Goal: Task Accomplishment & Management: Manage account settings

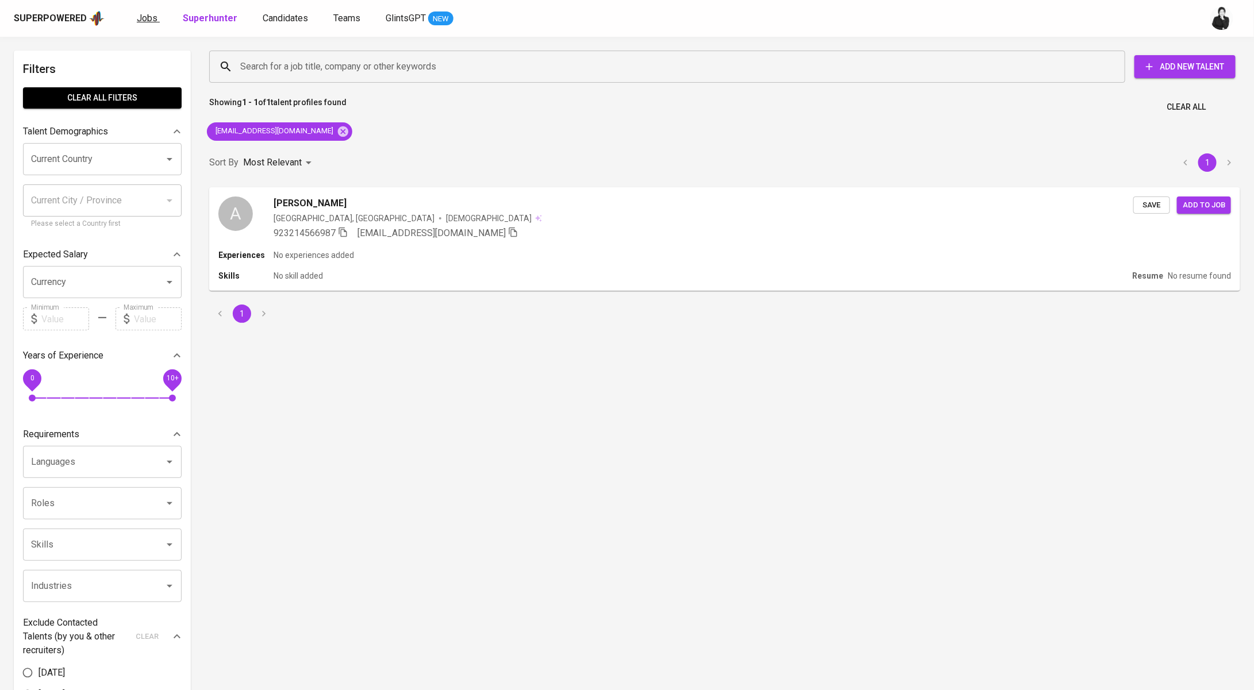
click at [148, 24] on link "Jobs" at bounding box center [148, 18] width 23 height 14
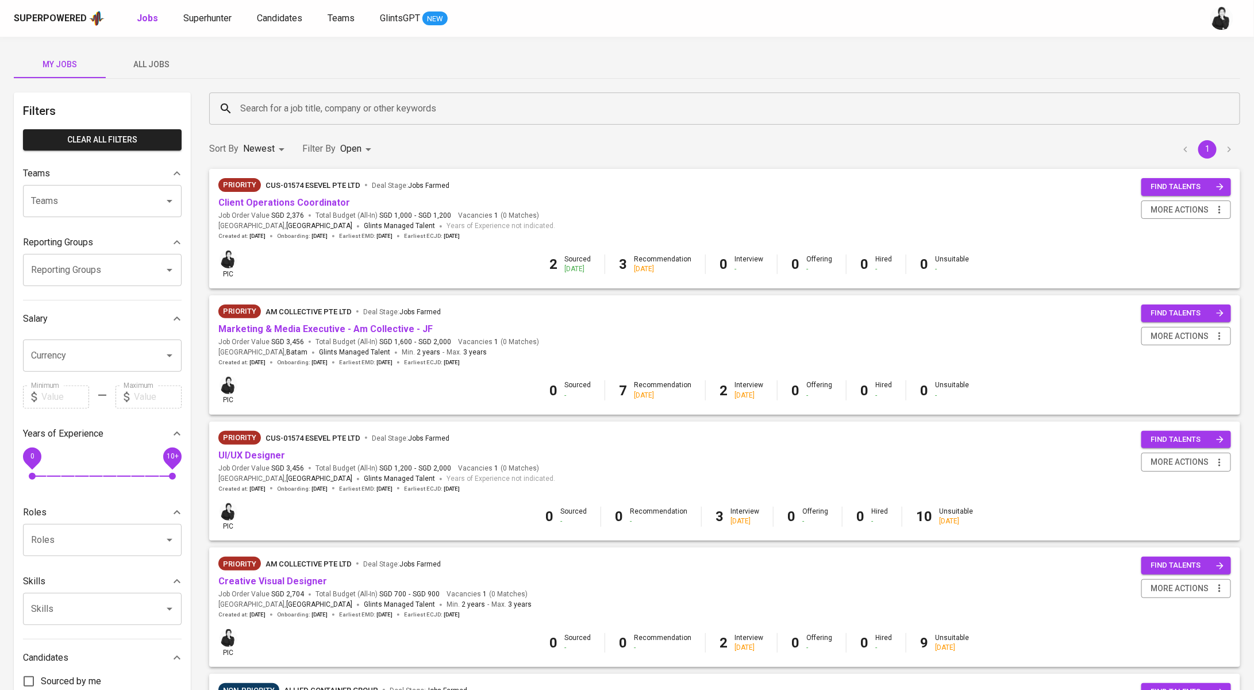
click at [164, 68] on span "All Jobs" at bounding box center [152, 64] width 78 height 14
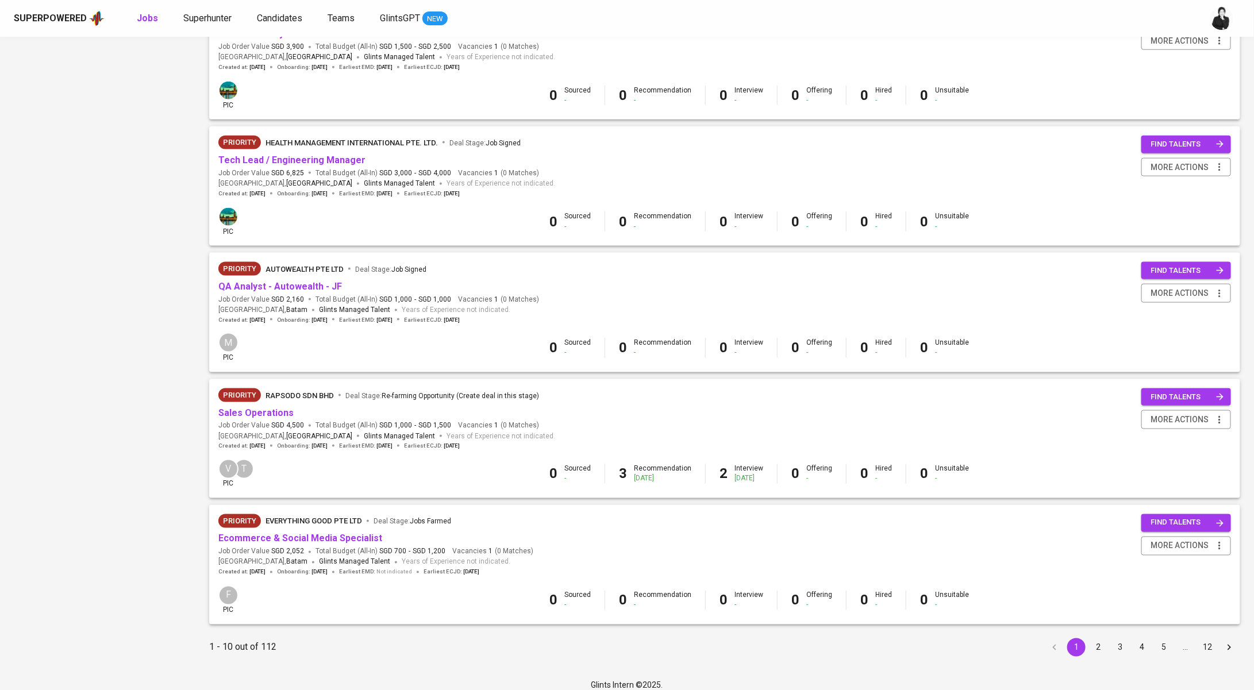
scroll to position [814, 0]
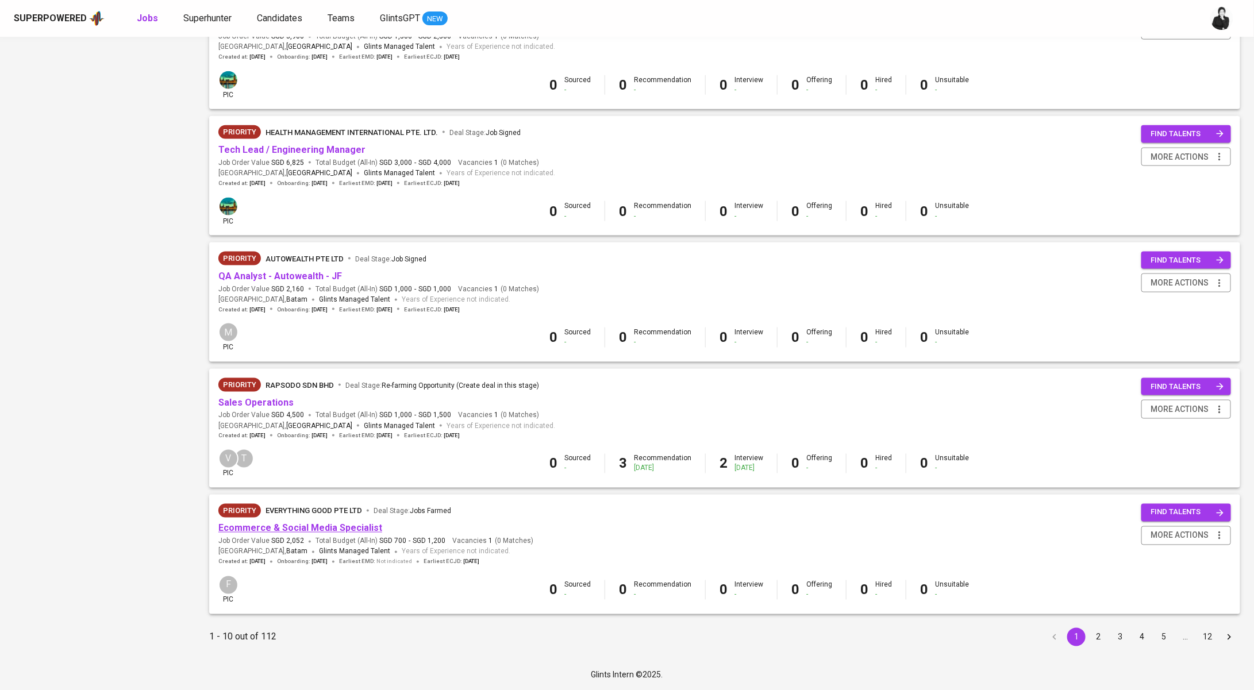
click at [363, 526] on link "Ecommerce & Social Media Specialist" at bounding box center [300, 528] width 164 height 11
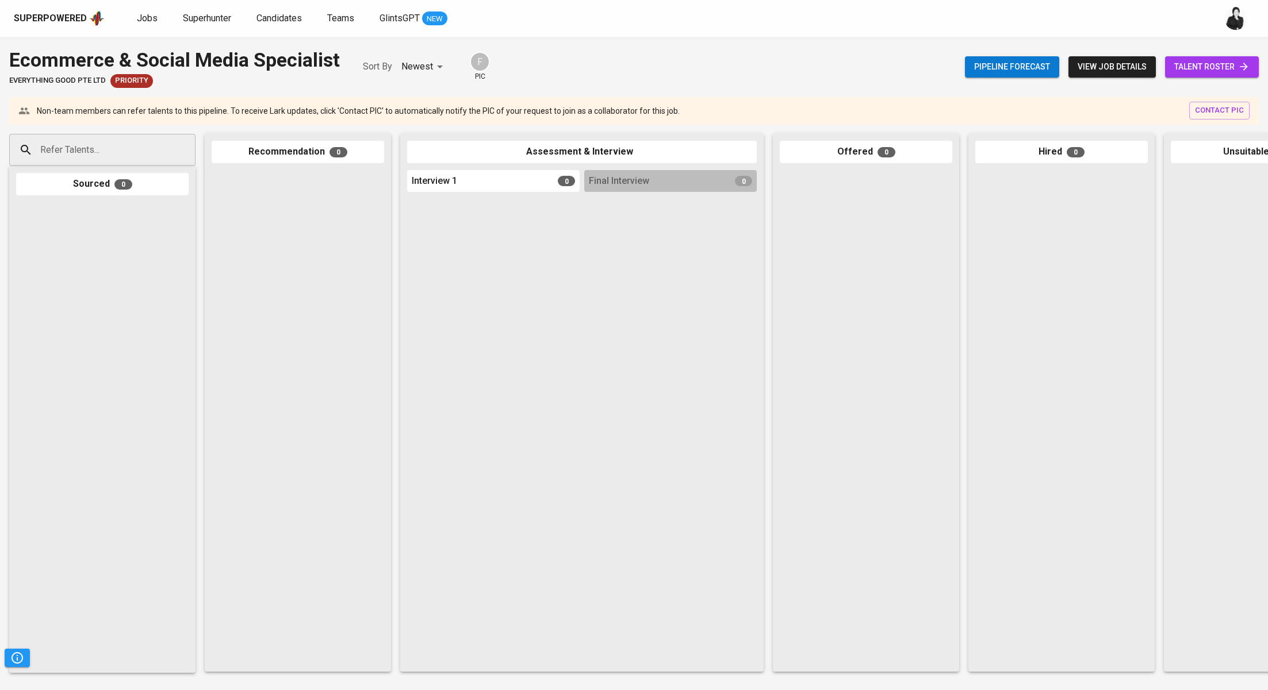
click at [1205, 66] on span "talent roster" at bounding box center [1211, 67] width 75 height 14
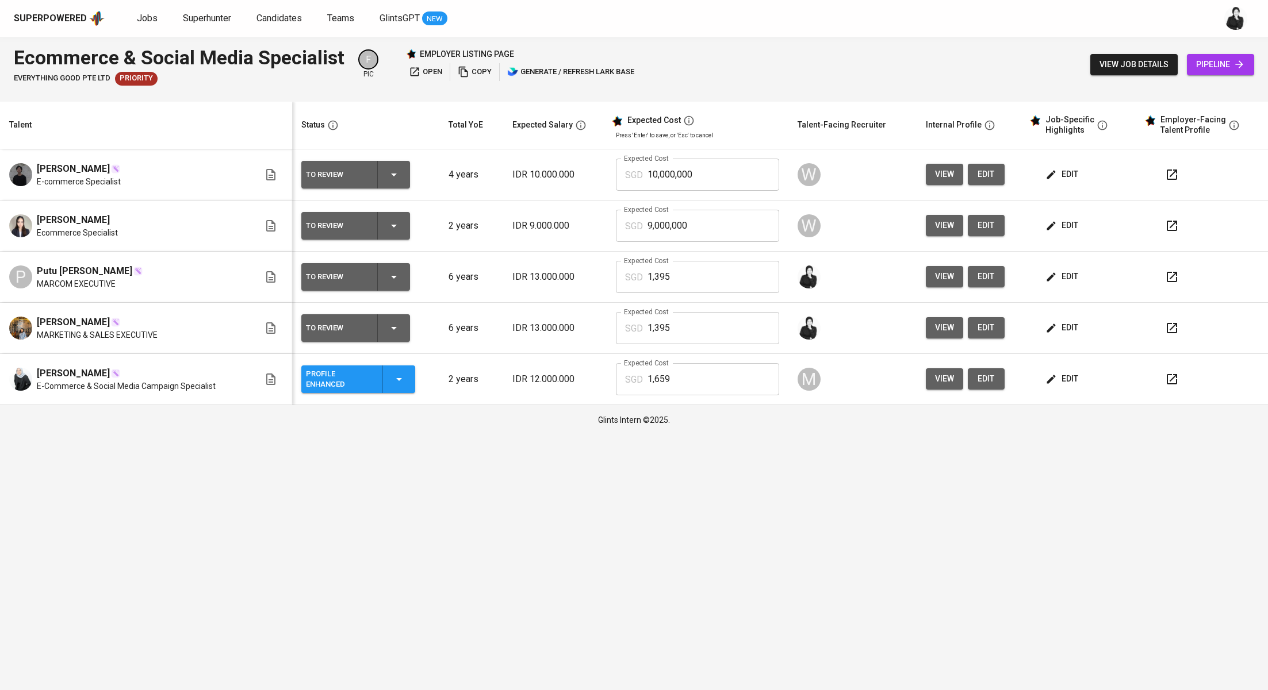
click at [1063, 328] on span "edit" at bounding box center [1062, 328] width 30 height 14
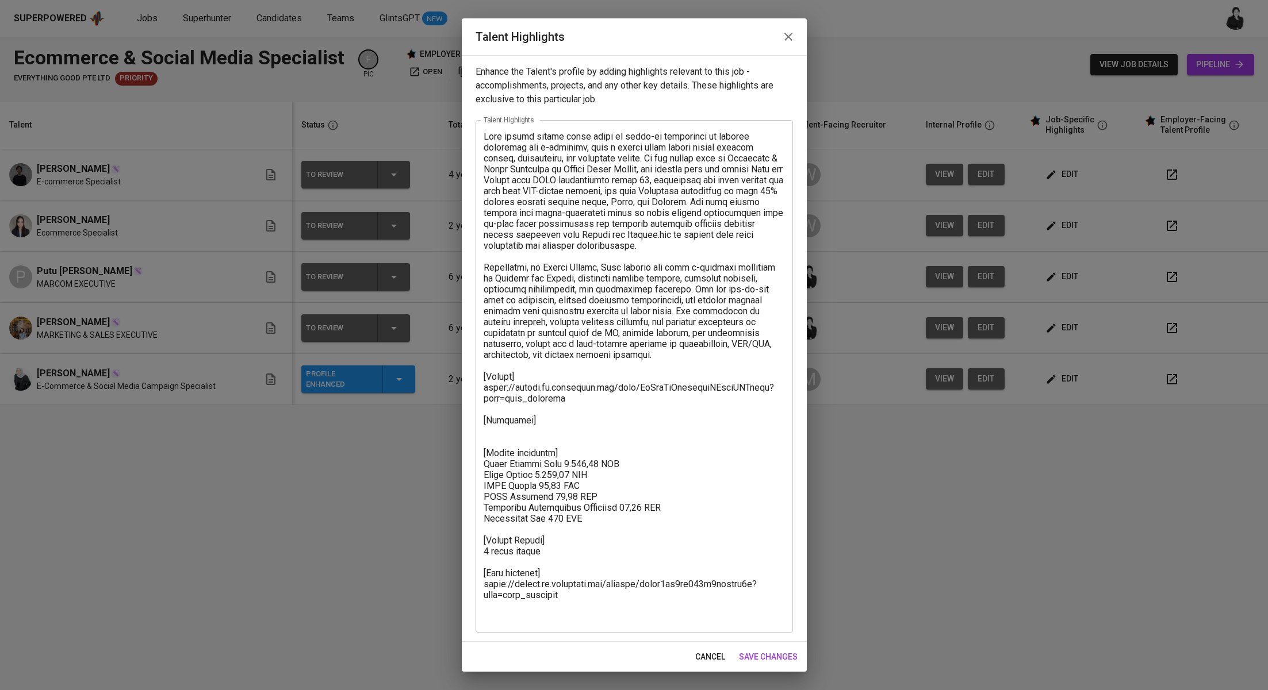
click at [531, 451] on textarea at bounding box center [633, 377] width 301 height 492
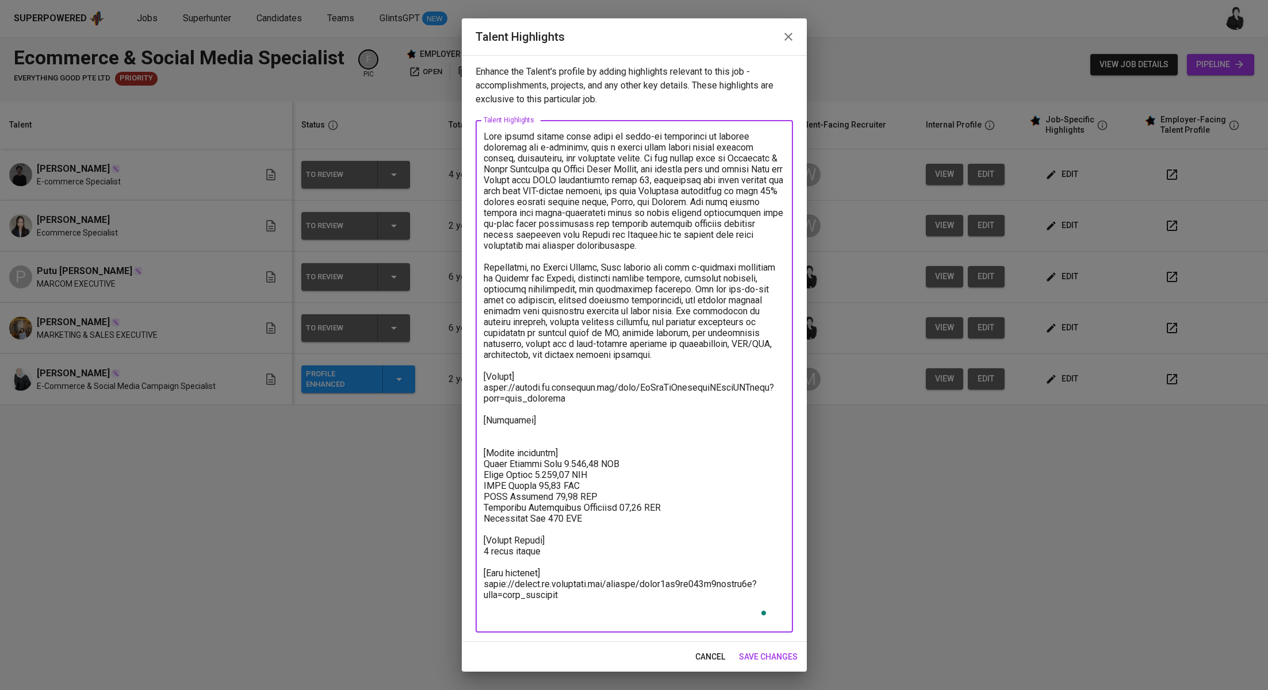
paste textarea "https://www.canva.com/design/DAGOkQER7-o/IzqFvQLhqFjaZyq_PVCDfQ/view?utm_conten…"
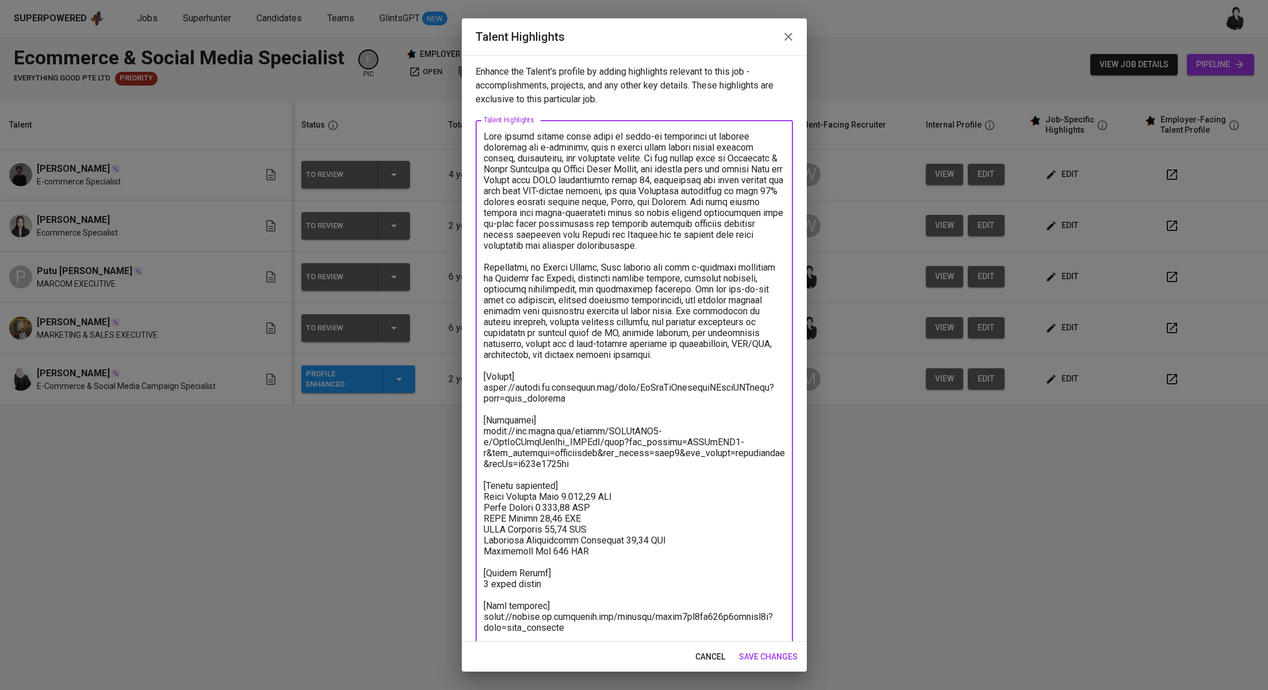
type textarea "Reza brings nearly seven years of hands-on experience in digital marketing and …"
click at [778, 655] on span "save changes" at bounding box center [768, 657] width 59 height 14
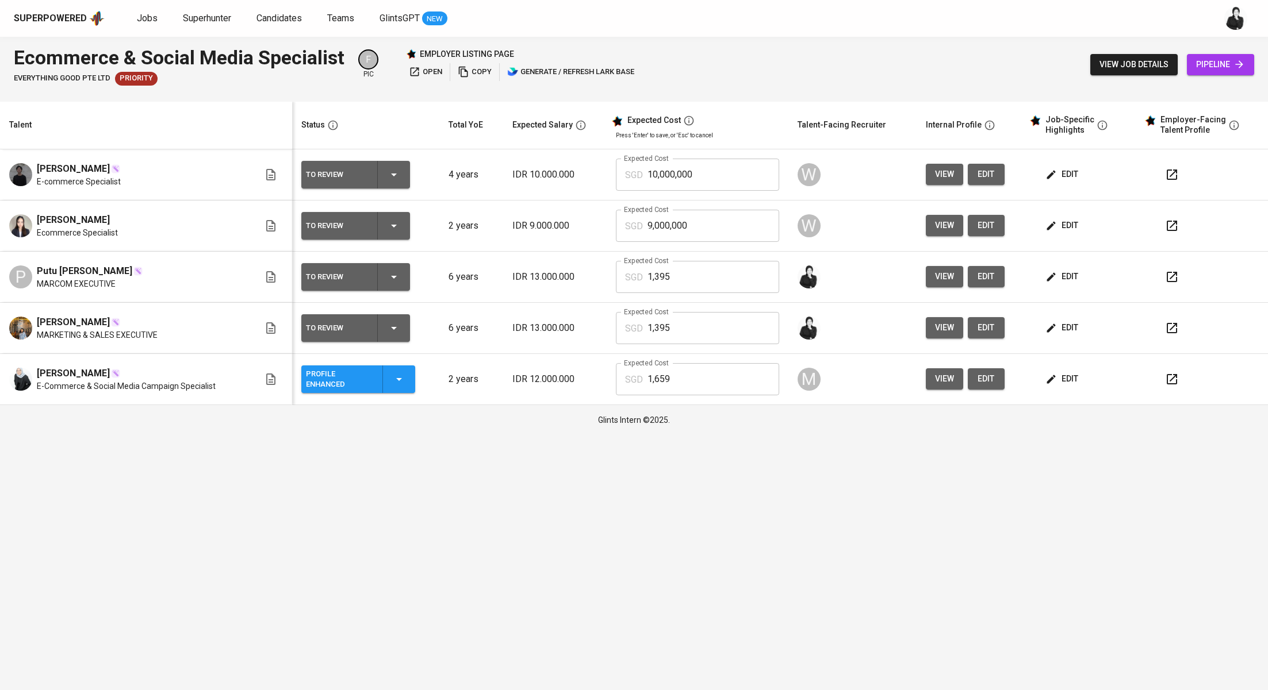
click at [1166, 276] on icon "button" at bounding box center [1172, 277] width 14 height 14
click at [1175, 331] on icon "button" at bounding box center [1171, 328] width 10 height 10
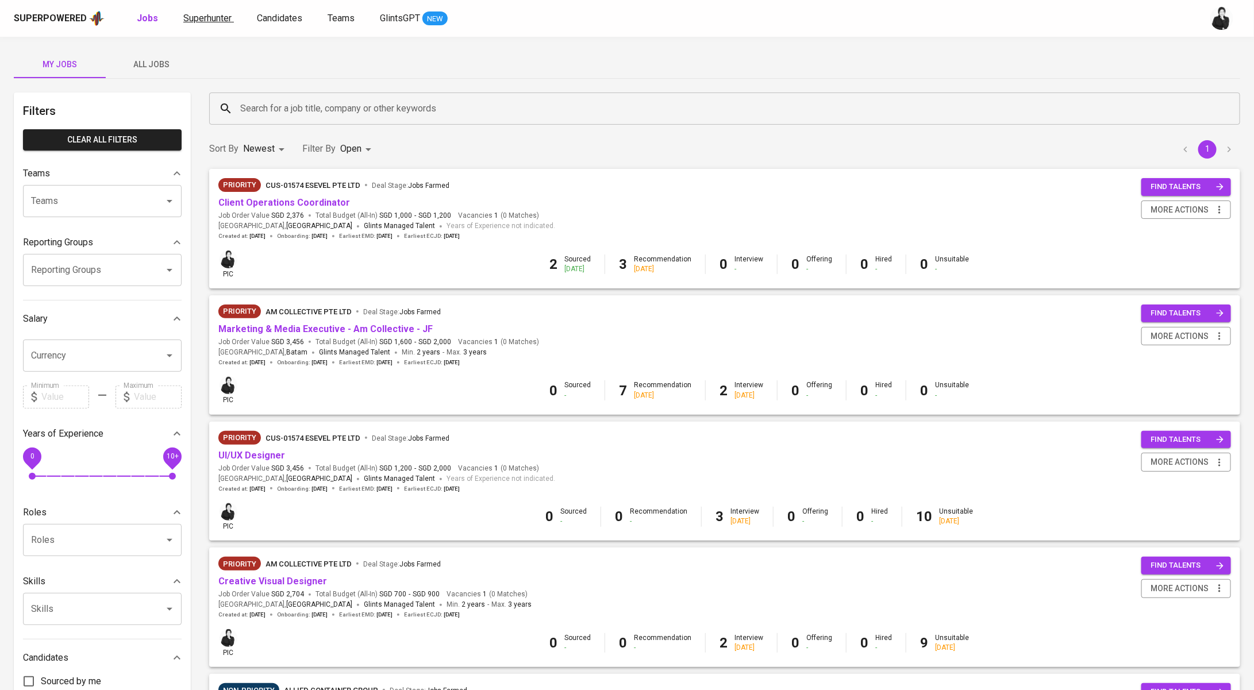
click at [197, 17] on span "Superhunter" at bounding box center [207, 18] width 48 height 11
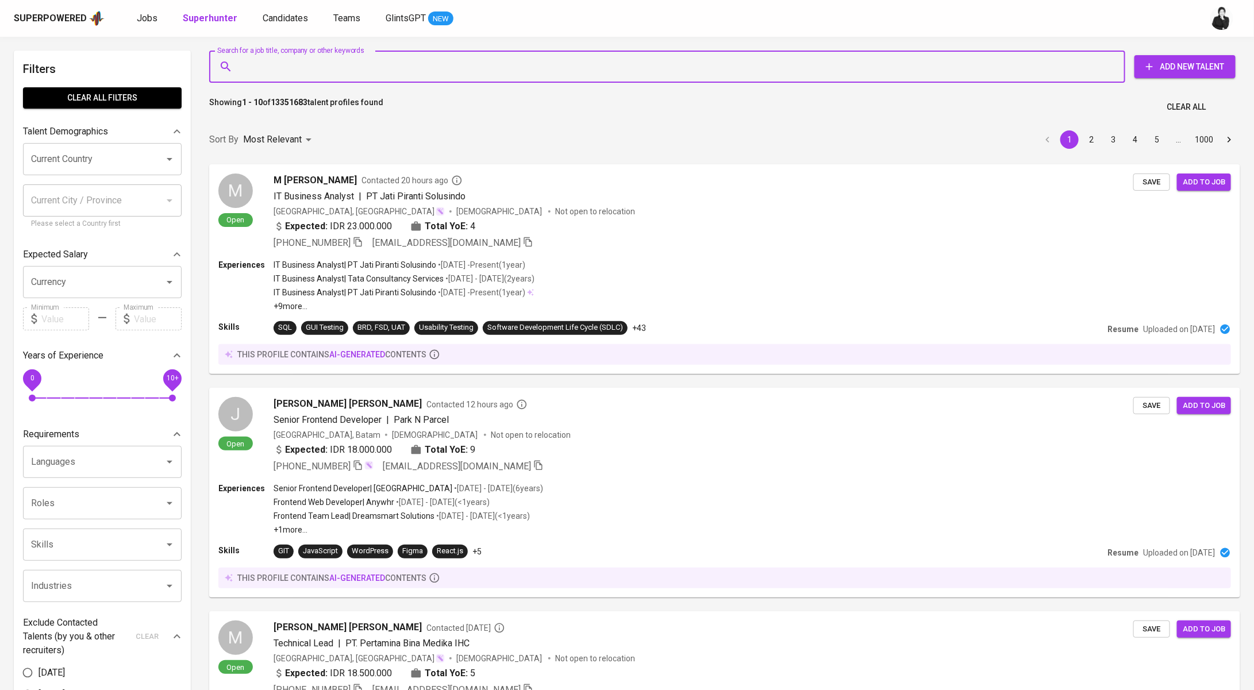
click at [321, 69] on input "Search for a job title, company or other keywords" at bounding box center [670, 67] width 866 height 22
paste input "fatrisiamarpaung08@gmail.com"
type input "fatrisiamarpaung08@gmail.com"
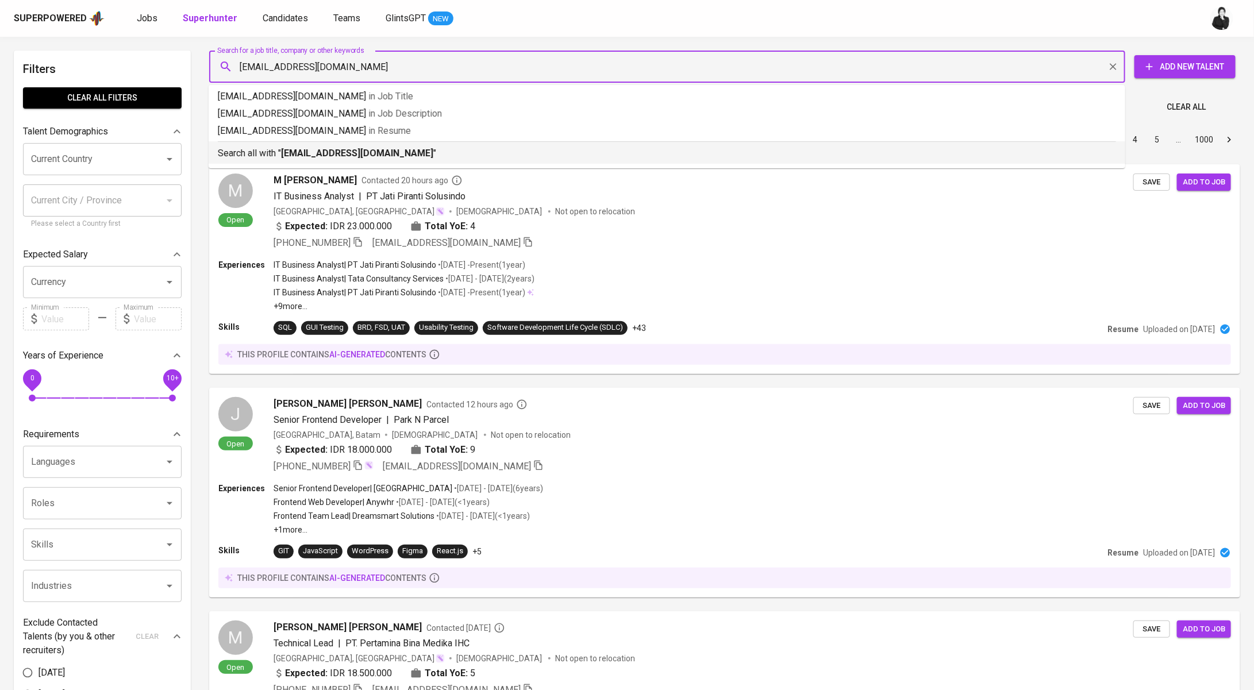
click at [405, 151] on b "fatrisiamarpaung08@gmail.com" at bounding box center [357, 153] width 152 height 11
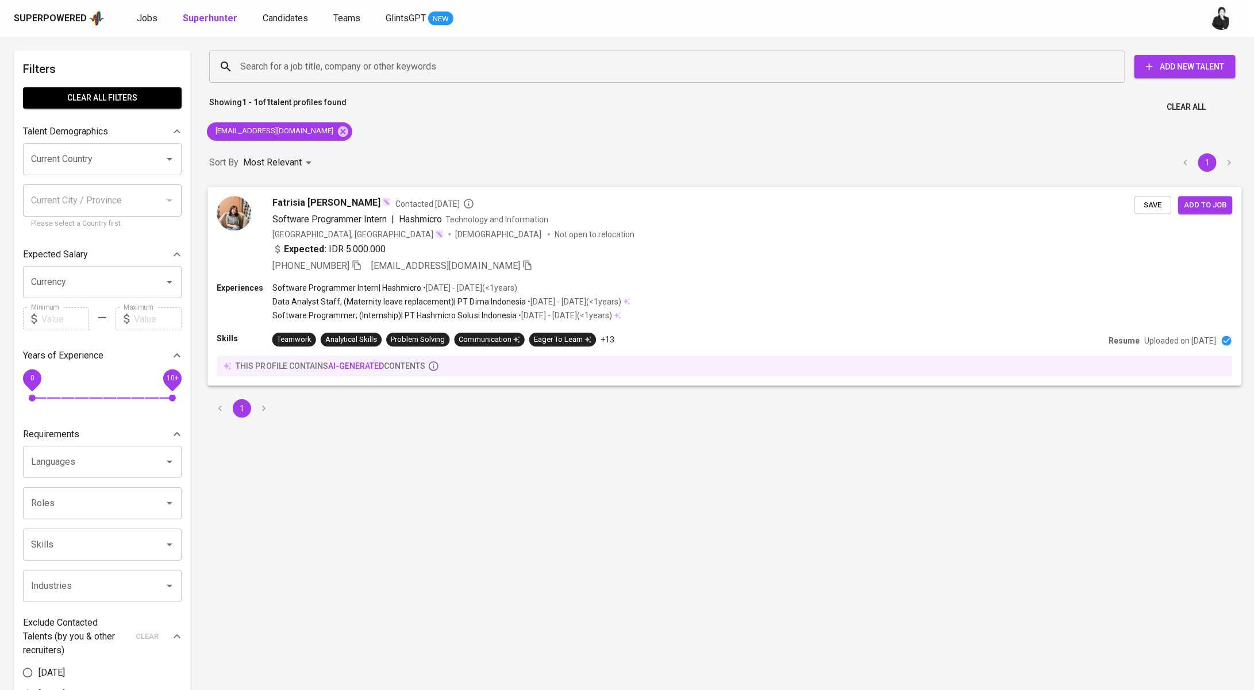
click at [379, 202] on span "Fatrisia Lorenta Marpaung" at bounding box center [327, 203] width 109 height 14
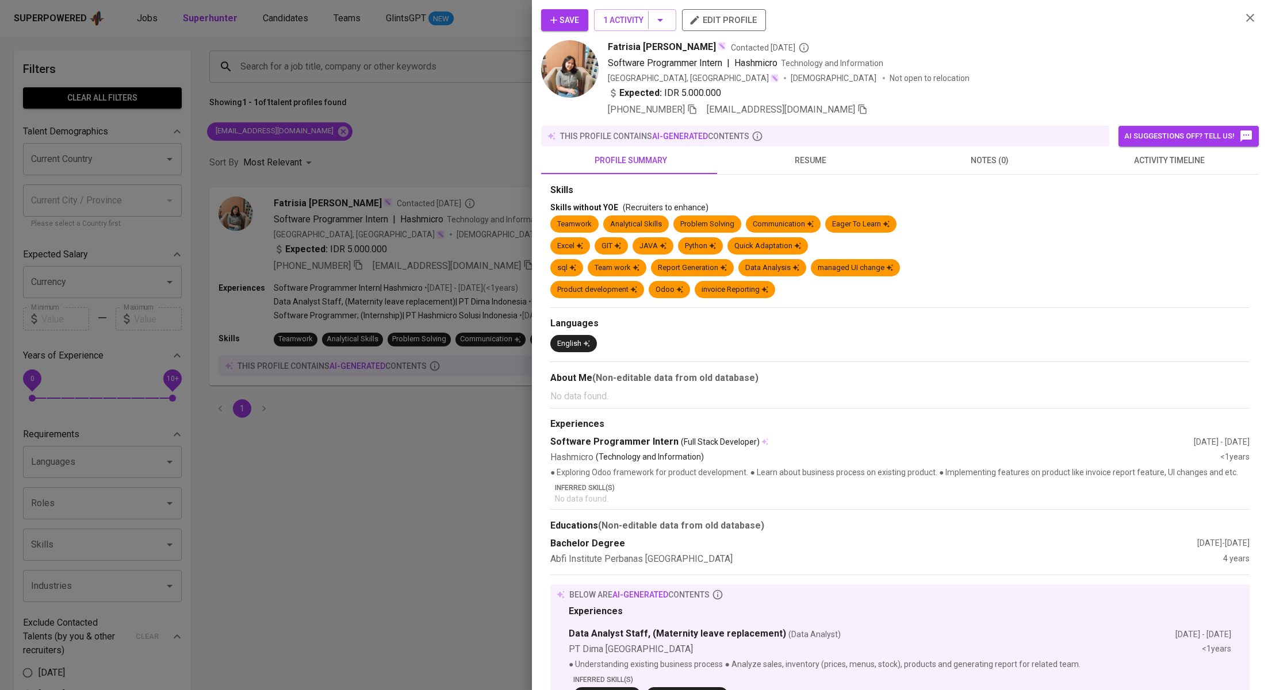
click at [1168, 171] on button "activity timeline" at bounding box center [1168, 161] width 179 height 28
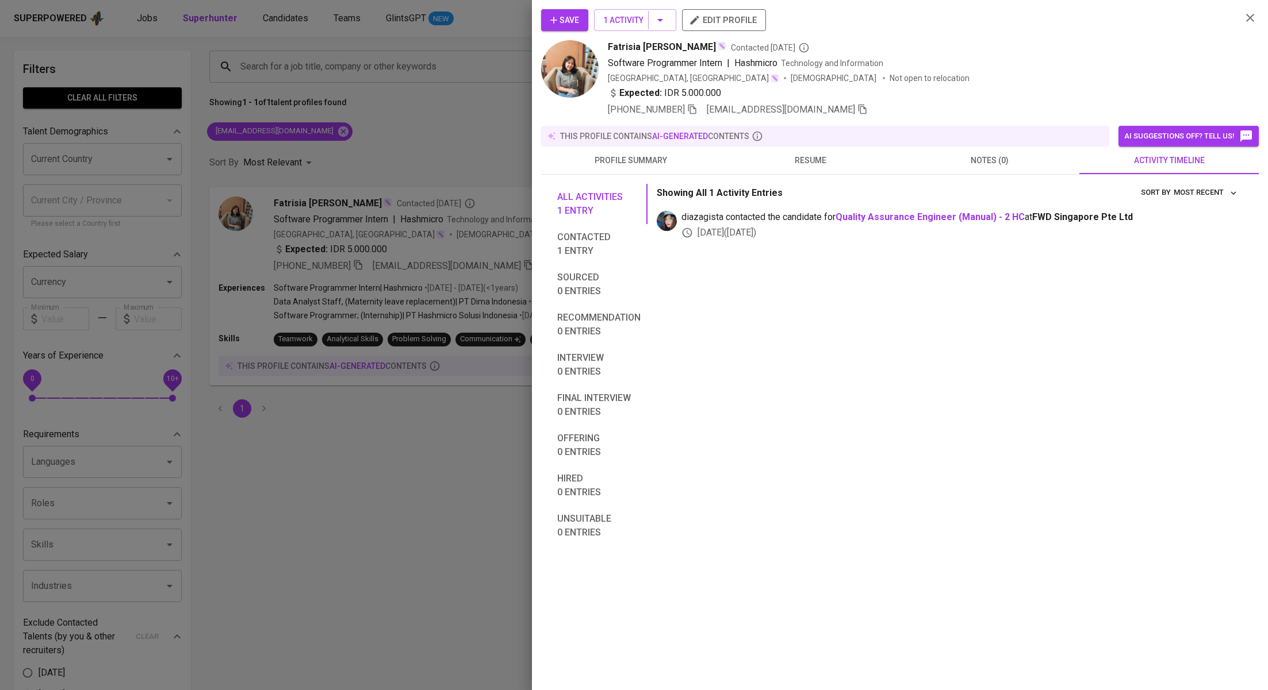
click at [428, 176] on div at bounding box center [634, 345] width 1268 height 690
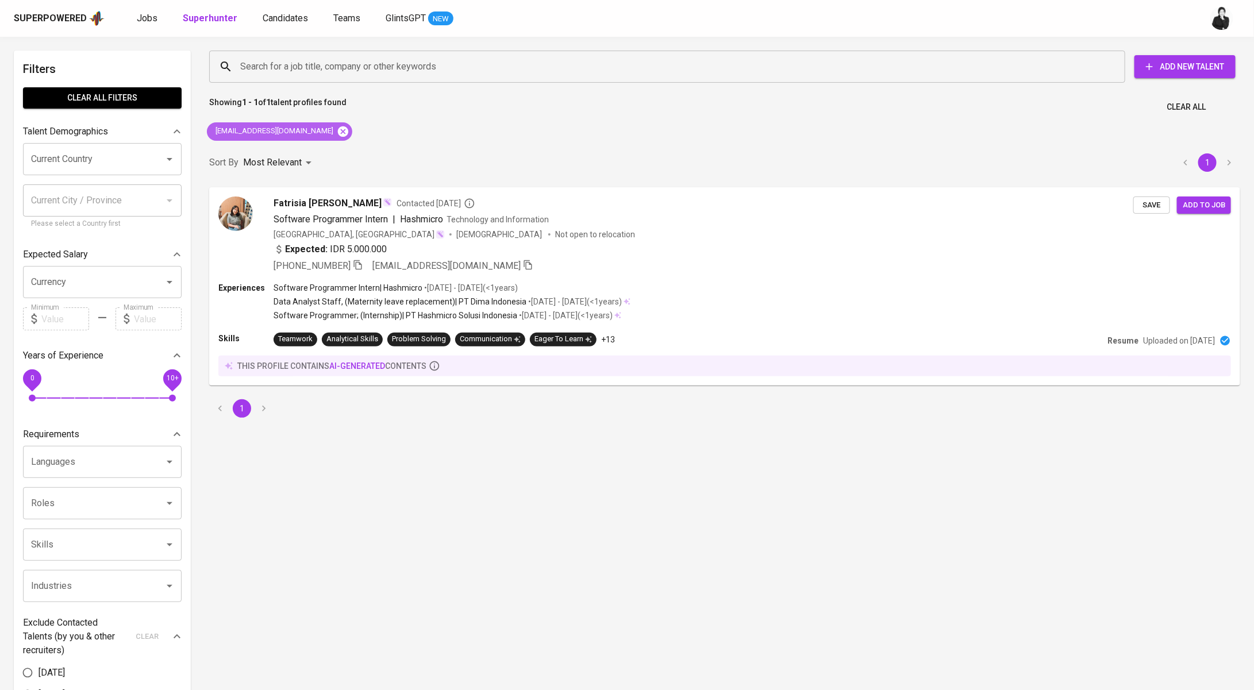
click at [338, 135] on icon at bounding box center [343, 131] width 13 height 13
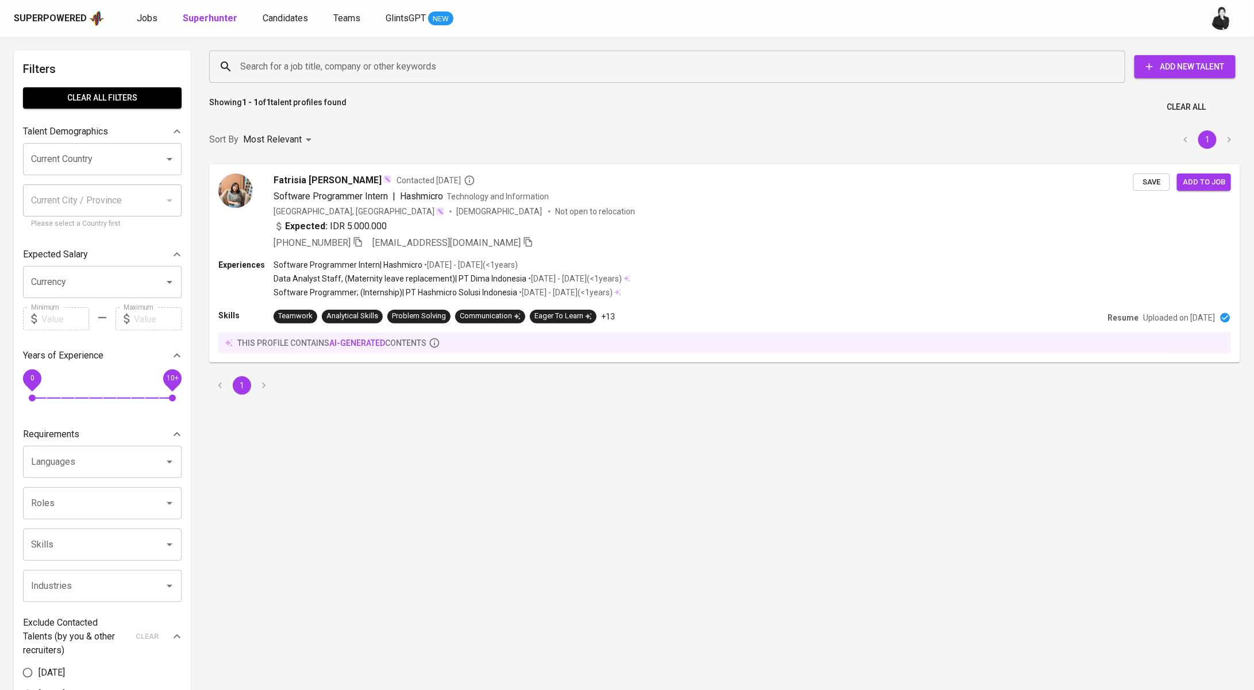
click at [393, 74] on input "Search for a job title, company or other keywords" at bounding box center [670, 67] width 866 height 22
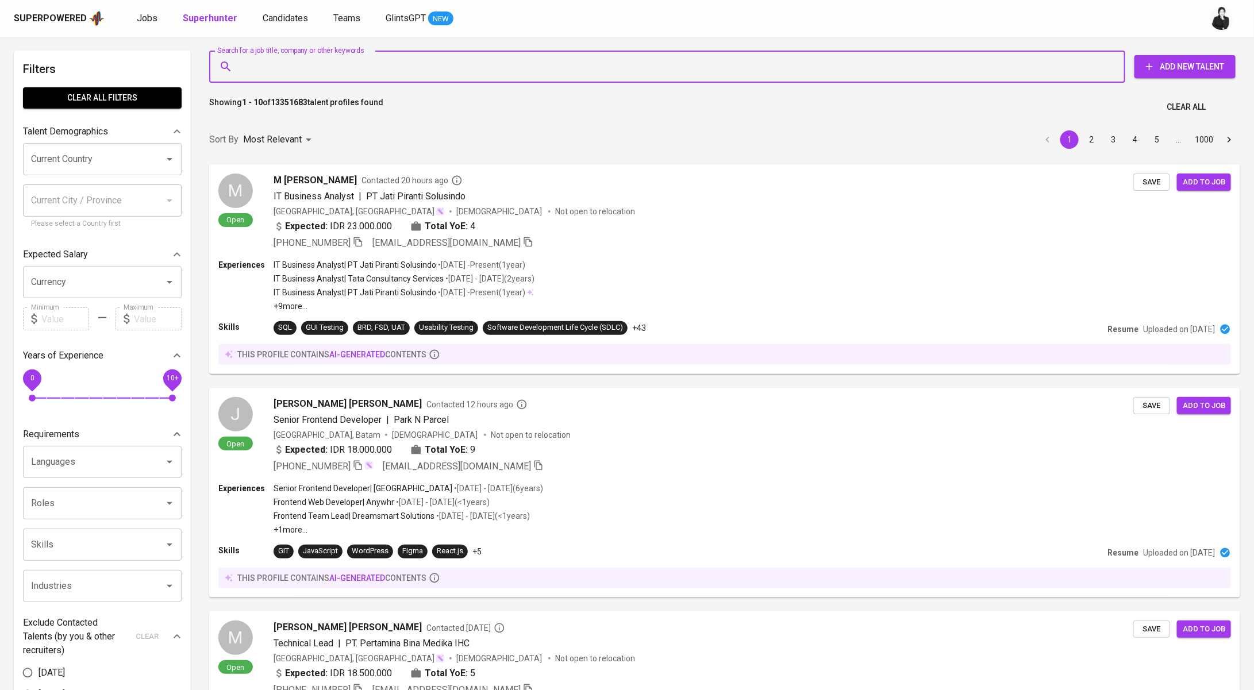
paste input "vhalentinog@gmail.com"
type input "vhalentinog@gmail.com"
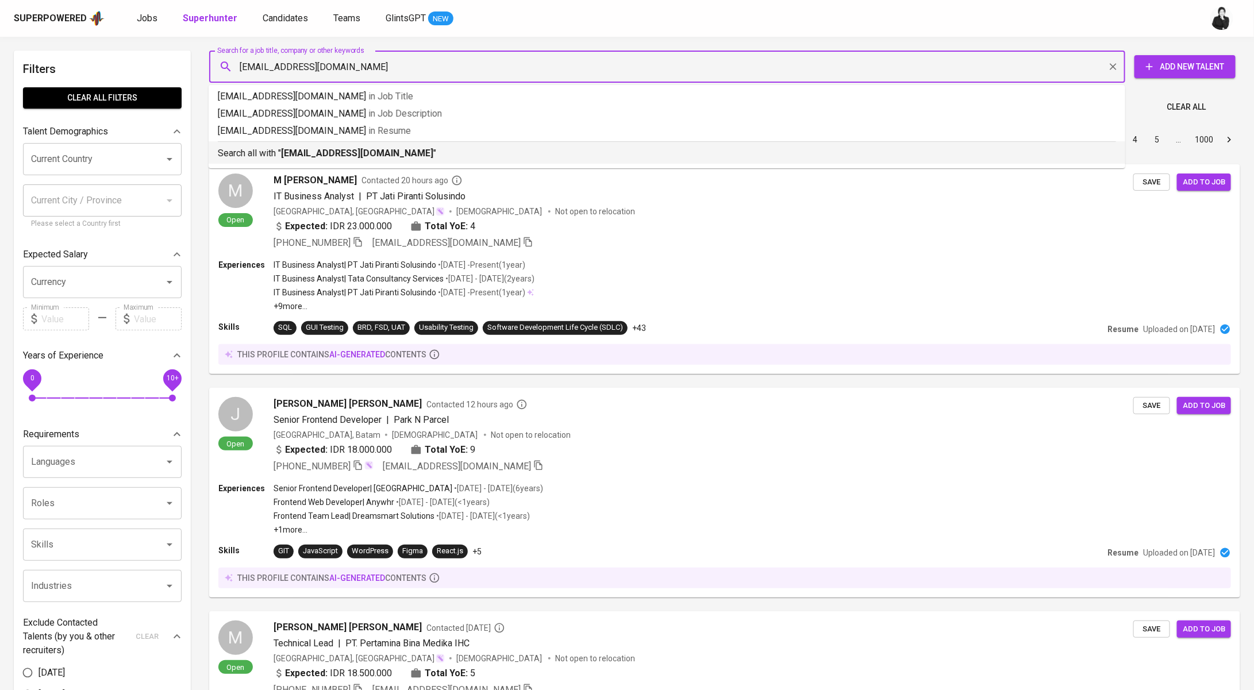
click at [370, 152] on b "vhalentinog@gmail.com" at bounding box center [357, 153] width 152 height 11
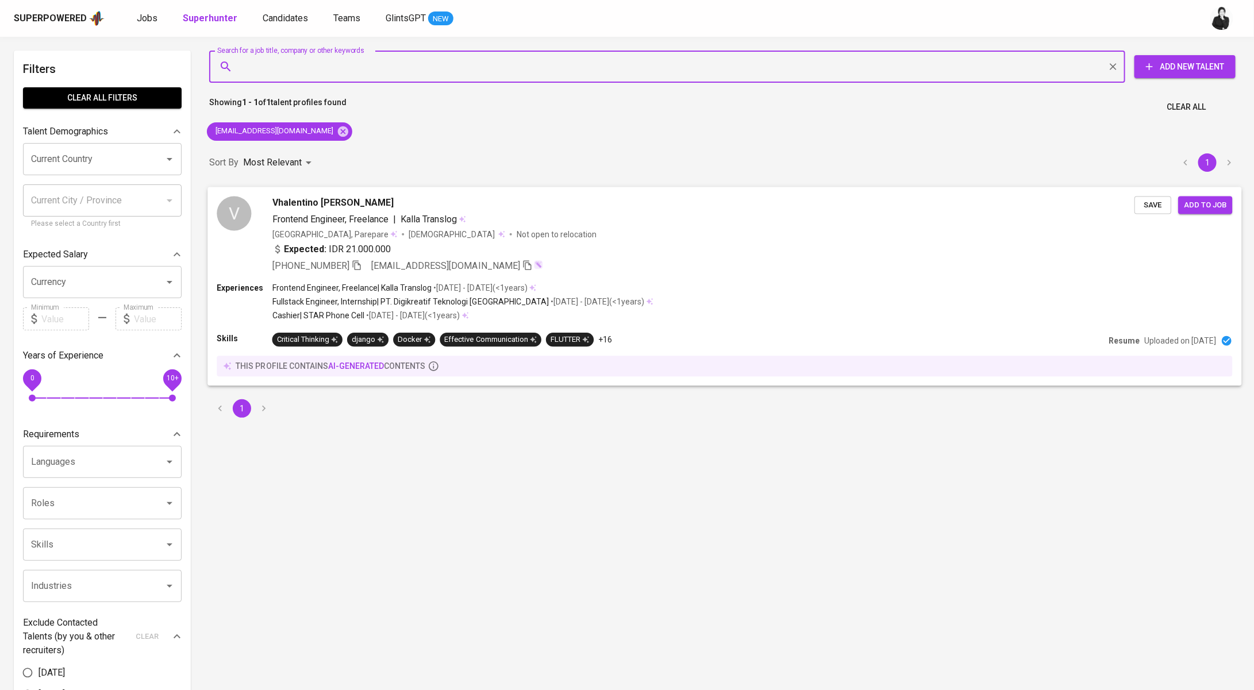
click at [463, 200] on div "Vhalentino [PERSON_NAME]" at bounding box center [704, 203] width 862 height 14
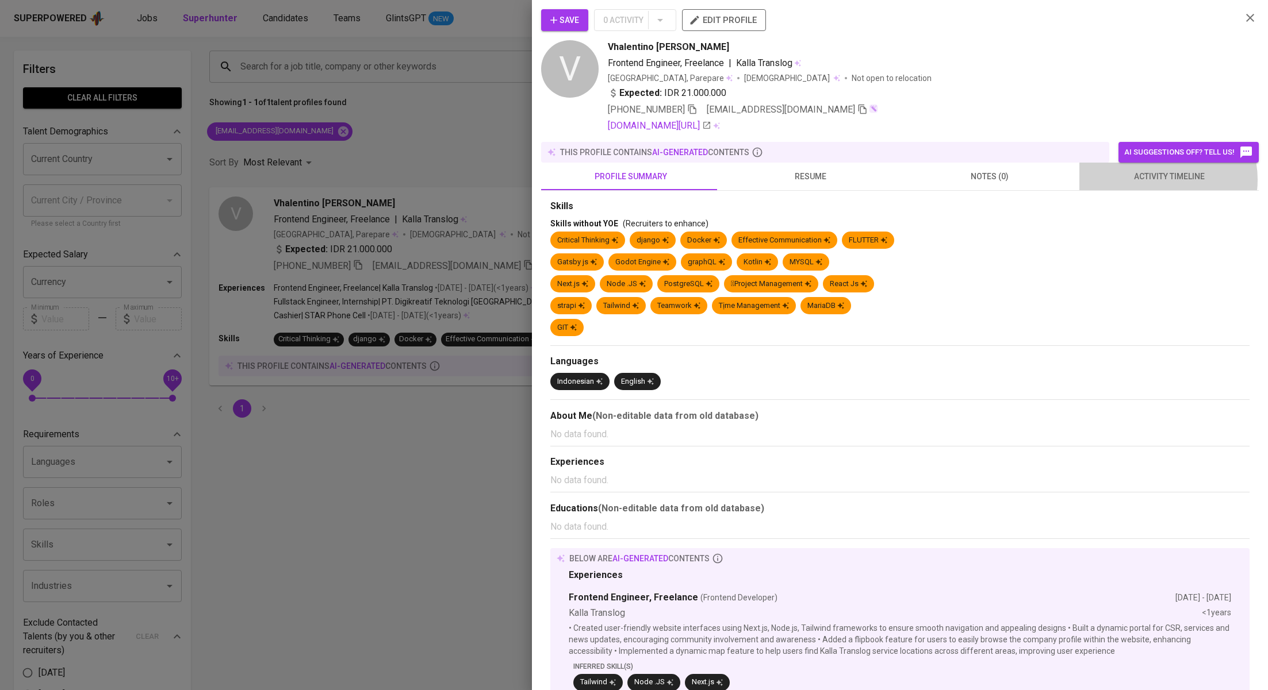
click at [1149, 179] on span "activity timeline" at bounding box center [1169, 177] width 166 height 14
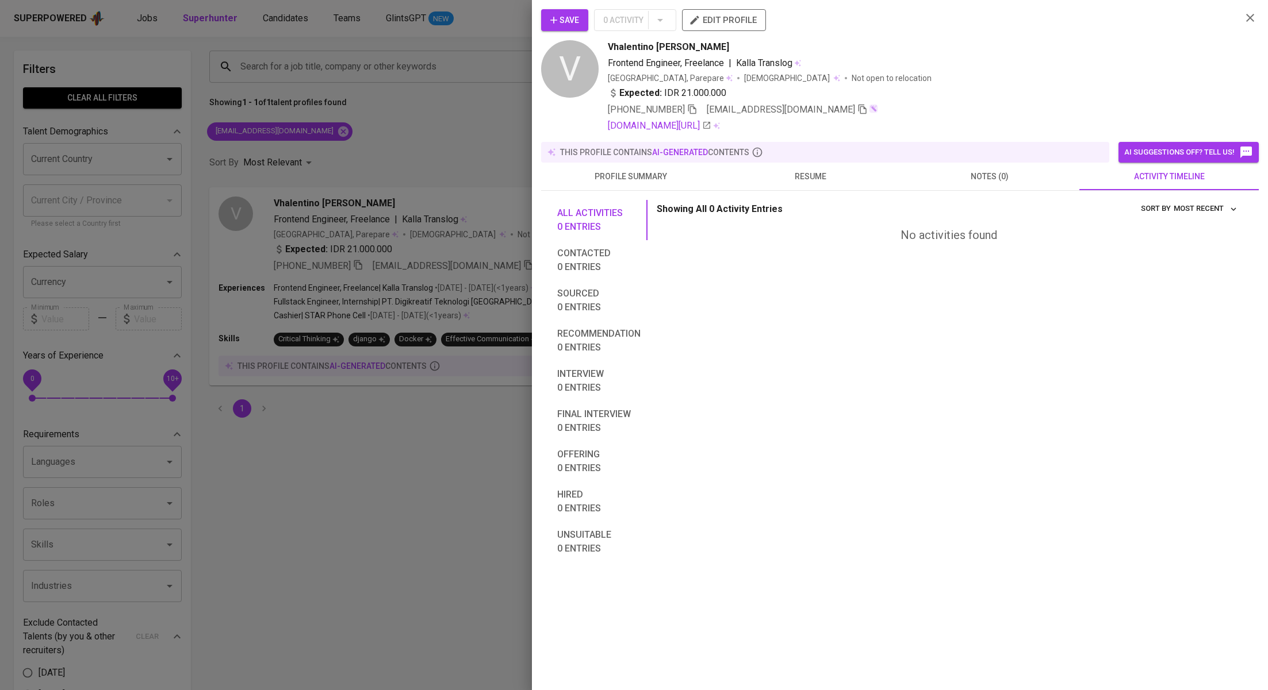
click at [558, 22] on icon "button" at bounding box center [553, 19] width 11 height 11
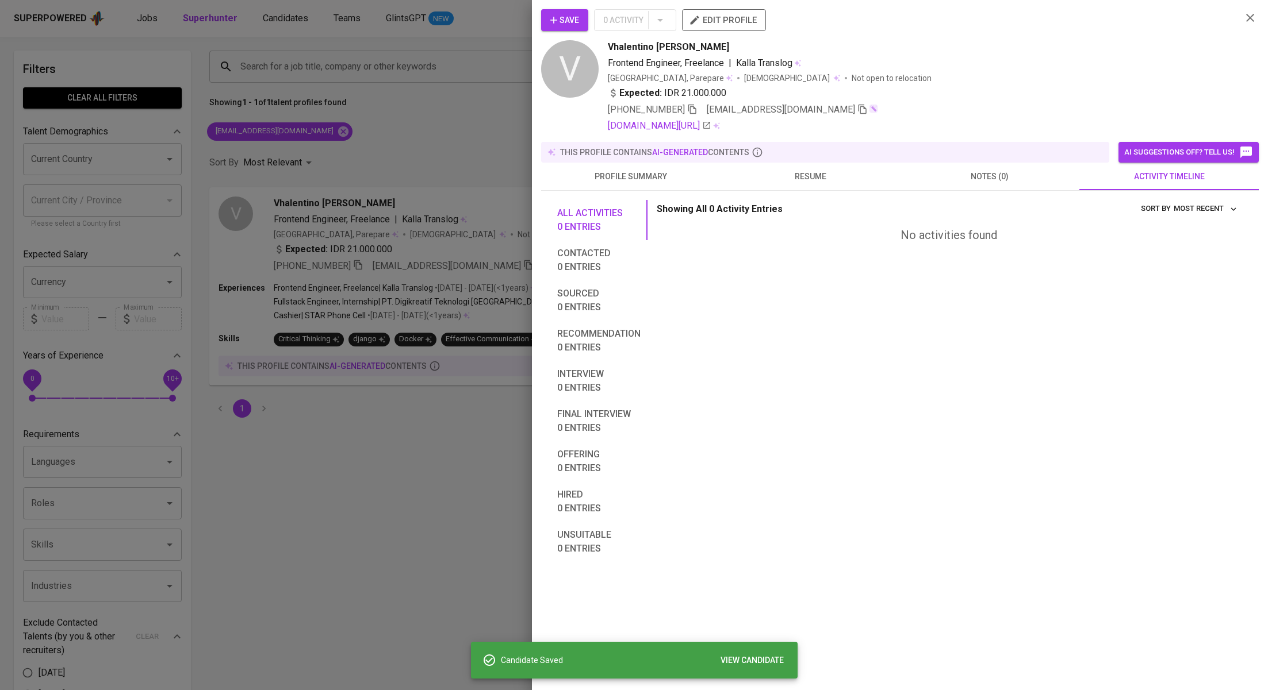
click at [478, 174] on div at bounding box center [634, 345] width 1268 height 690
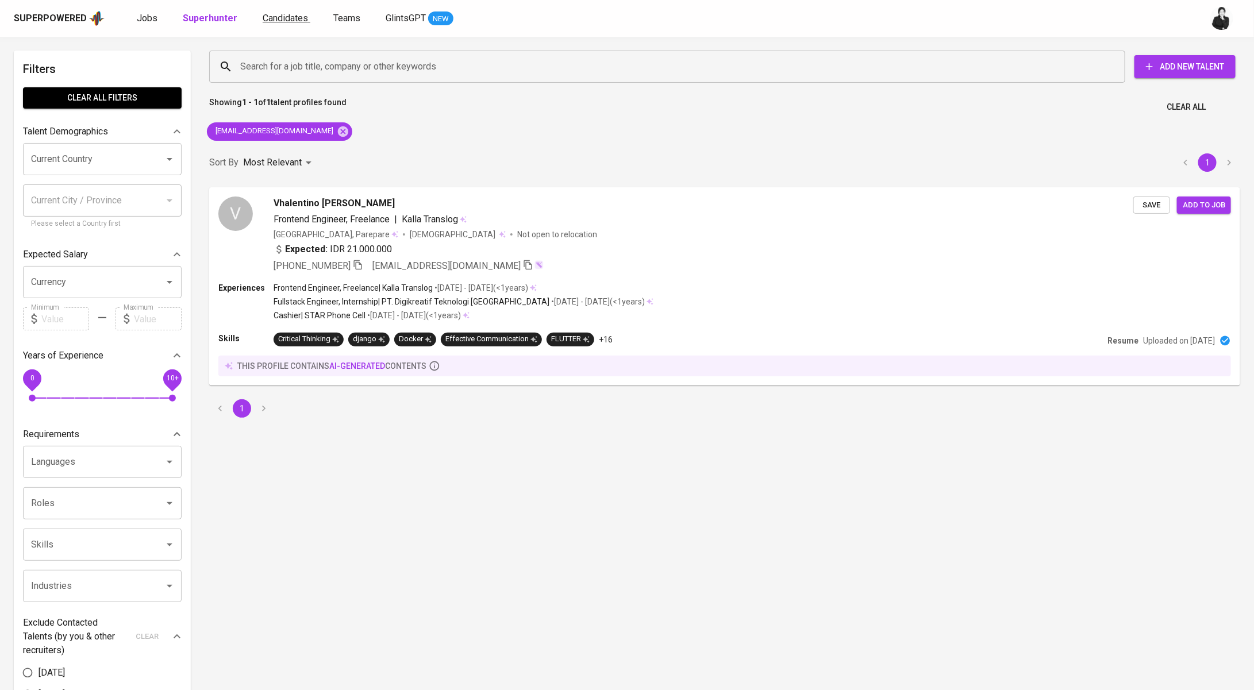
click at [263, 17] on span "Candidates" at bounding box center [285, 18] width 45 height 11
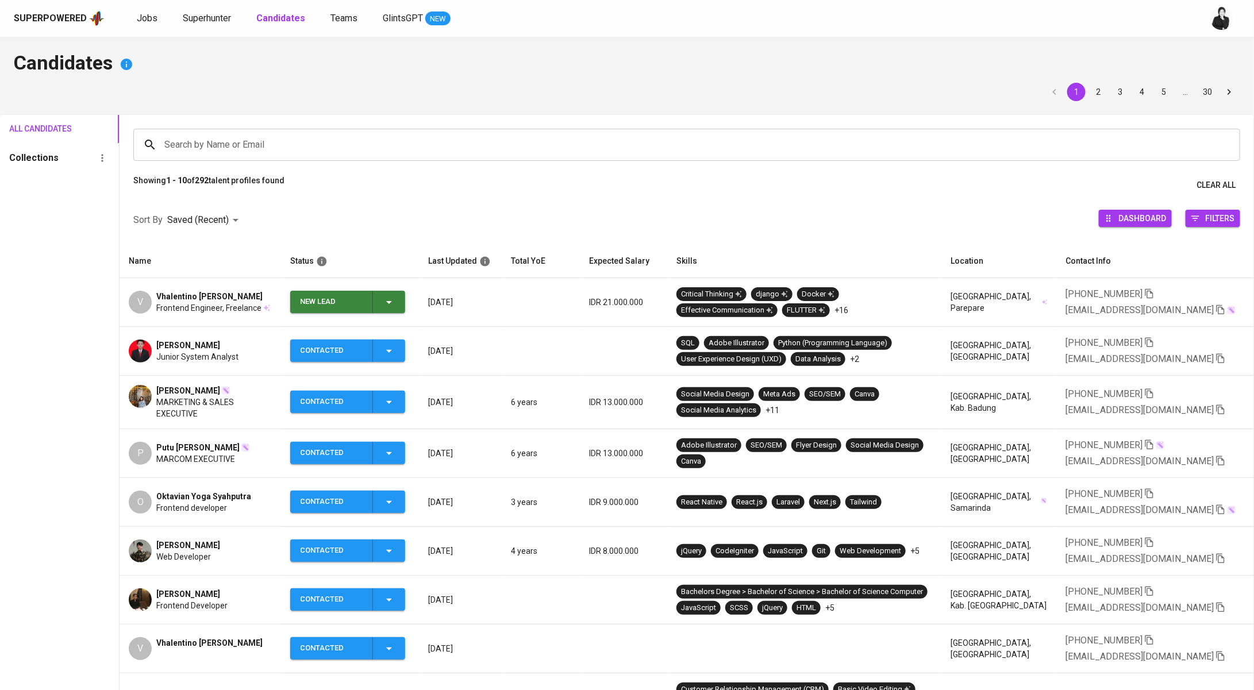
click at [383, 306] on div "New Lead" at bounding box center [348, 302] width 96 height 22
click at [348, 352] on li "Contacted" at bounding box center [348, 350] width 115 height 21
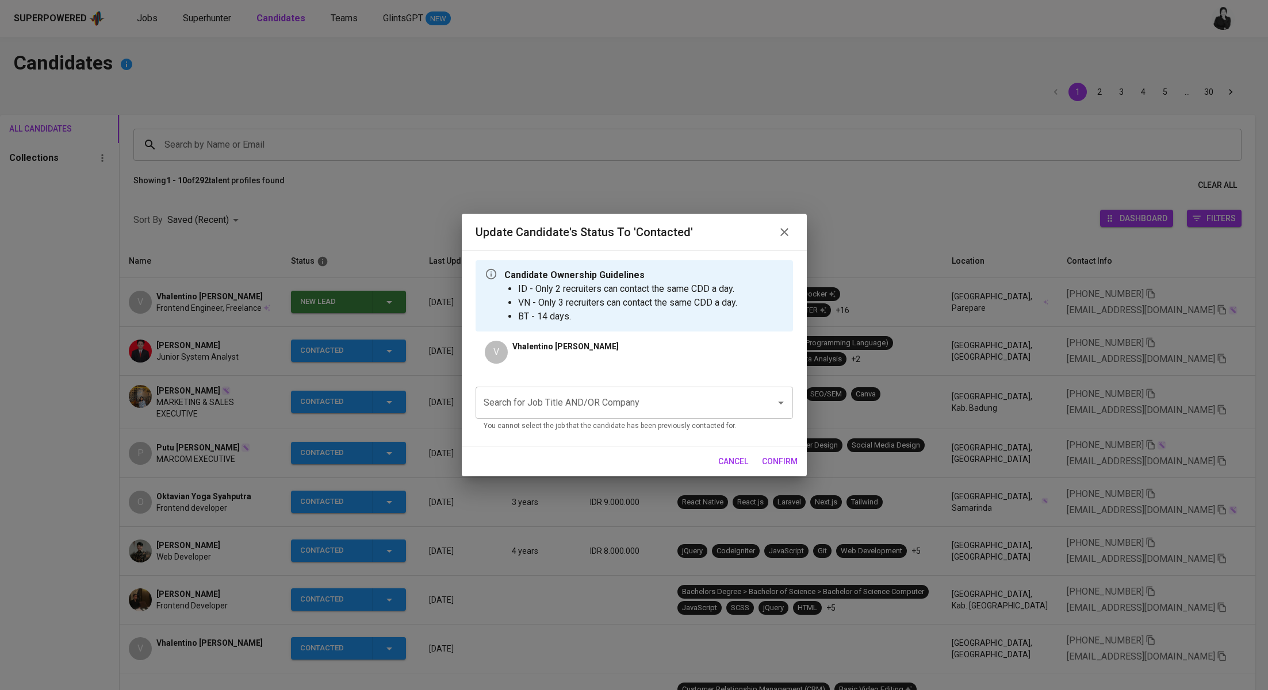
click at [700, 397] on input "Search for Job Title AND/OR Company" at bounding box center [618, 403] width 275 height 22
type input "a"
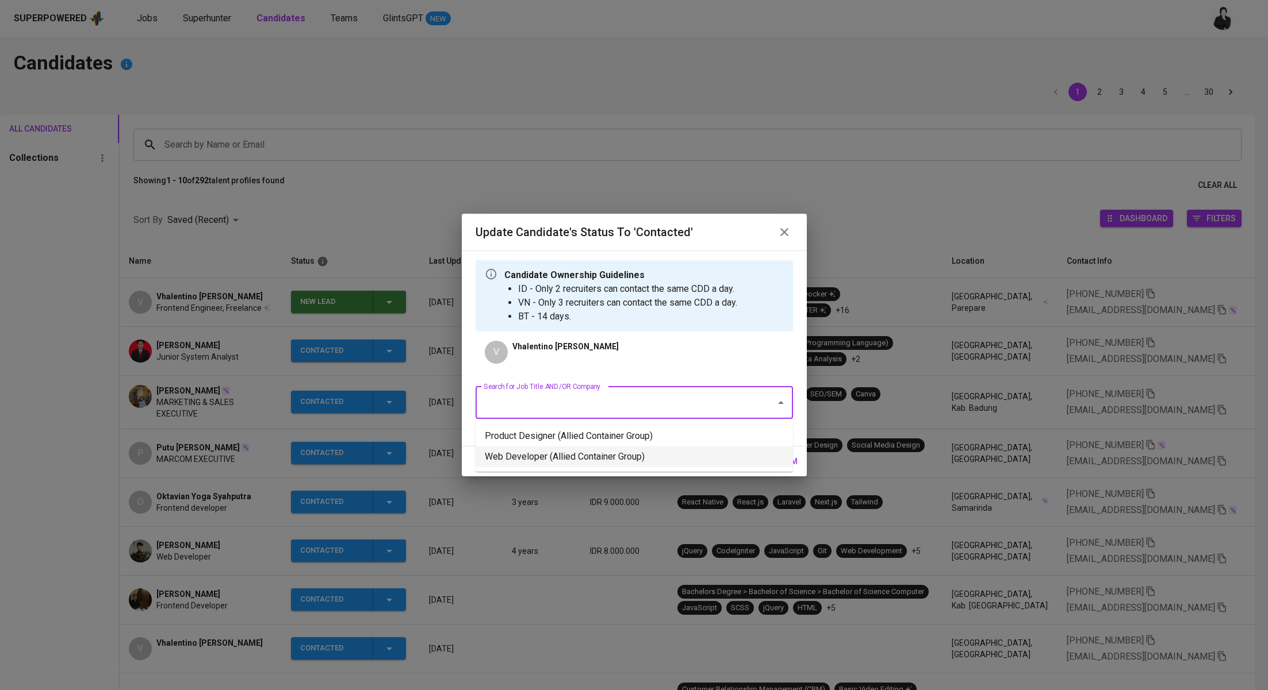
click at [612, 462] on li "Web Developer (Allied Container Group)" at bounding box center [633, 457] width 317 height 21
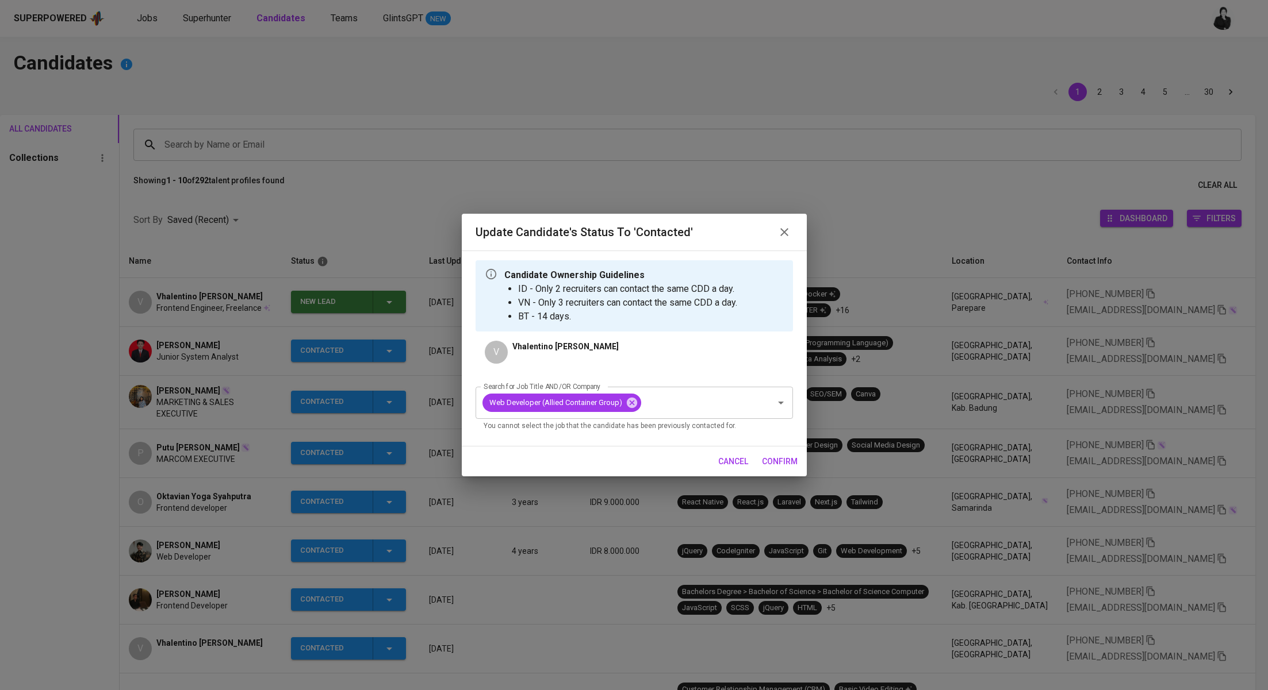
click at [791, 462] on span "confirm" at bounding box center [780, 462] width 36 height 14
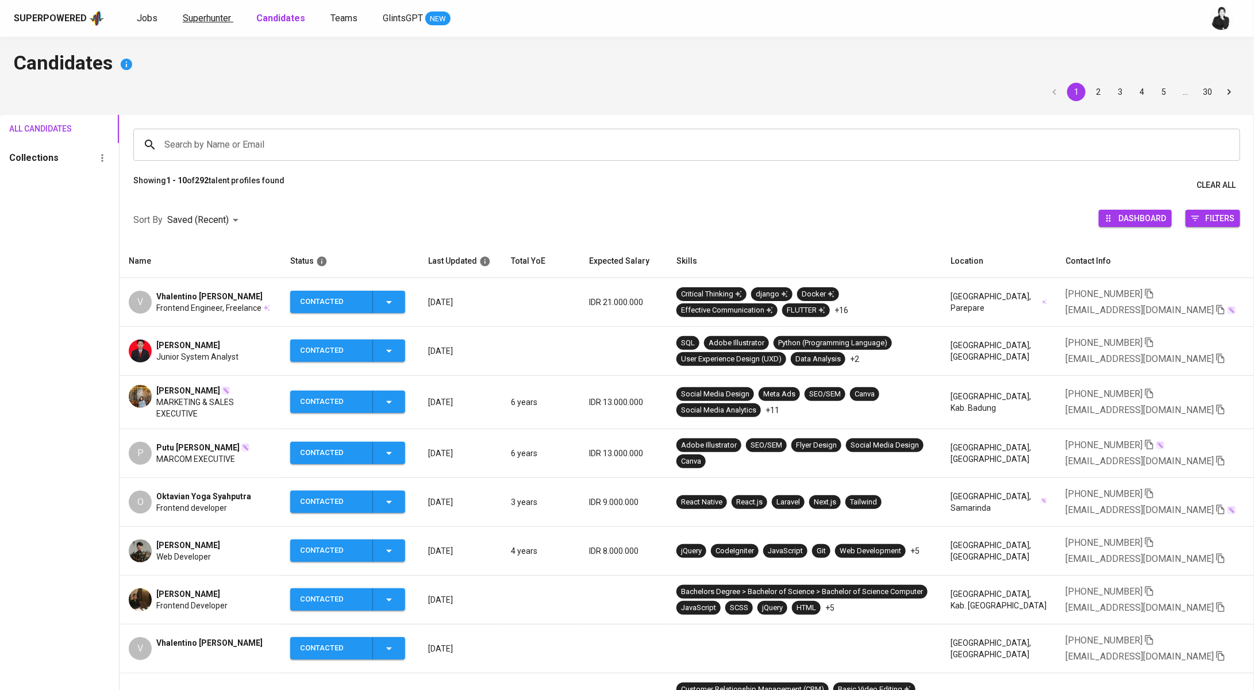
click at [189, 21] on span "Superhunter" at bounding box center [207, 18] width 48 height 11
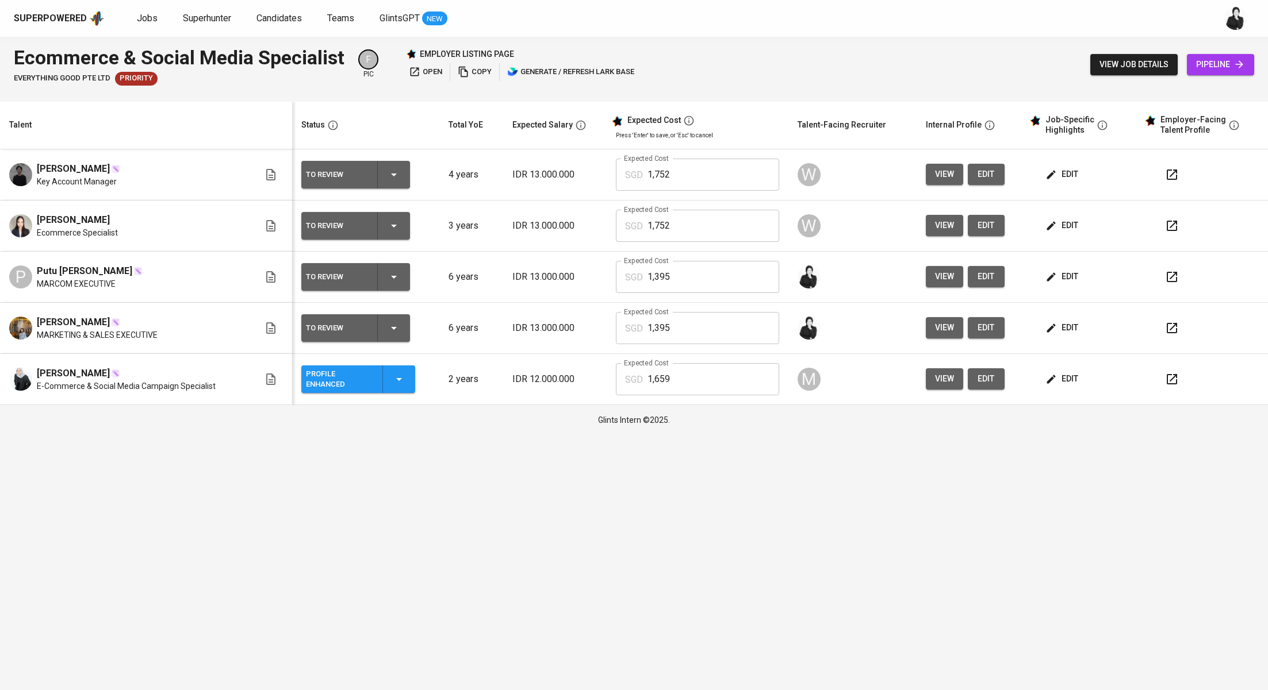
click at [1168, 173] on icon "button" at bounding box center [1172, 175] width 14 height 14
click at [1162, 279] on button "button" at bounding box center [1172, 277] width 28 height 28
click at [1183, 384] on button "button" at bounding box center [1172, 380] width 28 height 28
click at [1171, 178] on icon "button" at bounding box center [1172, 175] width 14 height 14
click at [1073, 281] on span "edit" at bounding box center [1062, 277] width 30 height 14
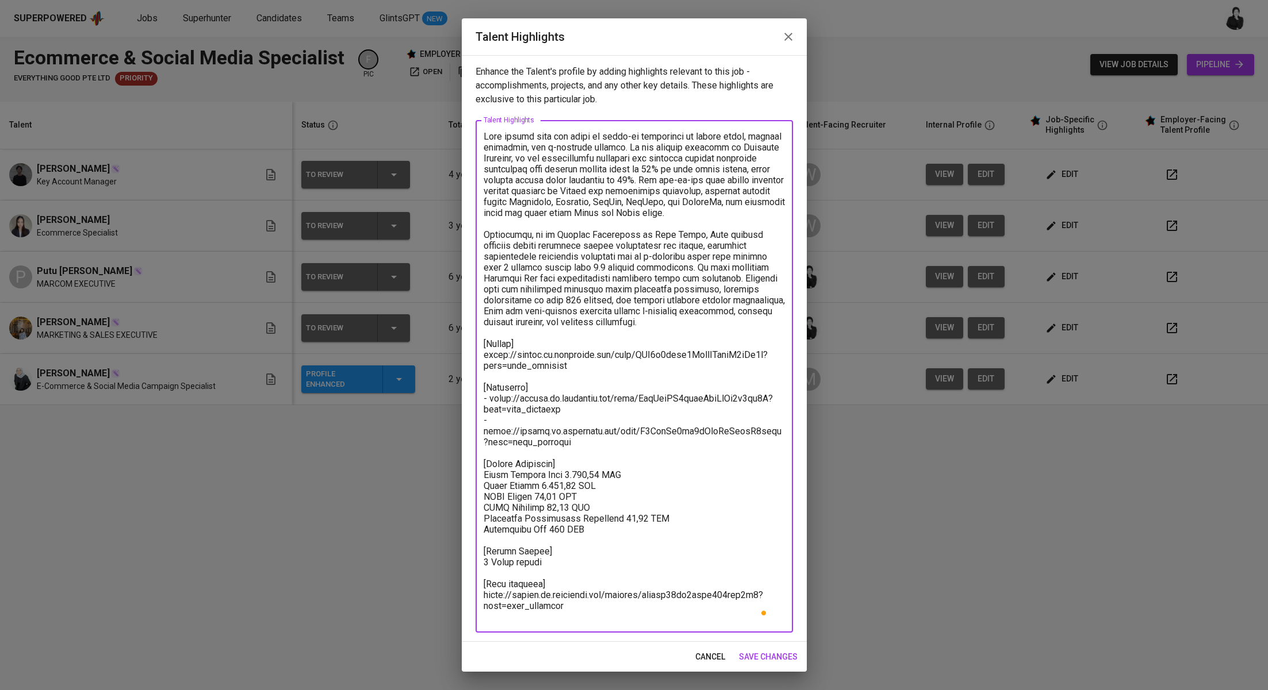
drag, startPoint x: 581, startPoint y: 486, endPoint x: 559, endPoint y: 483, distance: 21.5
click at [559, 483] on textarea "To enrich screen reader interactions, please activate Accessibility in Grammarl…" at bounding box center [633, 377] width 301 height 492
type textarea "Arya brings over six years of hands-on experience in social media, digital mark…"
click at [775, 661] on span "save changes" at bounding box center [768, 657] width 59 height 14
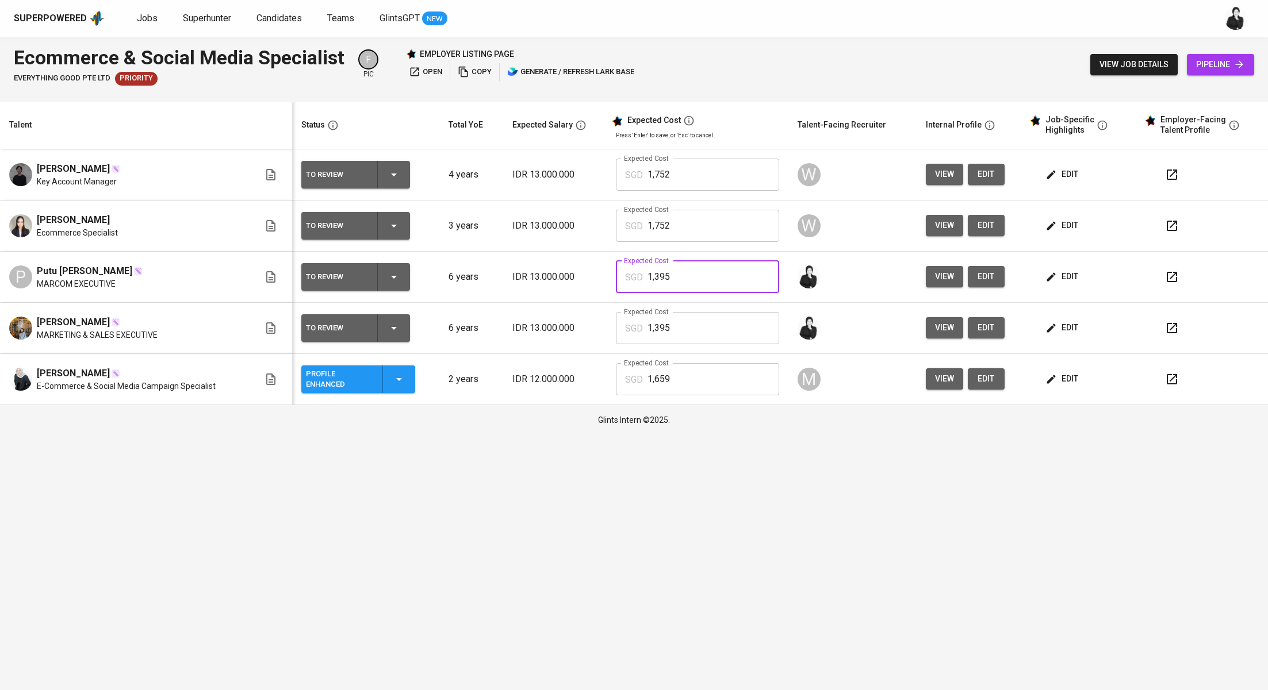
drag, startPoint x: 697, startPoint y: 276, endPoint x: 623, endPoint y: 279, distance: 74.8
click at [623, 279] on div "SGD 1,395 Expected Cost" at bounding box center [697, 277] width 163 height 32
type input "1,745"
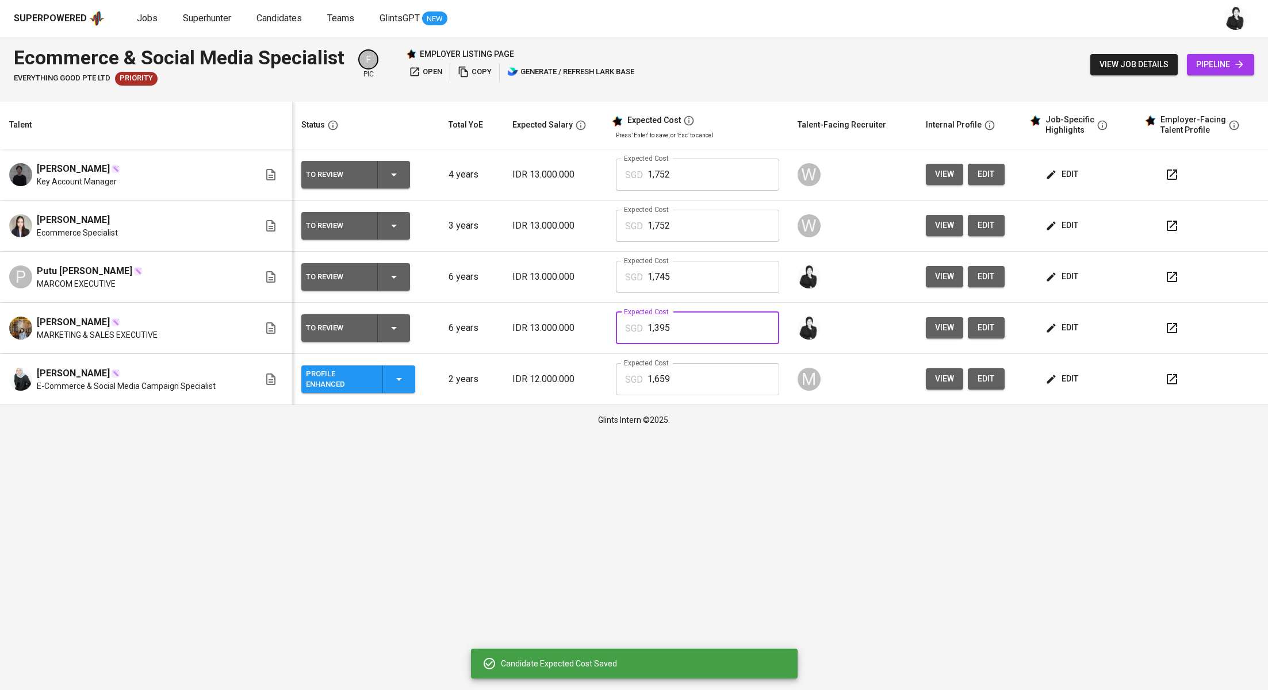
drag, startPoint x: 711, startPoint y: 332, endPoint x: 638, endPoint y: 336, distance: 73.7
click at [638, 336] on div "SGD 1,395 Expected Cost" at bounding box center [697, 328] width 163 height 32
type input "1"
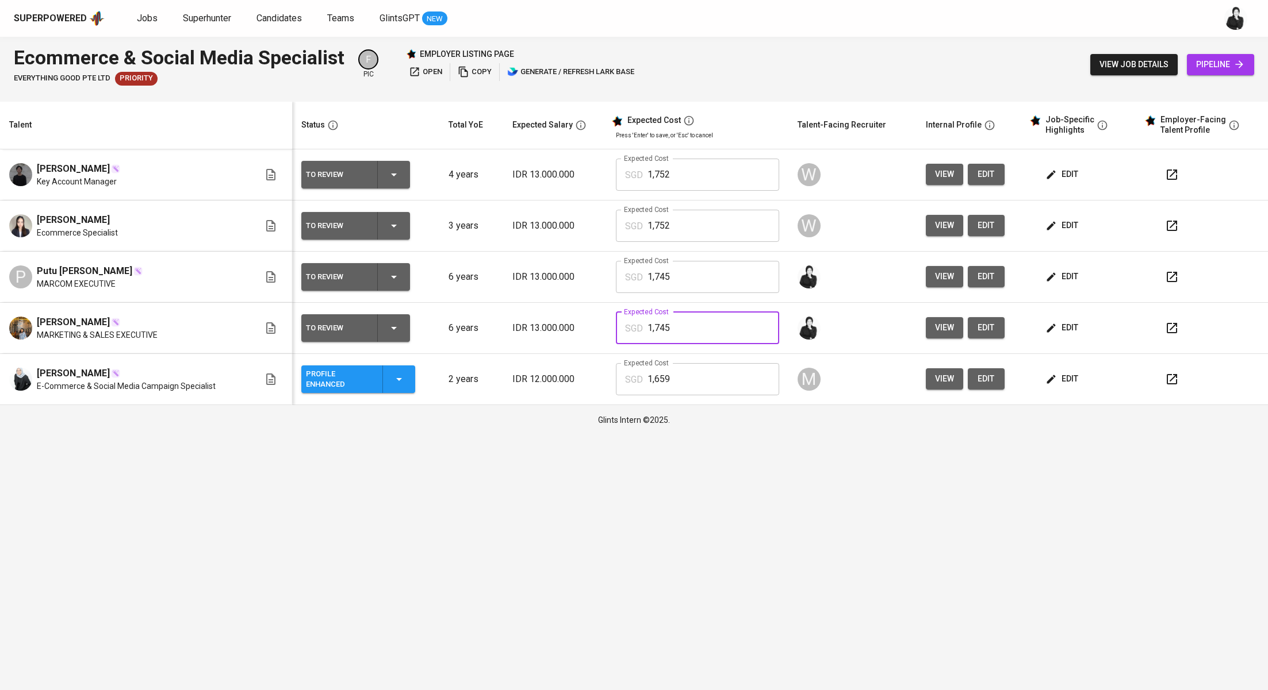
type input "1,745"
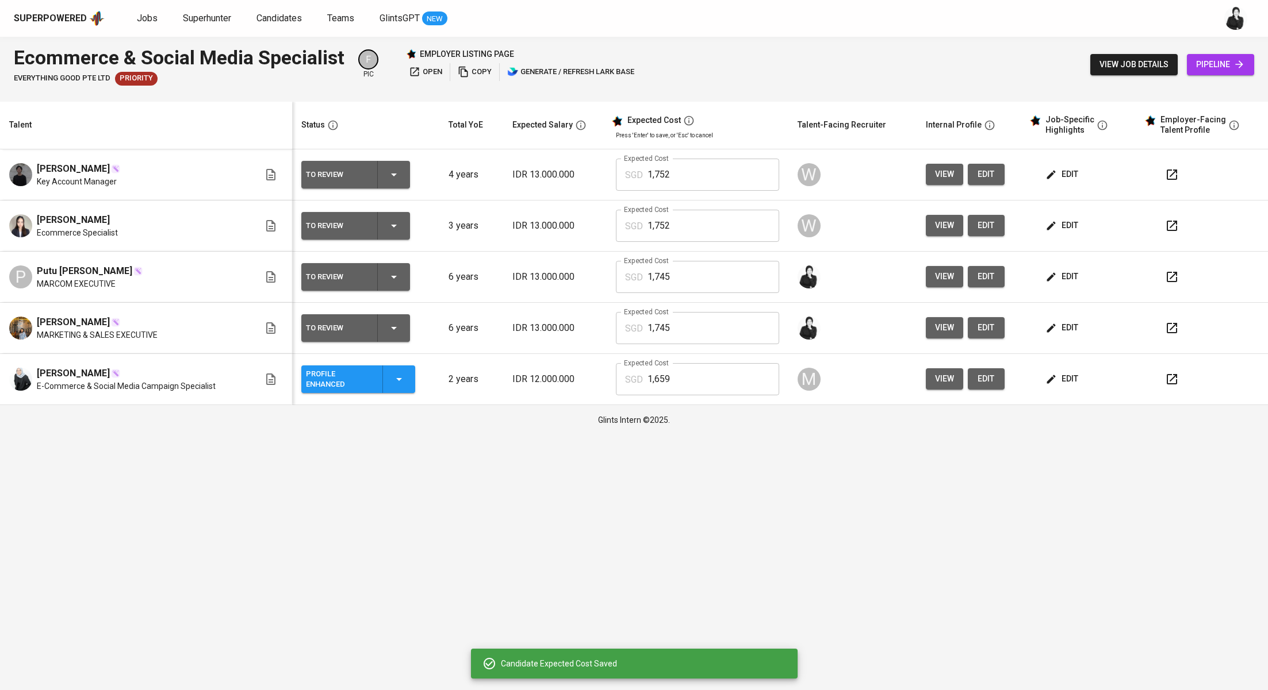
click at [1075, 273] on span "edit" at bounding box center [1062, 277] width 30 height 14
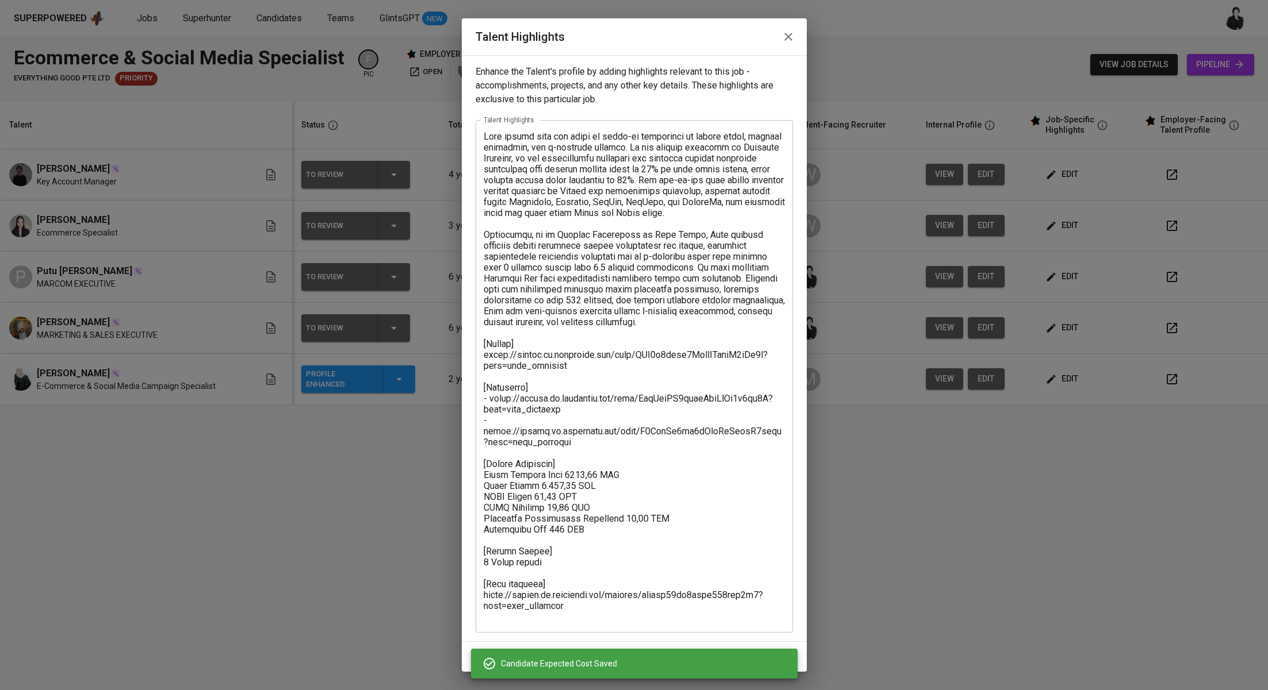
click at [795, 44] on button "button" at bounding box center [788, 37] width 28 height 28
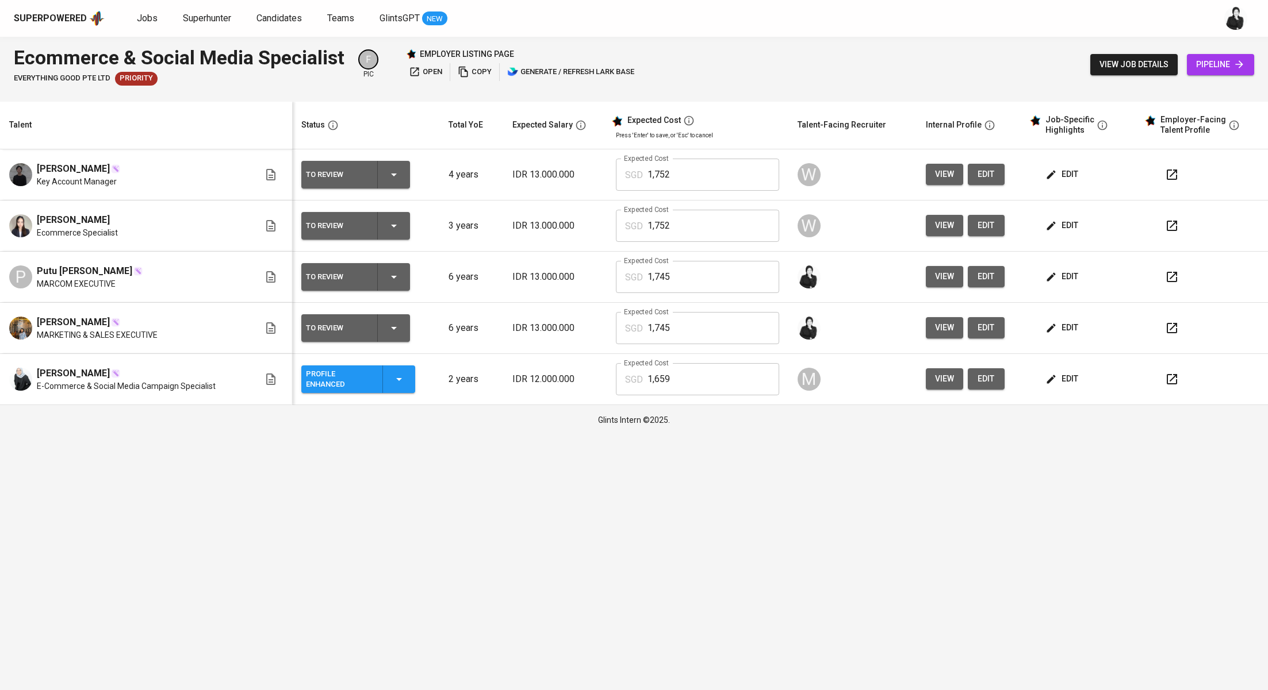
click at [1059, 339] on td "edit" at bounding box center [1081, 328] width 115 height 51
click at [1069, 330] on span "edit" at bounding box center [1062, 328] width 30 height 14
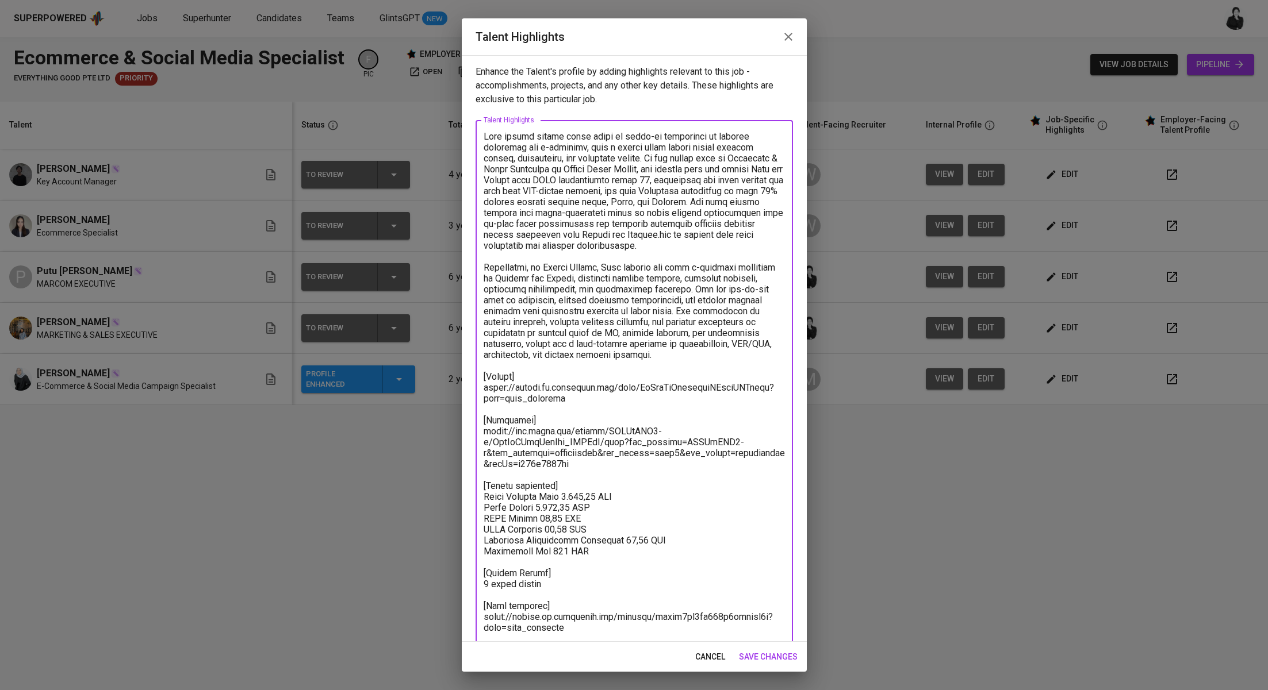
drag, startPoint x: 581, startPoint y: 518, endPoint x: 559, endPoint y: 519, distance: 21.9
click at [559, 519] on textarea "To enrich screen reader interactions, please activate Accessibility in Grammarl…" at bounding box center [633, 393] width 301 height 524
click at [592, 520] on textarea "To enrich screen reader interactions, please activate Accessibility in Grammarl…" at bounding box center [633, 393] width 301 height 524
type textarea "Reza brings nearly seven years of hands-on experience in digital marketing and …"
click at [755, 671] on div "cancel save changes" at bounding box center [634, 657] width 345 height 30
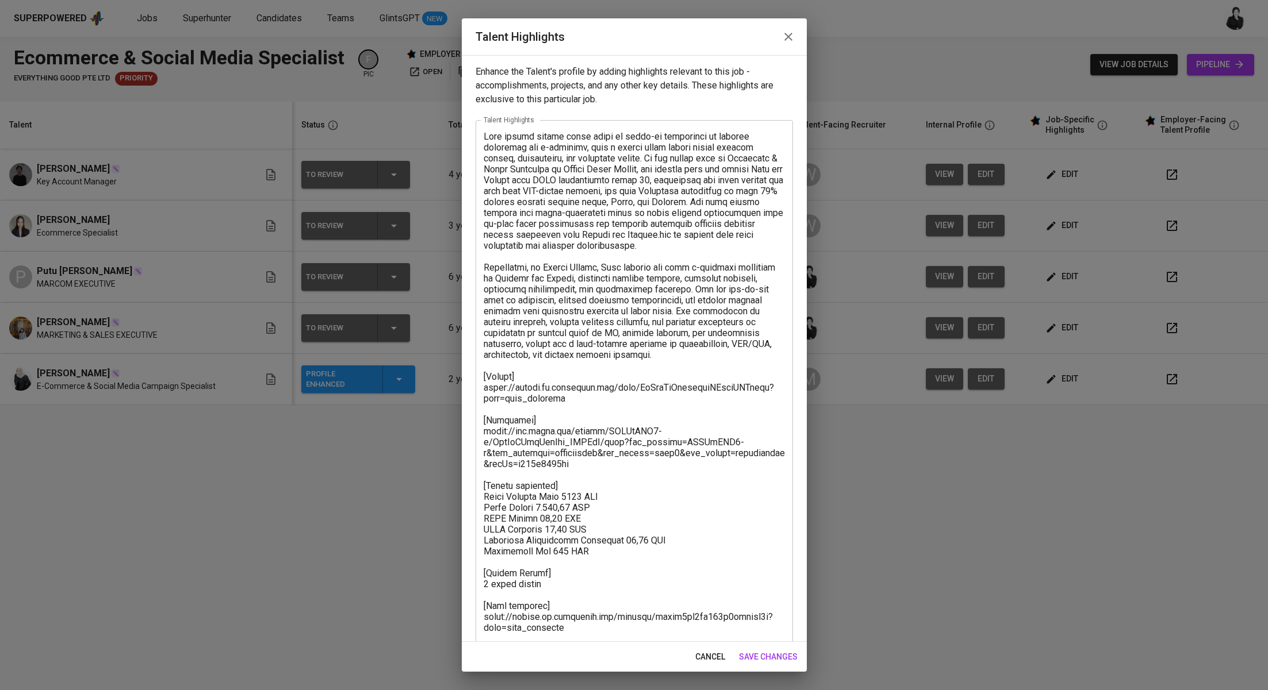
click at [765, 658] on span "save changes" at bounding box center [768, 657] width 59 height 14
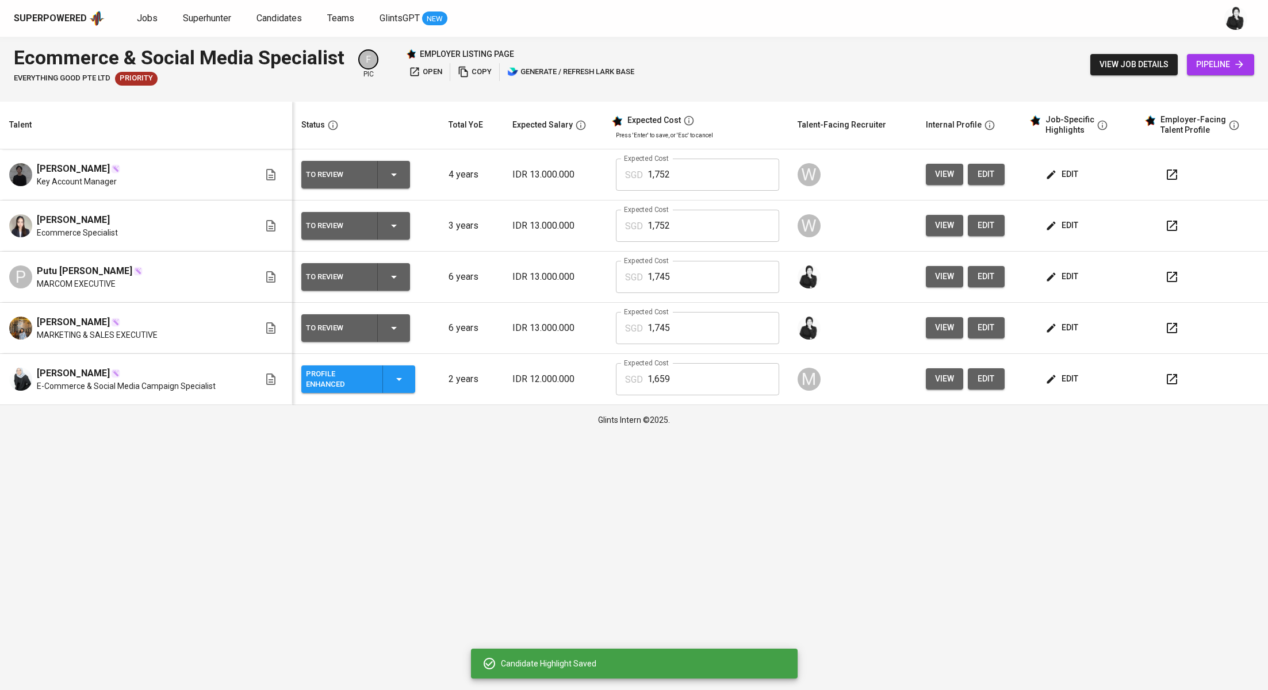
click at [1069, 278] on span "edit" at bounding box center [1062, 277] width 30 height 14
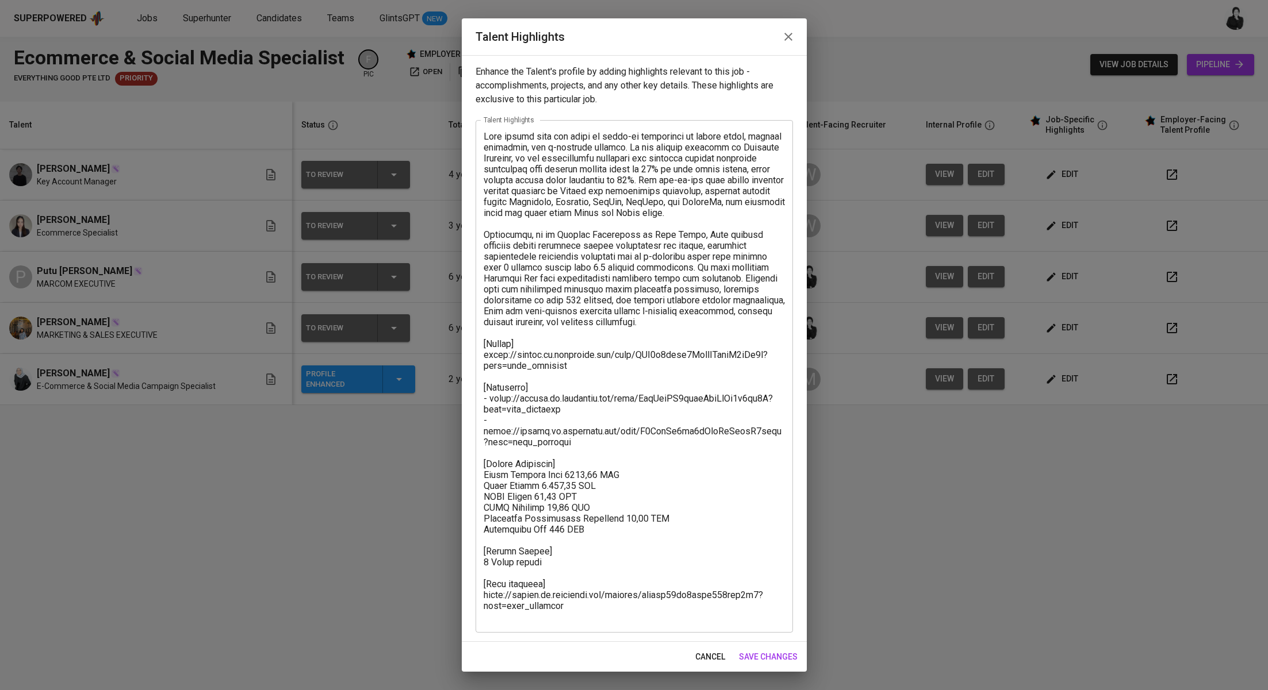
click at [593, 484] on textarea at bounding box center [633, 377] width 301 height 492
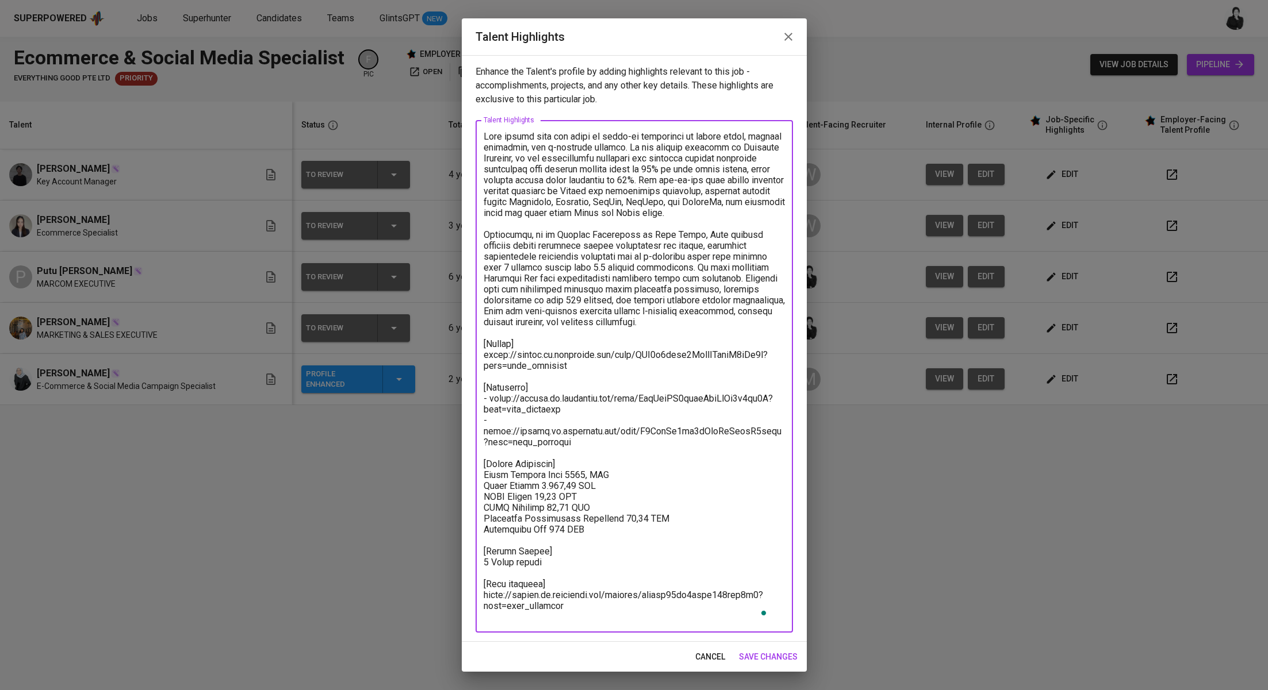
type textarea "Arya brings over six years of hands-on experience in social media, digital mark…"
click at [769, 653] on span "save changes" at bounding box center [768, 657] width 59 height 14
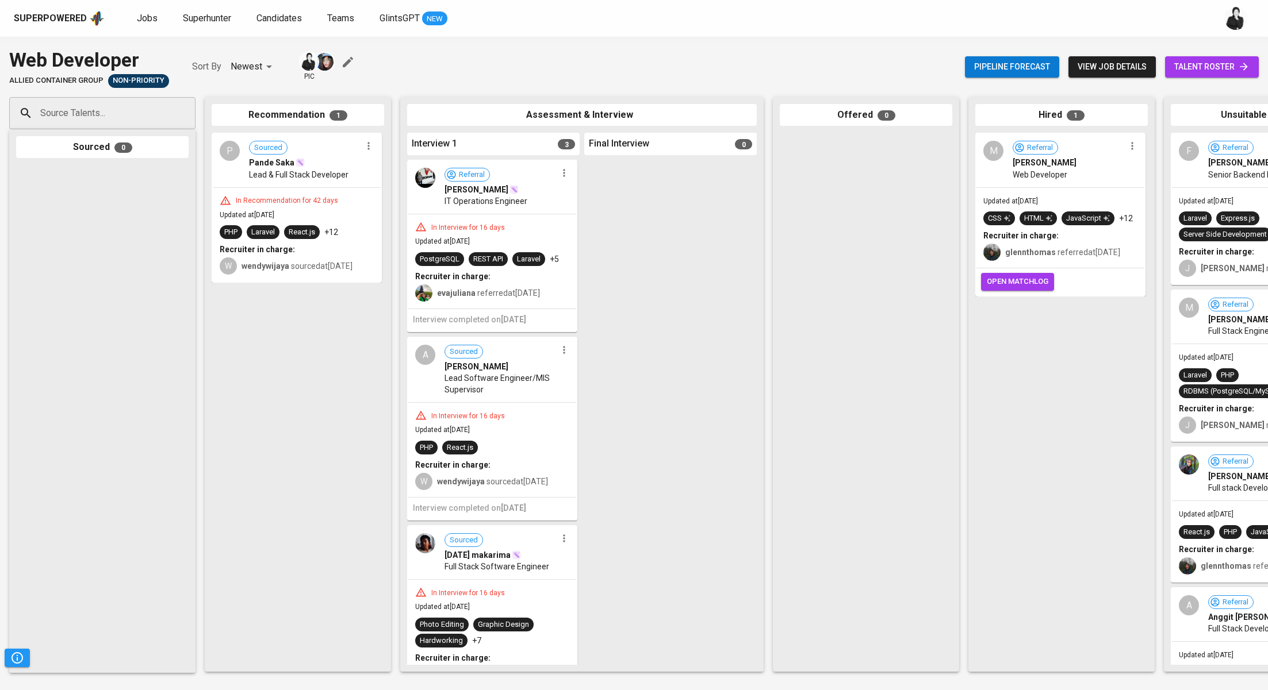
click at [1202, 68] on span "talent roster" at bounding box center [1211, 67] width 75 height 14
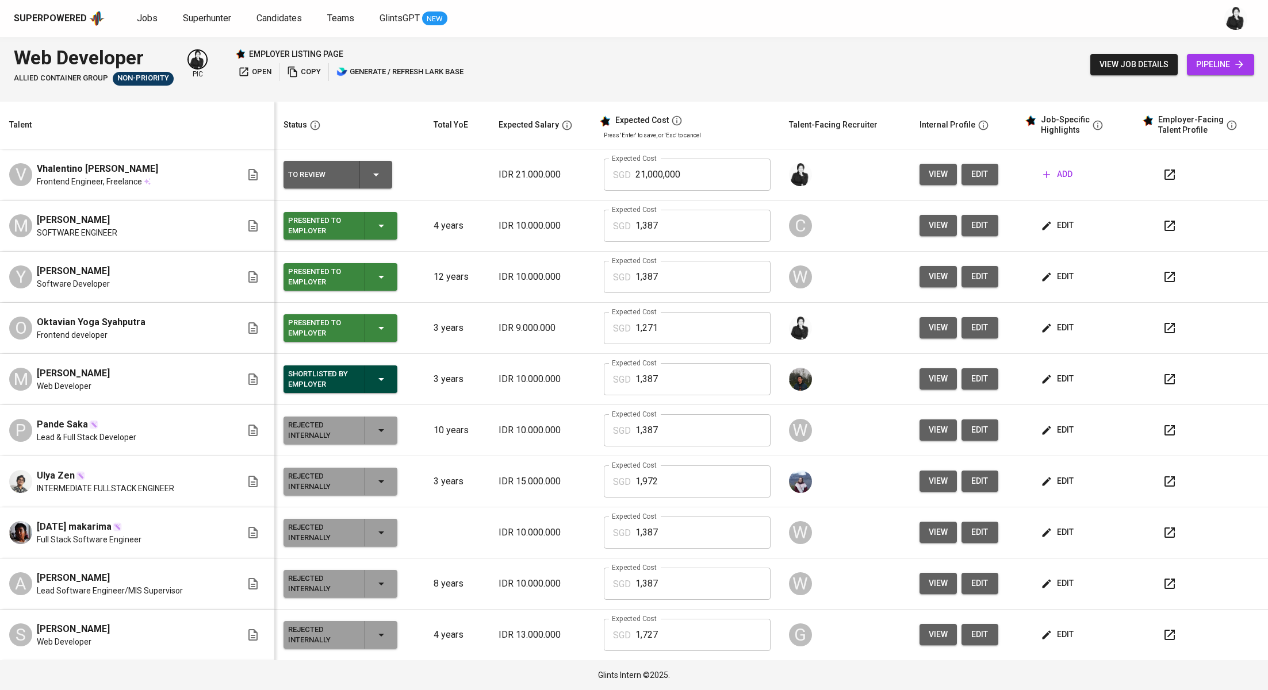
click at [1045, 173] on span "add" at bounding box center [1057, 174] width 29 height 14
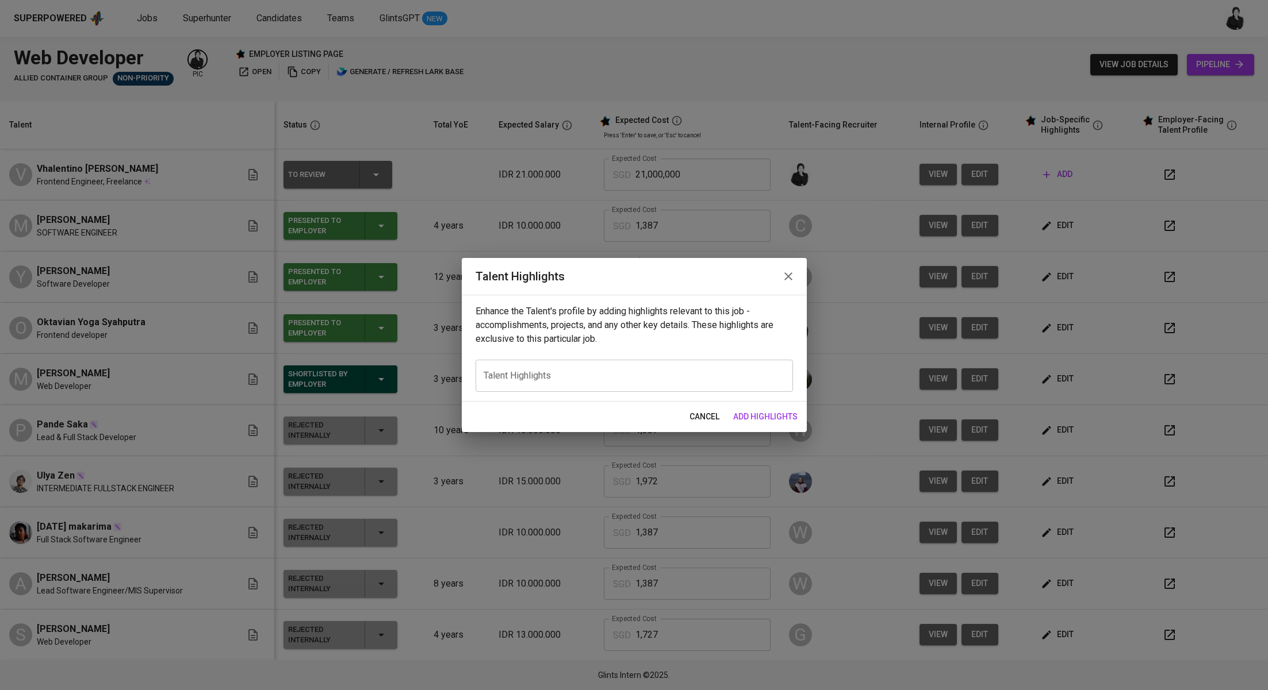
drag, startPoint x: 795, startPoint y: 273, endPoint x: 941, endPoint y: 179, distance: 173.7
click at [795, 273] on button "button" at bounding box center [788, 277] width 28 height 28
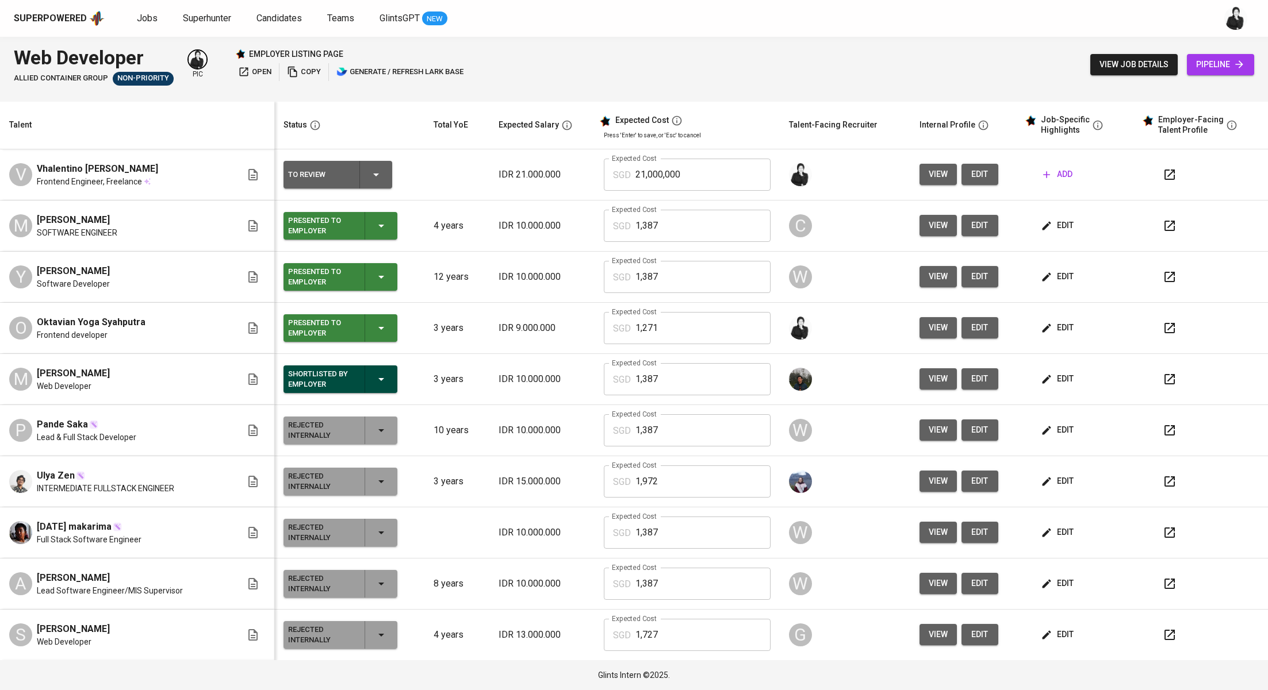
click at [970, 175] on span "edit" at bounding box center [979, 174] width 18 height 14
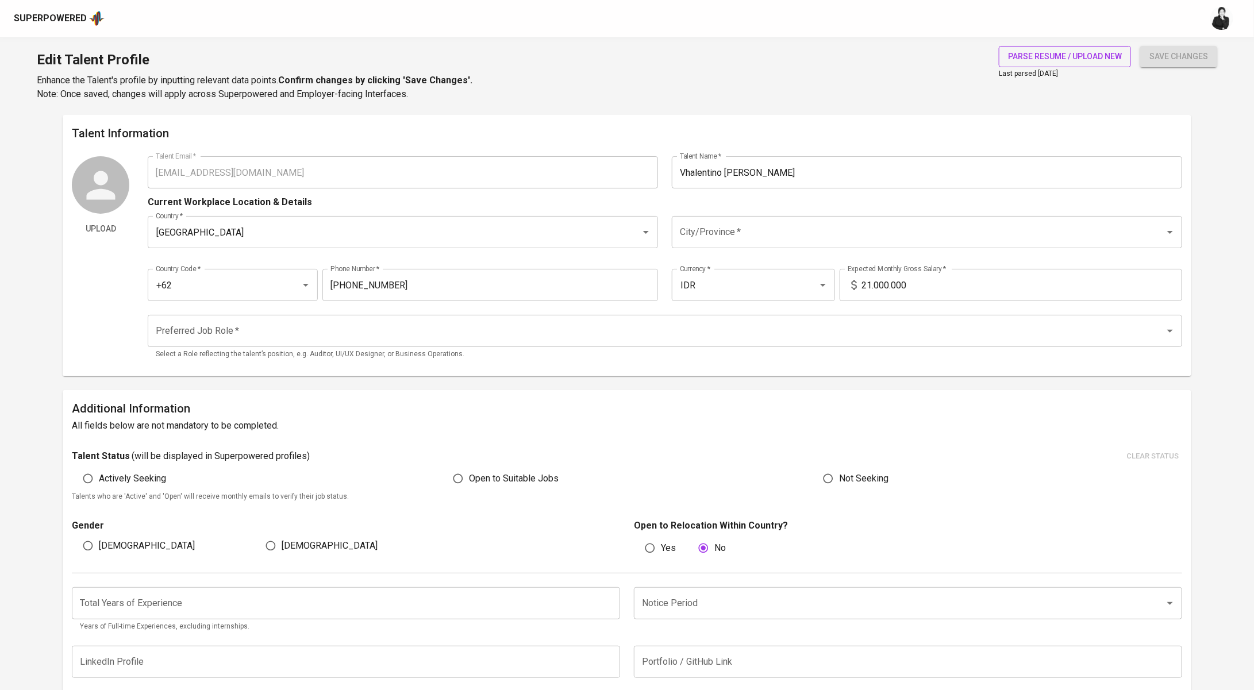
click at [1053, 63] on span "parse resume / upload new" at bounding box center [1065, 56] width 114 height 14
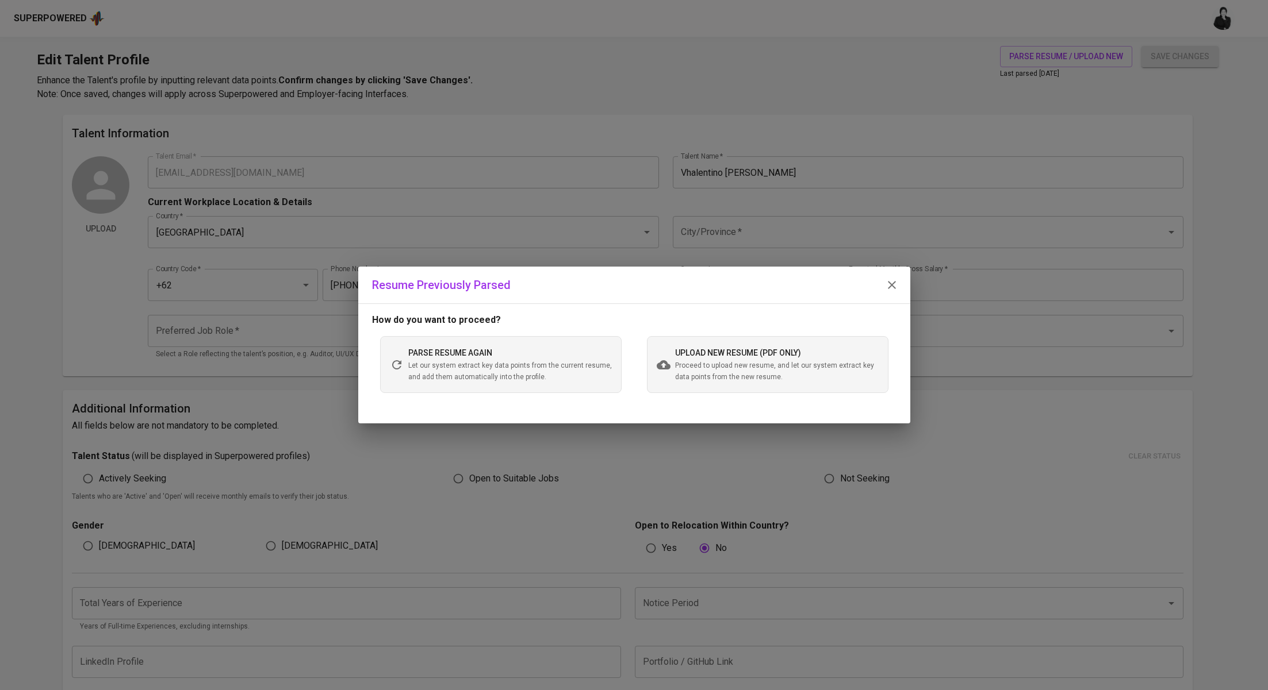
click at [695, 366] on span "Proceed to upload new resume, and let our system extract key data points from t…" at bounding box center [777, 371] width 204 height 23
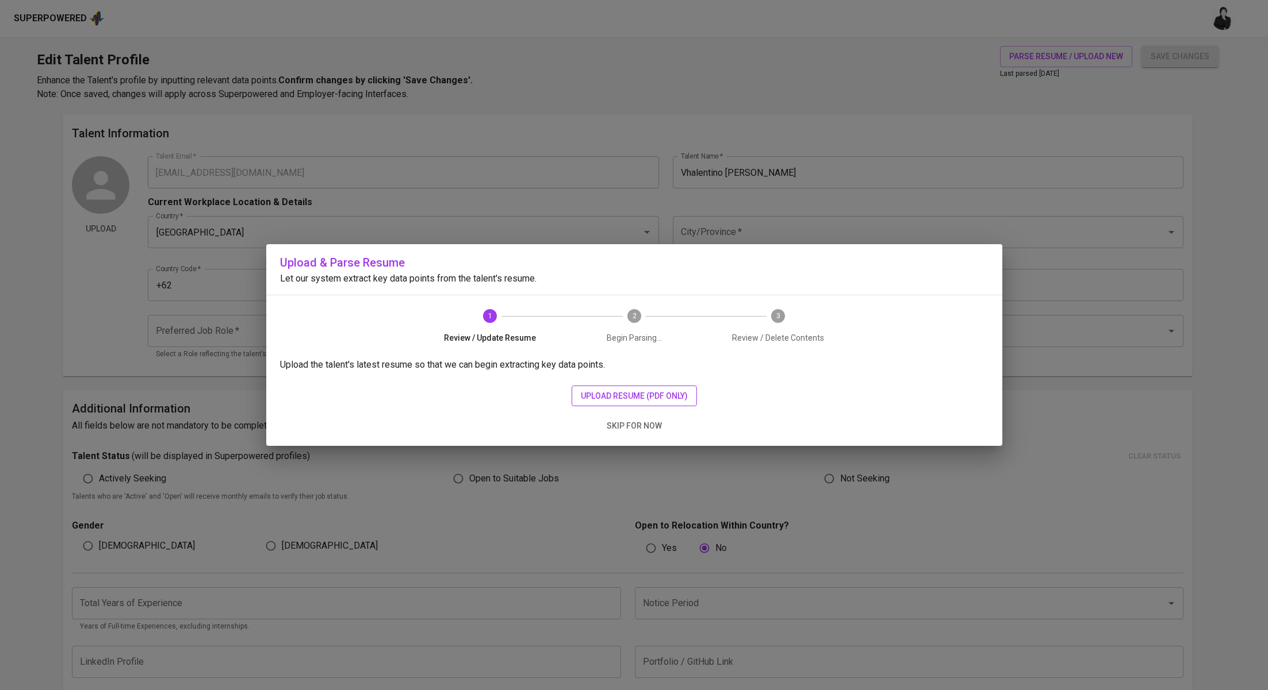
click at [657, 401] on span "upload resume (pdf only)" at bounding box center [634, 396] width 107 height 14
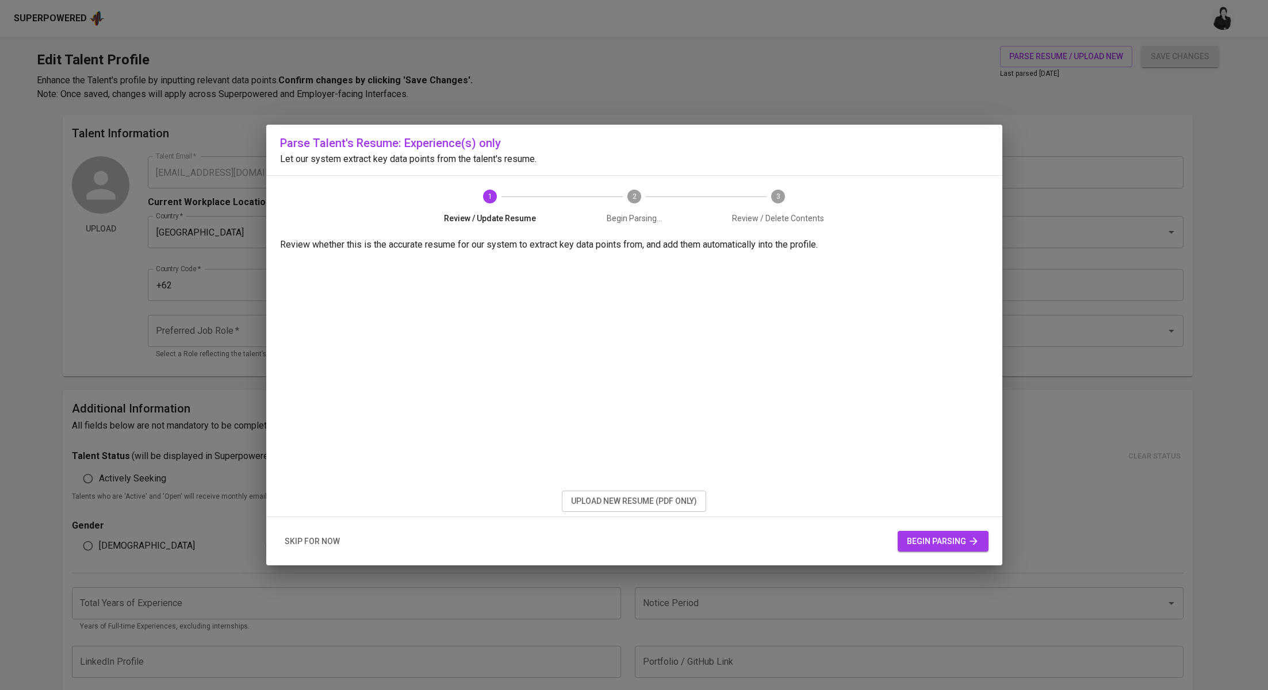
click at [940, 539] on span "begin parsing" at bounding box center [943, 542] width 72 height 14
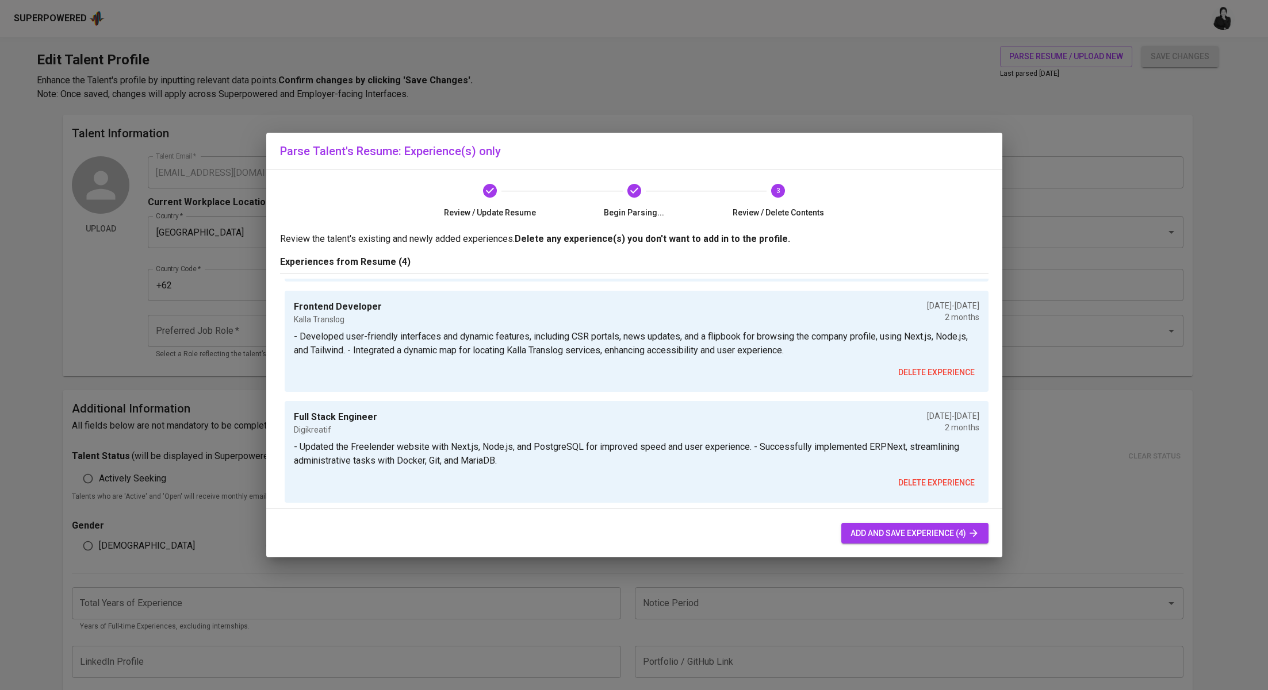
scroll to position [252, 0]
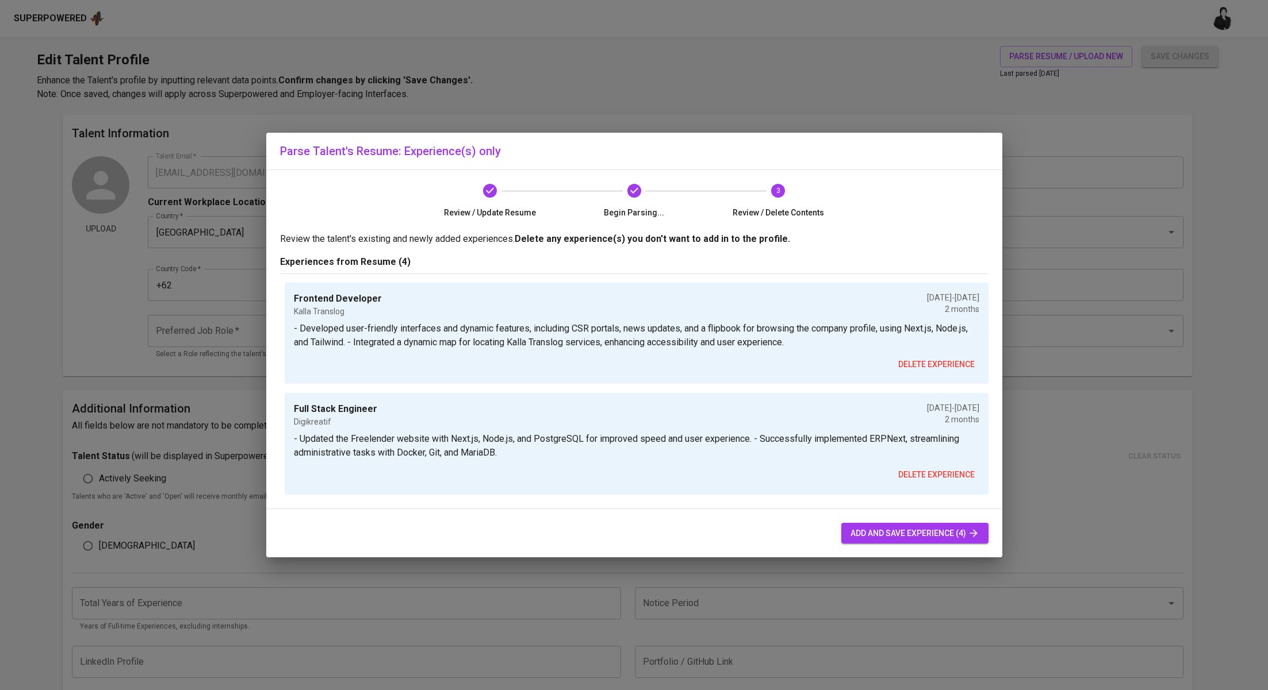
click at [906, 529] on span "add and save experience (4)" at bounding box center [914, 534] width 129 height 14
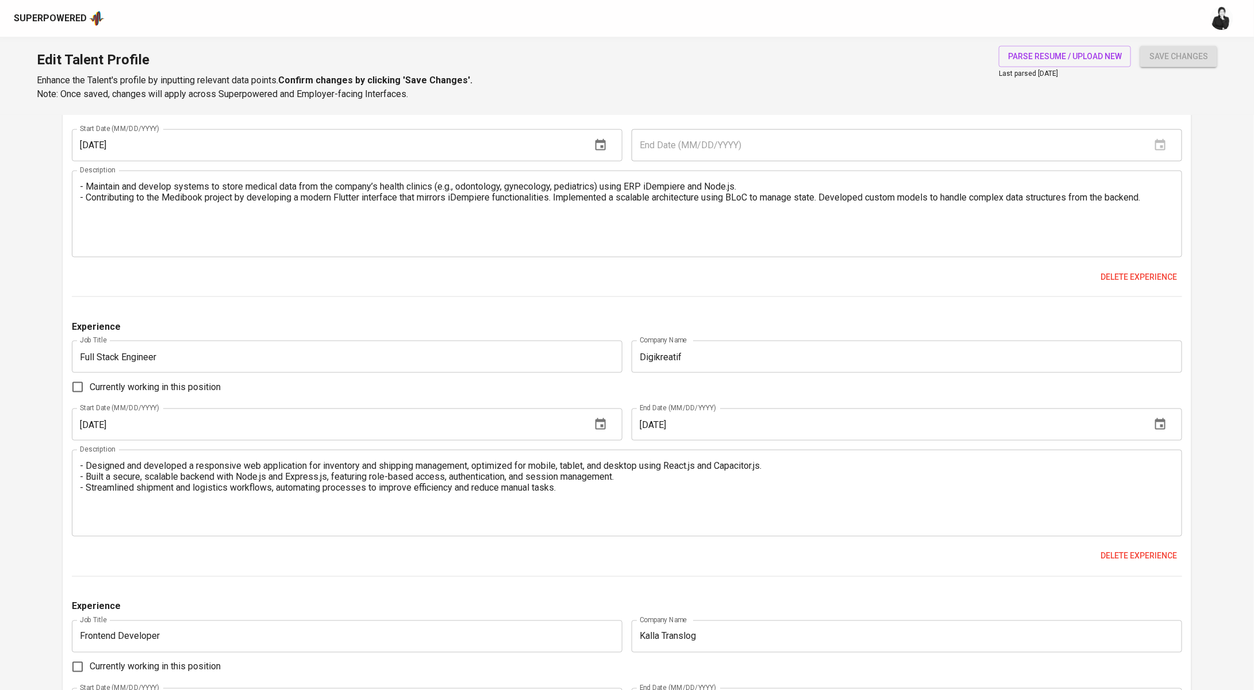
scroll to position [305, 0]
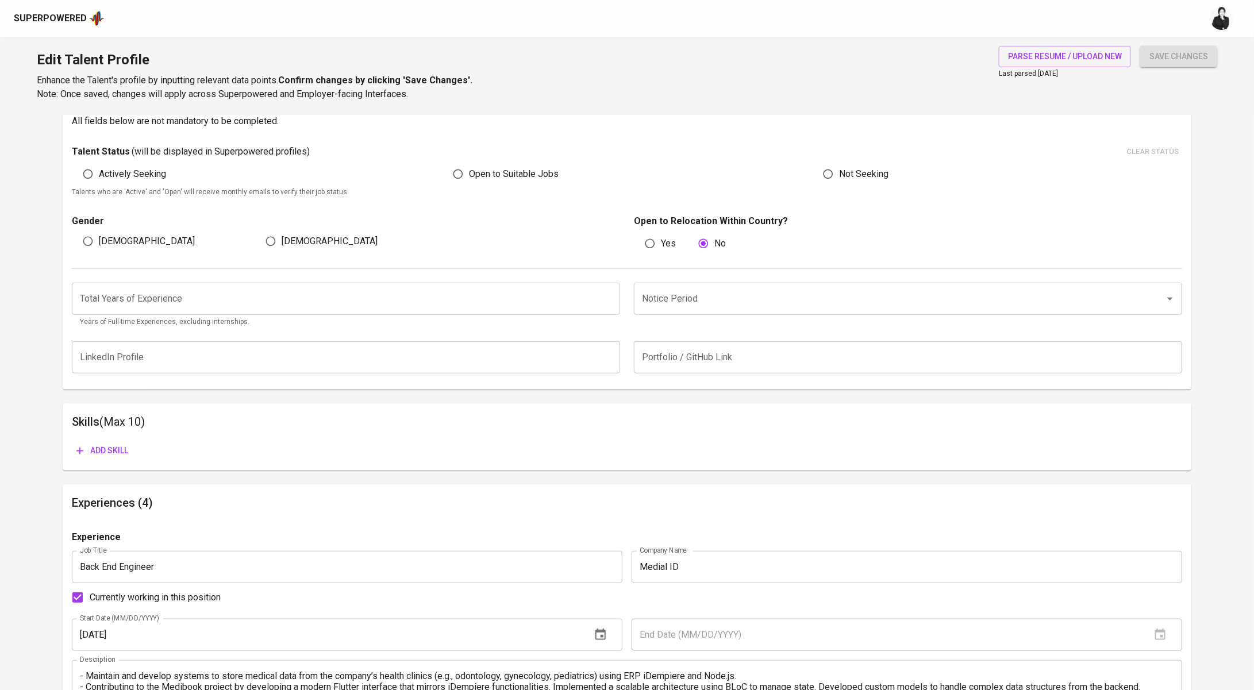
click at [264, 289] on input "number" at bounding box center [346, 299] width 548 height 32
type input "3"
click at [98, 235] on input "Male" at bounding box center [88, 242] width 22 height 22
radio input "true"
click at [127, 446] on span "Add skill" at bounding box center [102, 451] width 52 height 14
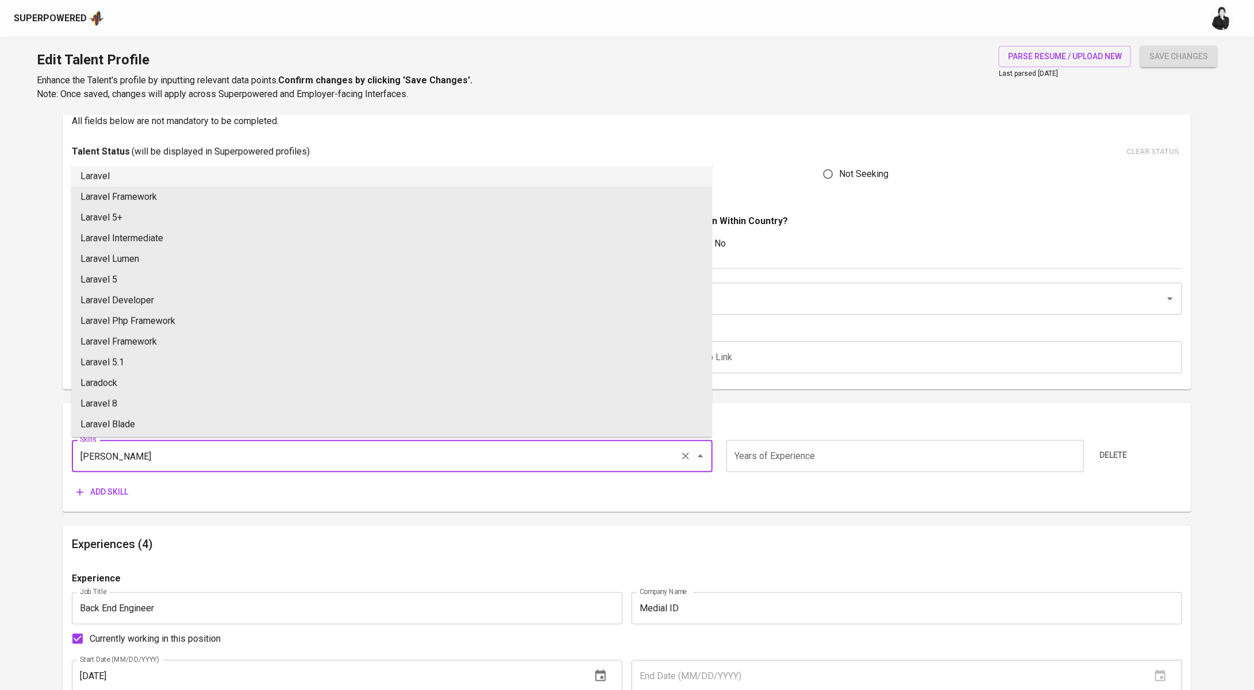
click at [160, 169] on li "Laravel" at bounding box center [391, 176] width 641 height 21
type input "Laravel"
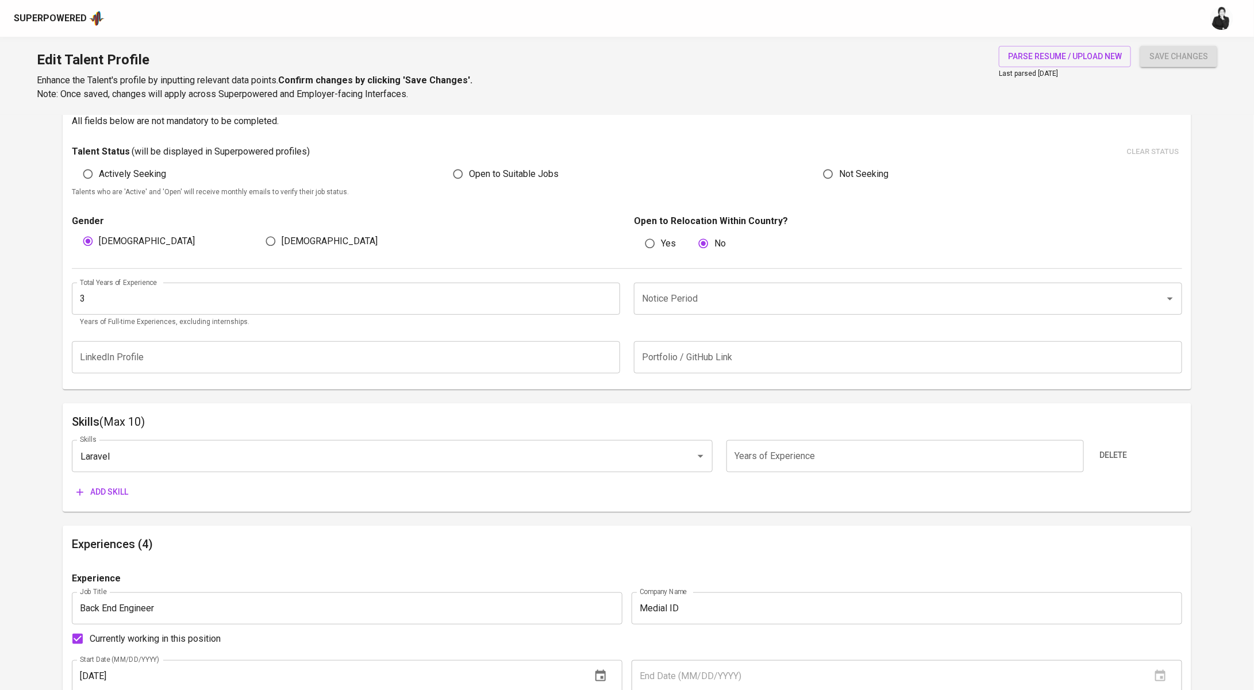
click at [783, 467] on input "number" at bounding box center [906, 456] width 358 height 32
type input "3"
click at [126, 485] on span "Add skill" at bounding box center [102, 492] width 52 height 14
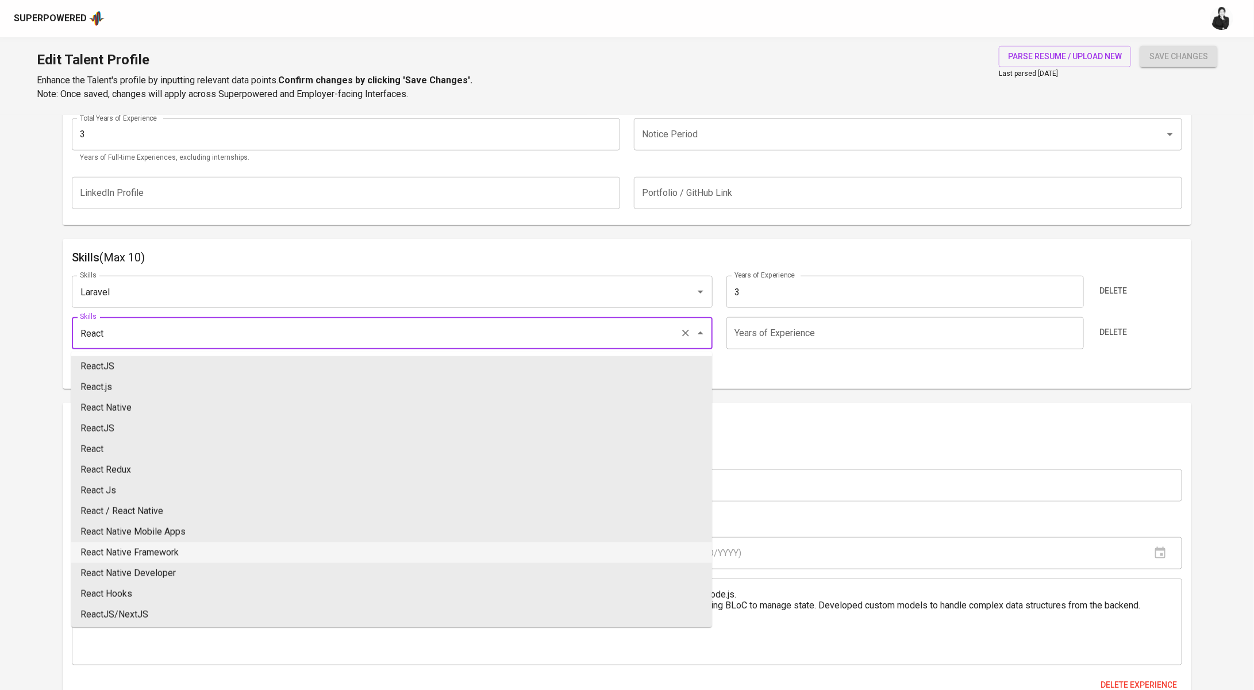
scroll to position [470, 0]
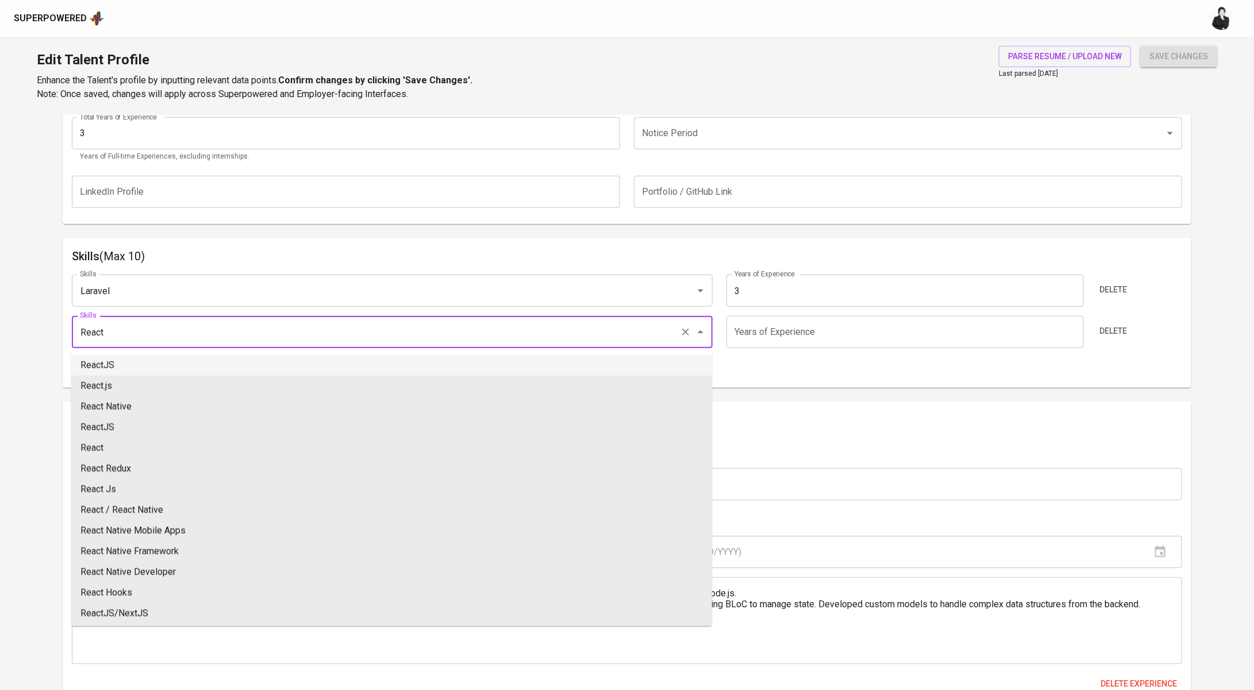
click at [293, 364] on li "ReactJS" at bounding box center [391, 365] width 641 height 21
type input "ReactJS"
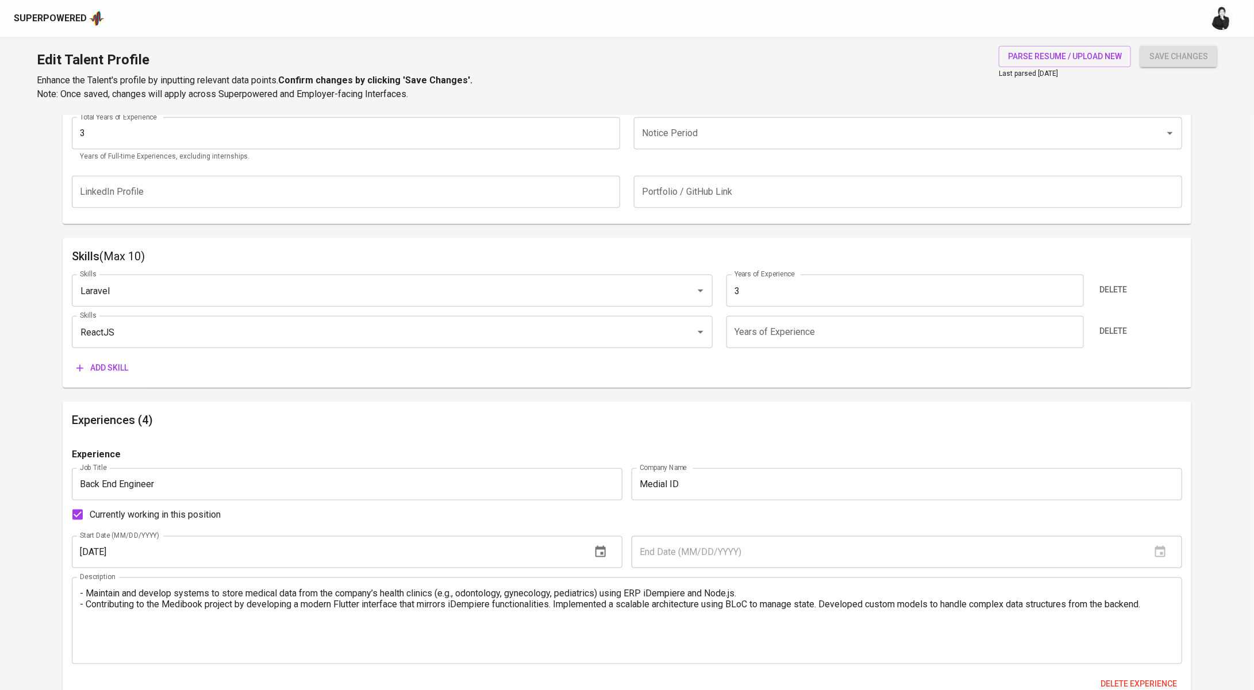
click at [829, 335] on input "number" at bounding box center [906, 332] width 358 height 32
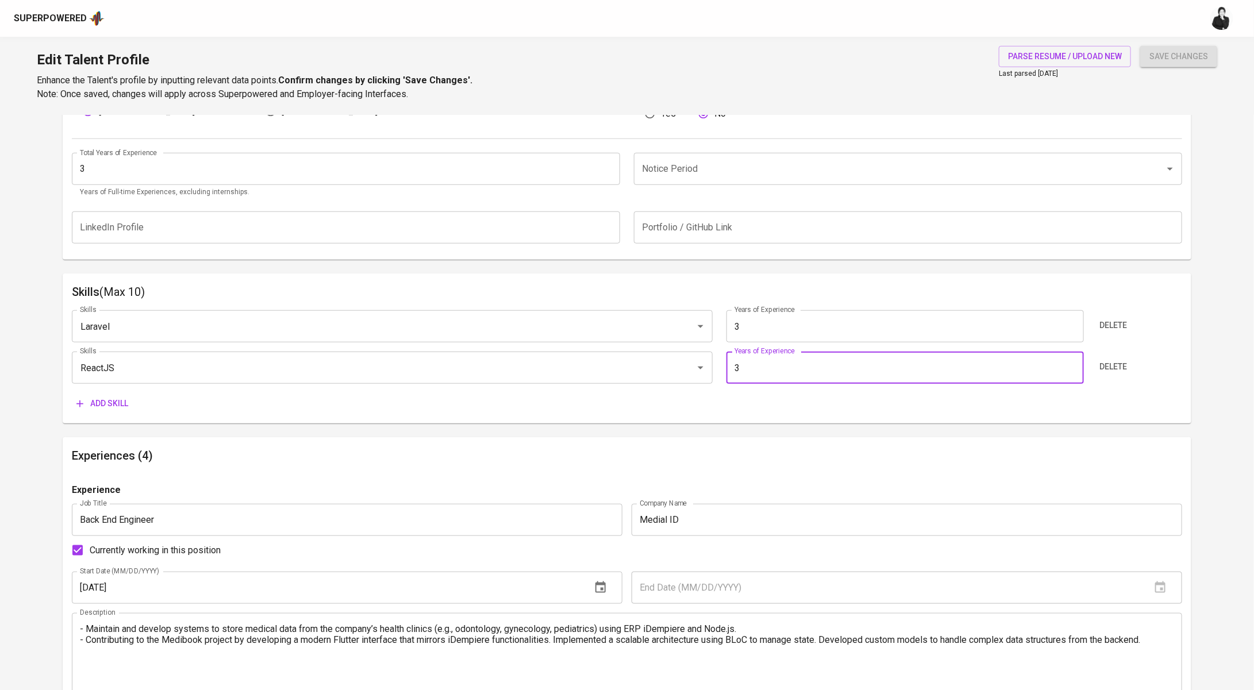
scroll to position [385, 0]
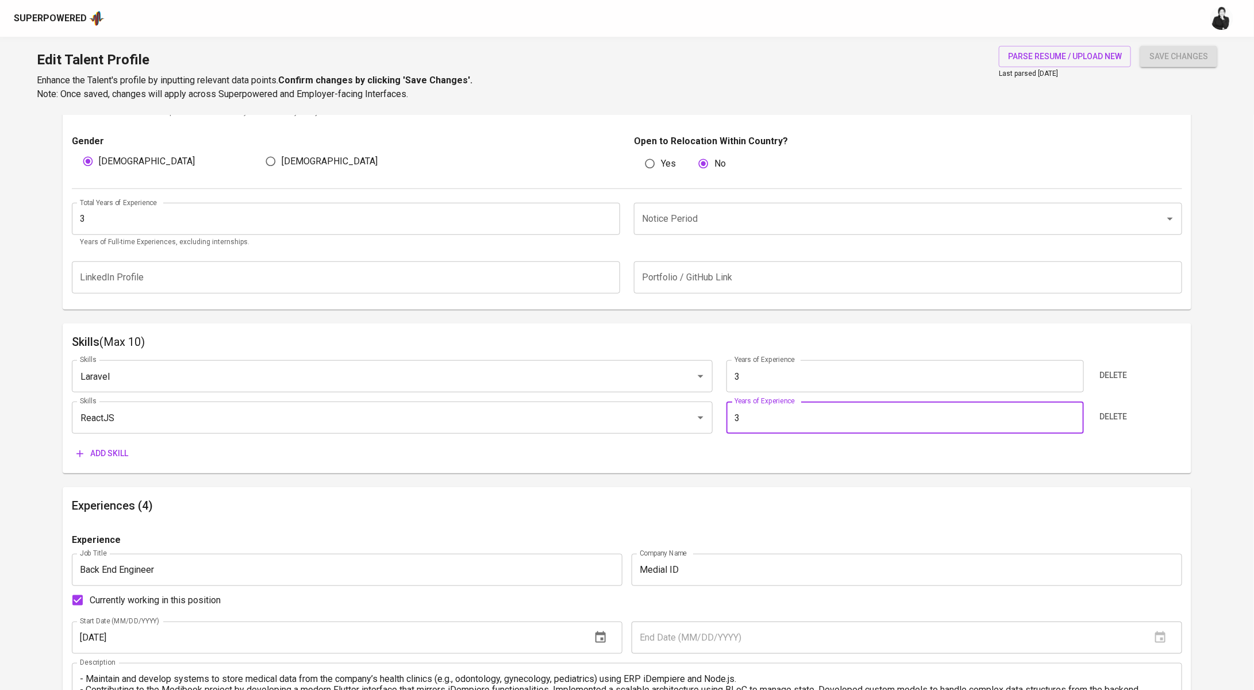
type input "3"
click at [95, 446] on button "Add skill" at bounding box center [102, 453] width 61 height 21
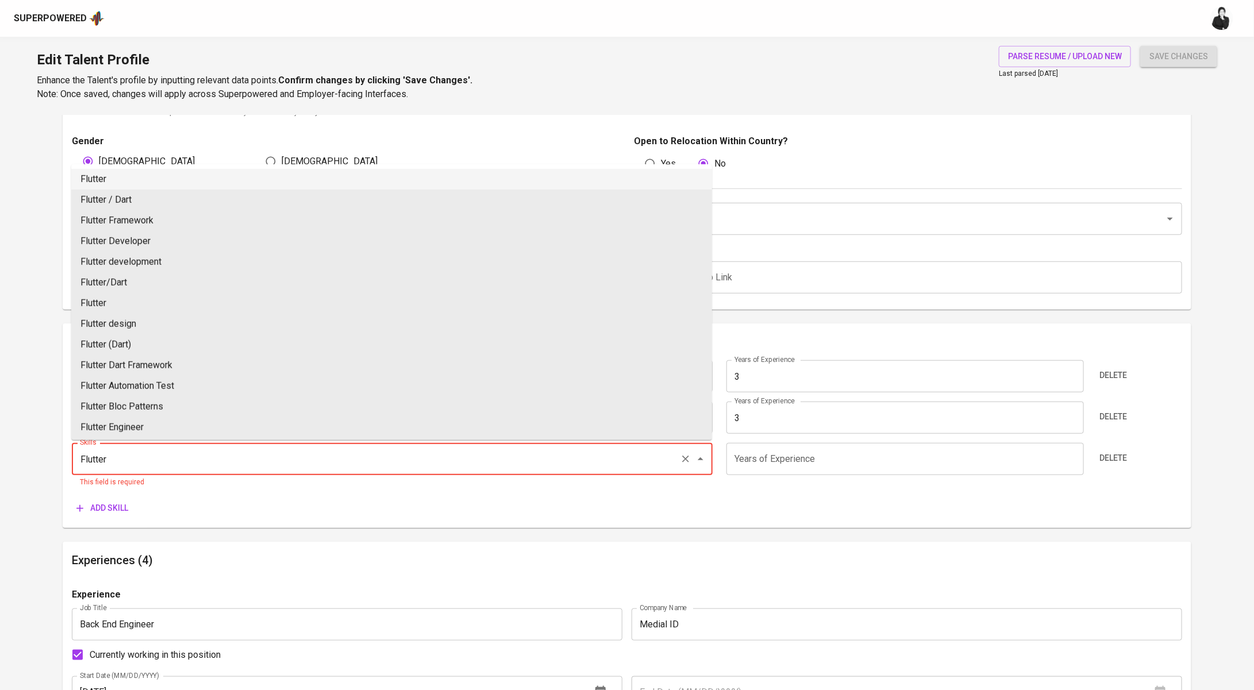
click at [366, 187] on li "Flutter" at bounding box center [391, 179] width 641 height 21
type input "Flutter"
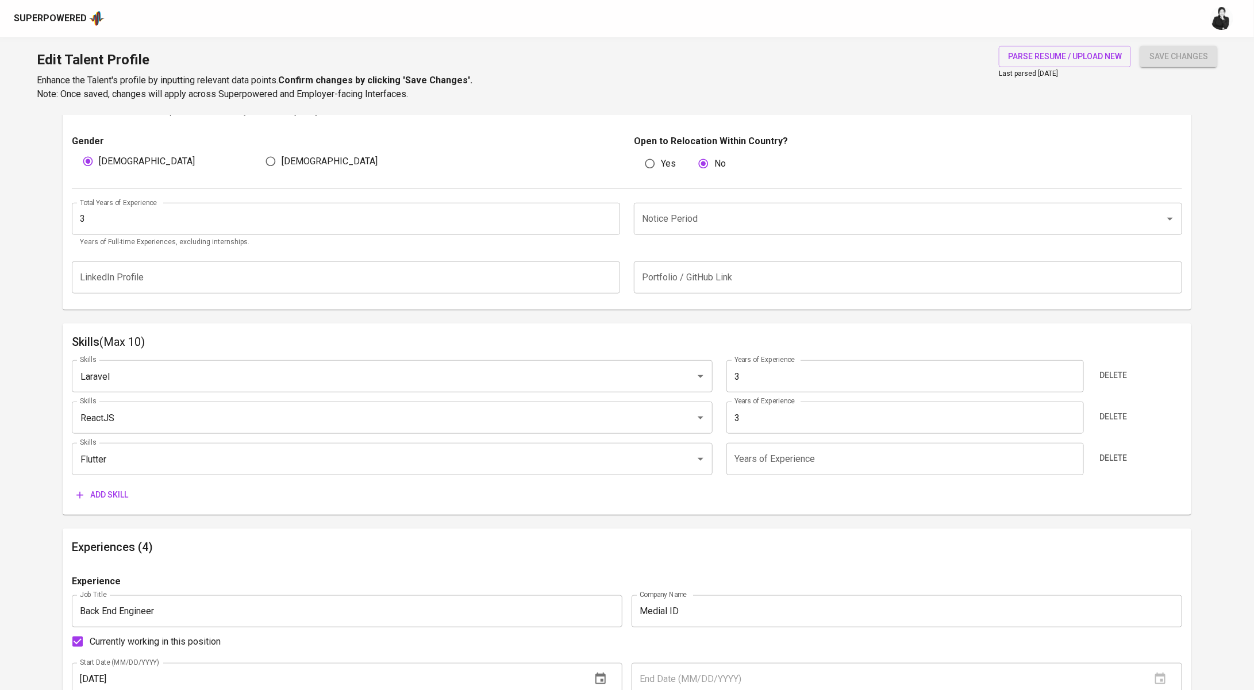
click at [783, 461] on input "number" at bounding box center [906, 459] width 358 height 32
type input "3"
click at [113, 500] on span "Add skill" at bounding box center [102, 495] width 52 height 14
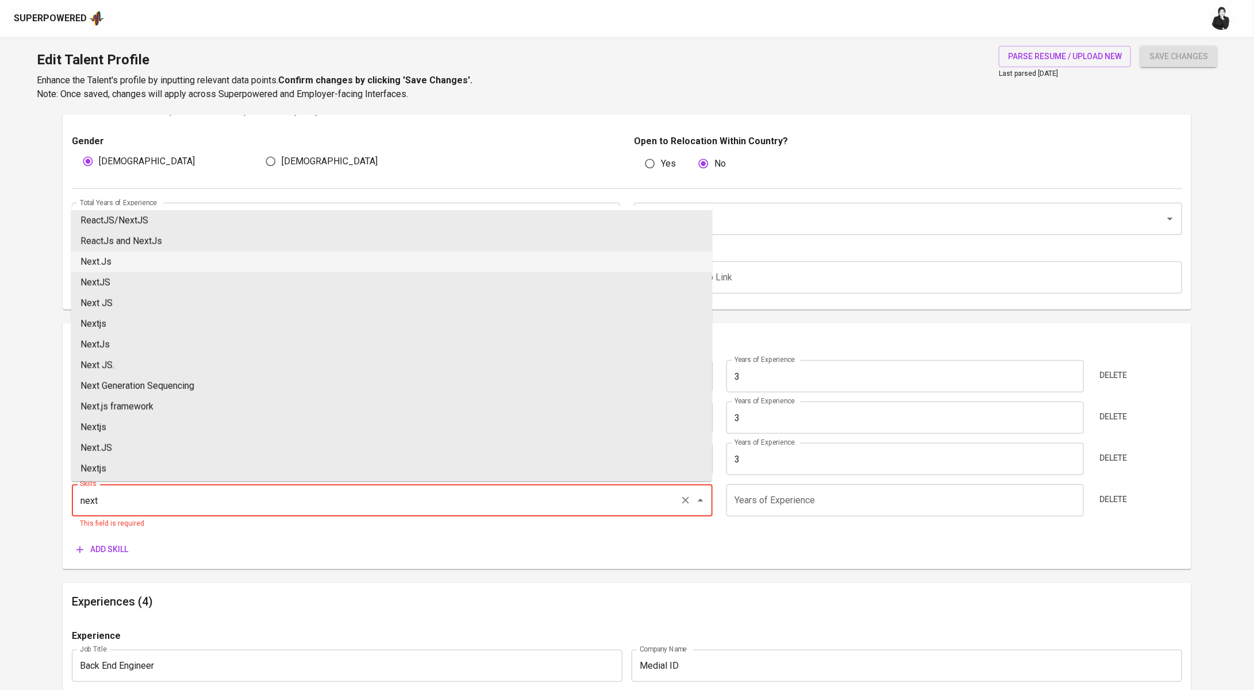
click at [236, 260] on li "Next.Js" at bounding box center [391, 262] width 641 height 21
type input "Next.Js"
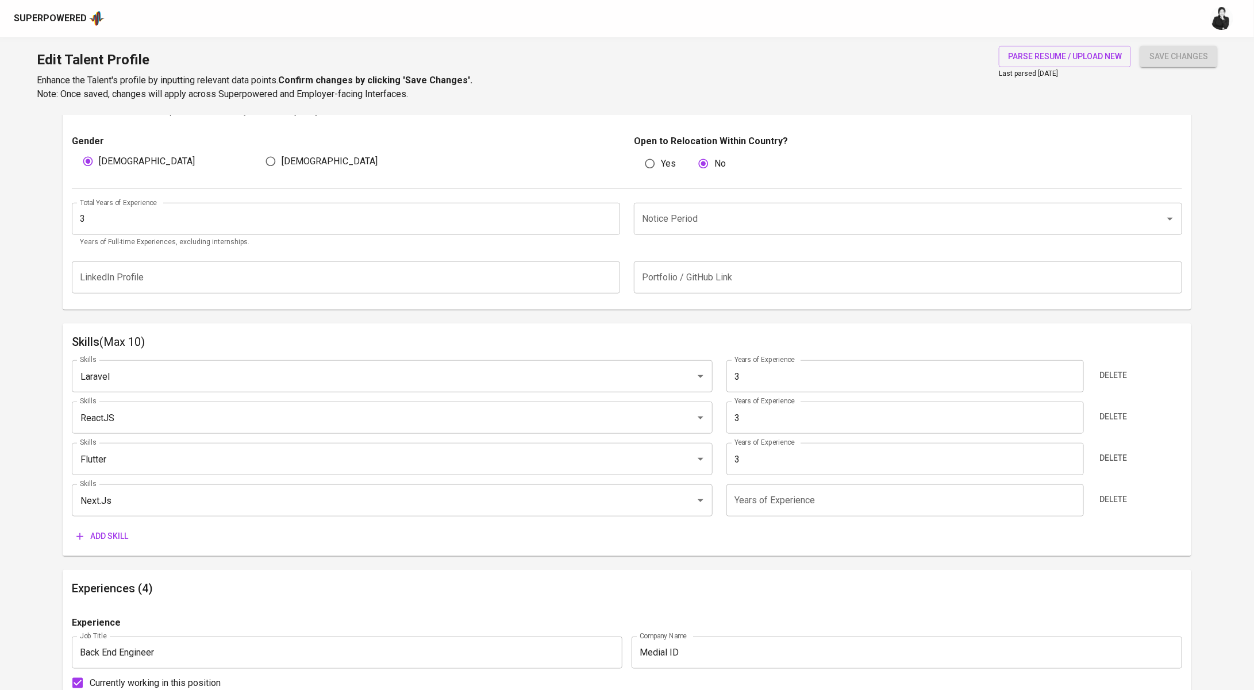
click at [840, 501] on input "number" at bounding box center [906, 501] width 358 height 32
type input "3"
click at [98, 532] on span "Add skill" at bounding box center [102, 536] width 52 height 14
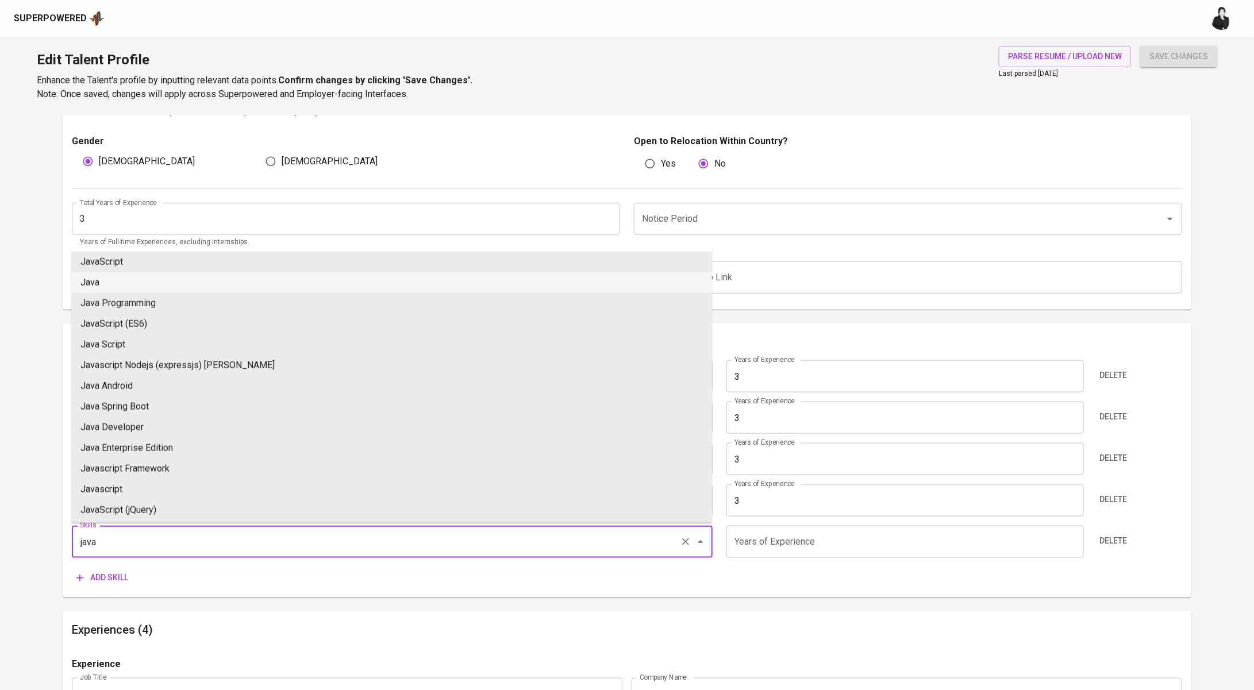
click at [133, 280] on li "Java" at bounding box center [391, 283] width 641 height 21
type input "Java"
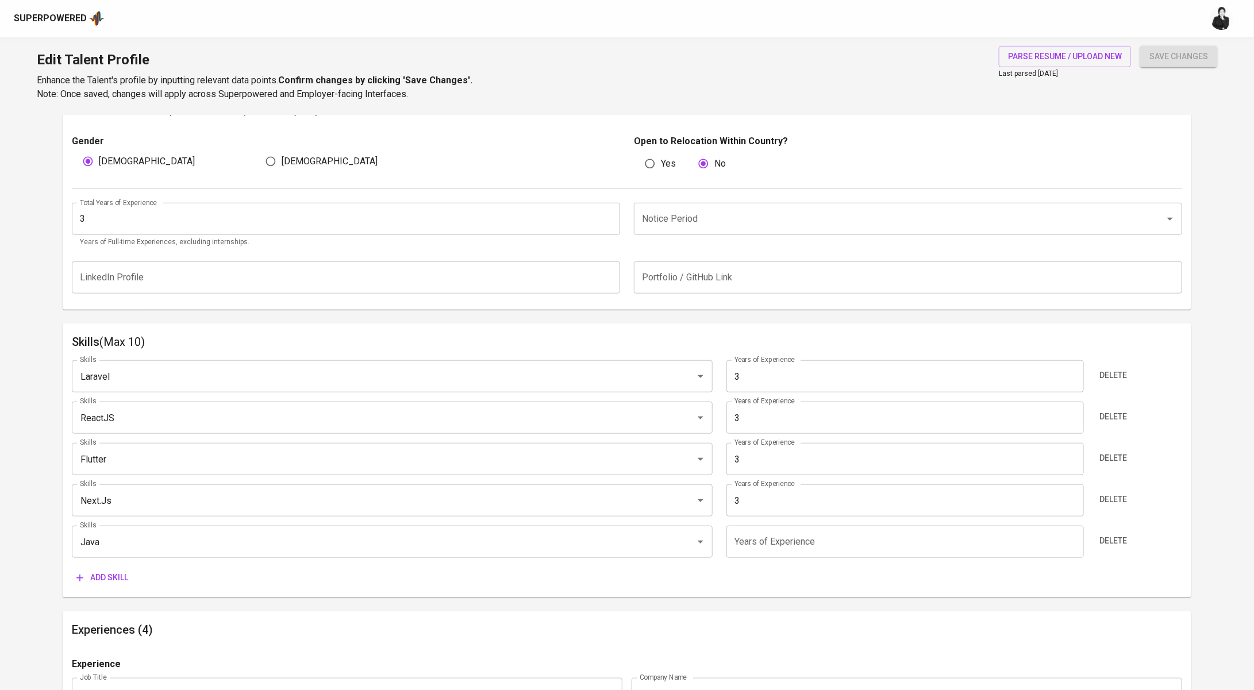
click at [812, 543] on input "number" at bounding box center [906, 542] width 358 height 32
type input "3"
click at [115, 572] on span "Add skill" at bounding box center [102, 578] width 52 height 14
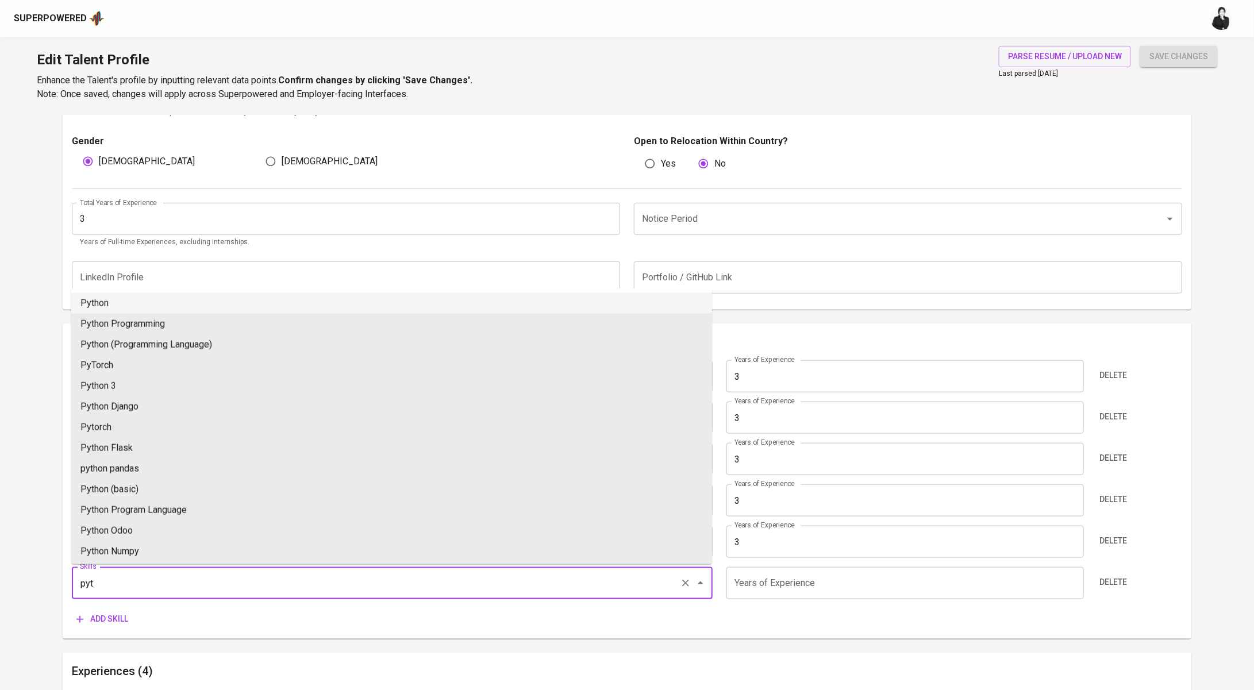
click at [137, 297] on li "Python" at bounding box center [391, 303] width 641 height 21
type input "Python"
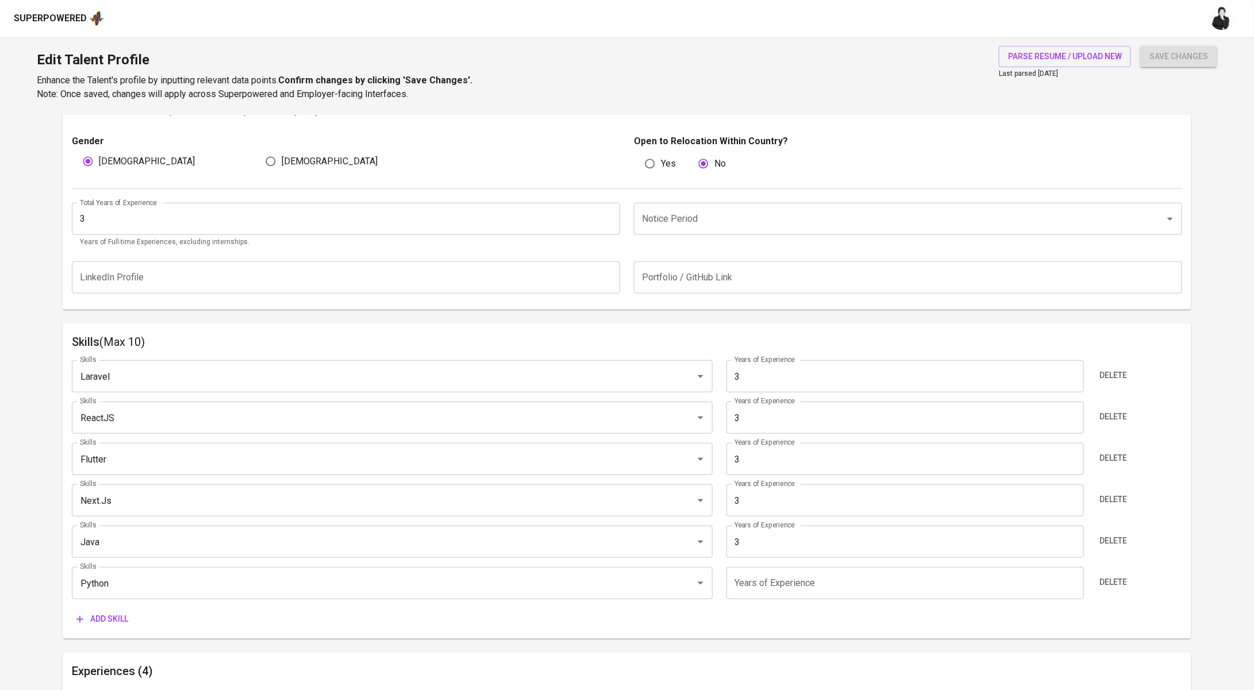
click at [786, 591] on input "number" at bounding box center [906, 583] width 358 height 32
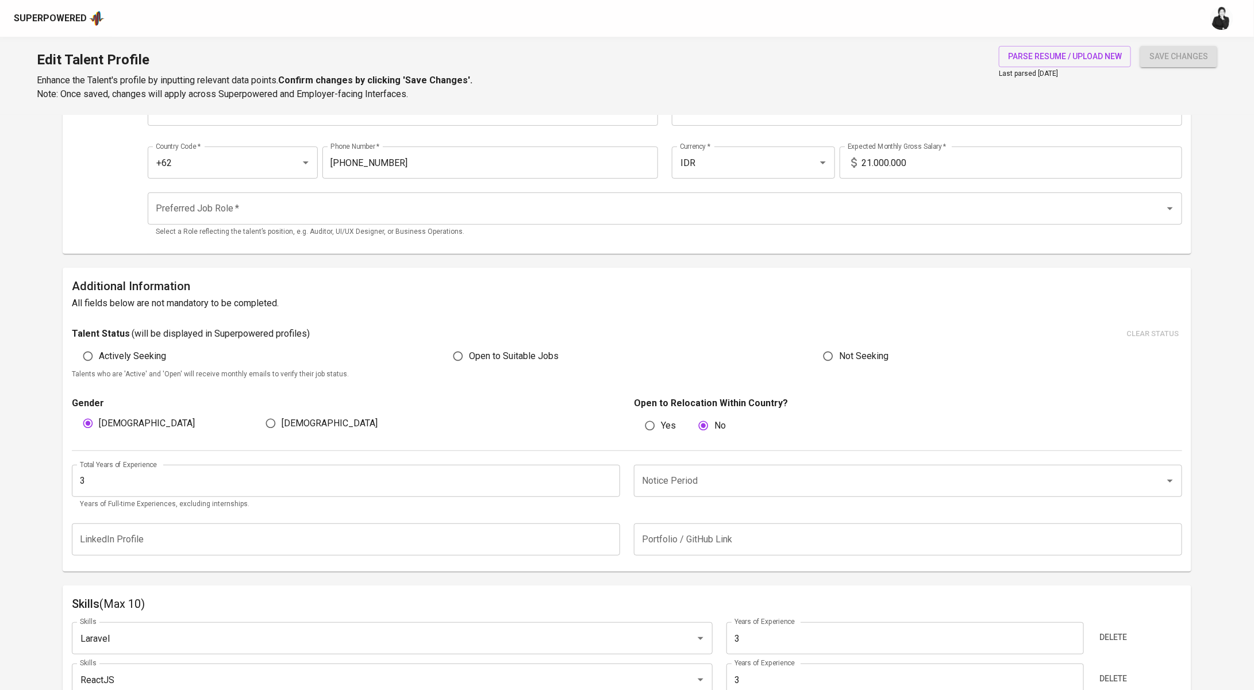
scroll to position [108, 0]
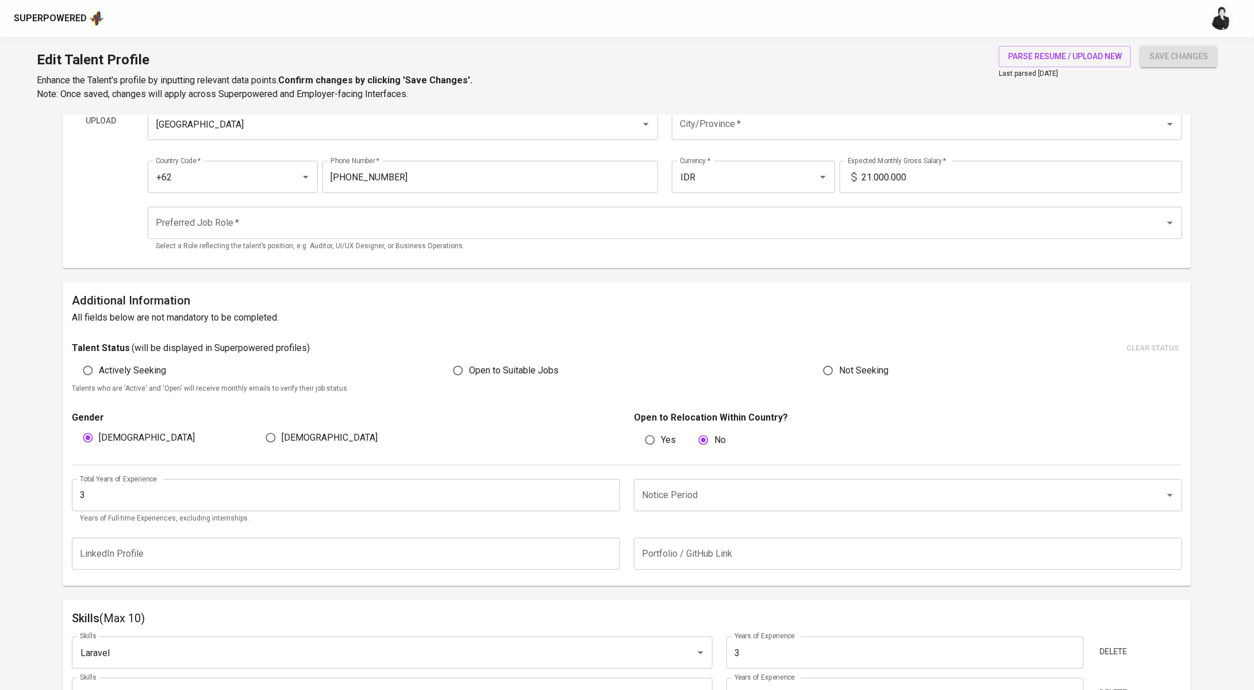
type input "3"
click at [334, 227] on input "Preferred Job Role   *" at bounding box center [649, 223] width 992 height 22
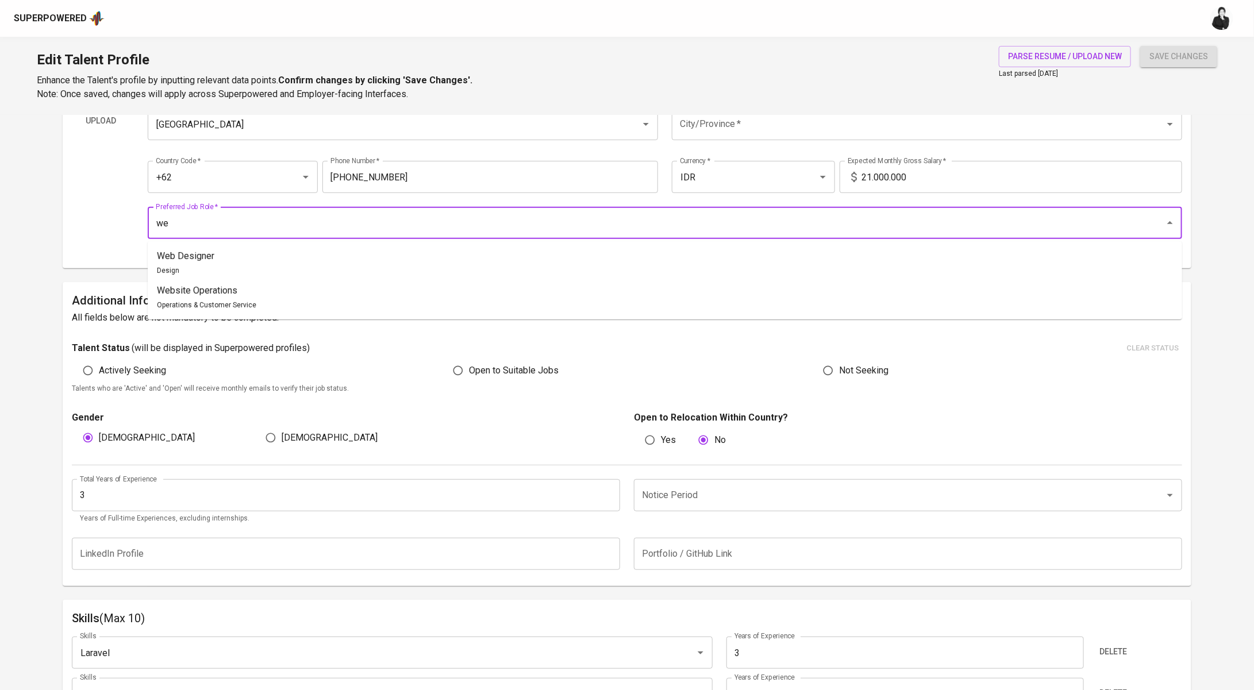
type input "w"
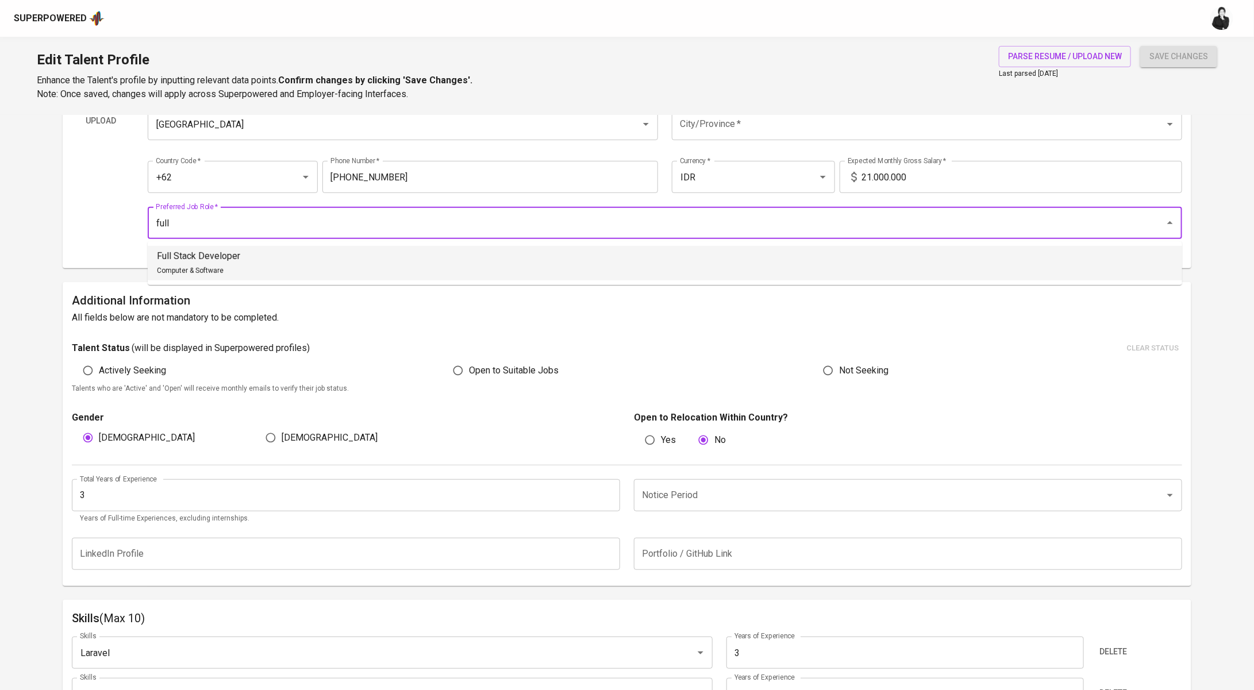
click at [310, 257] on li "Full Stack Developer Computer & Software" at bounding box center [665, 263] width 1035 height 34
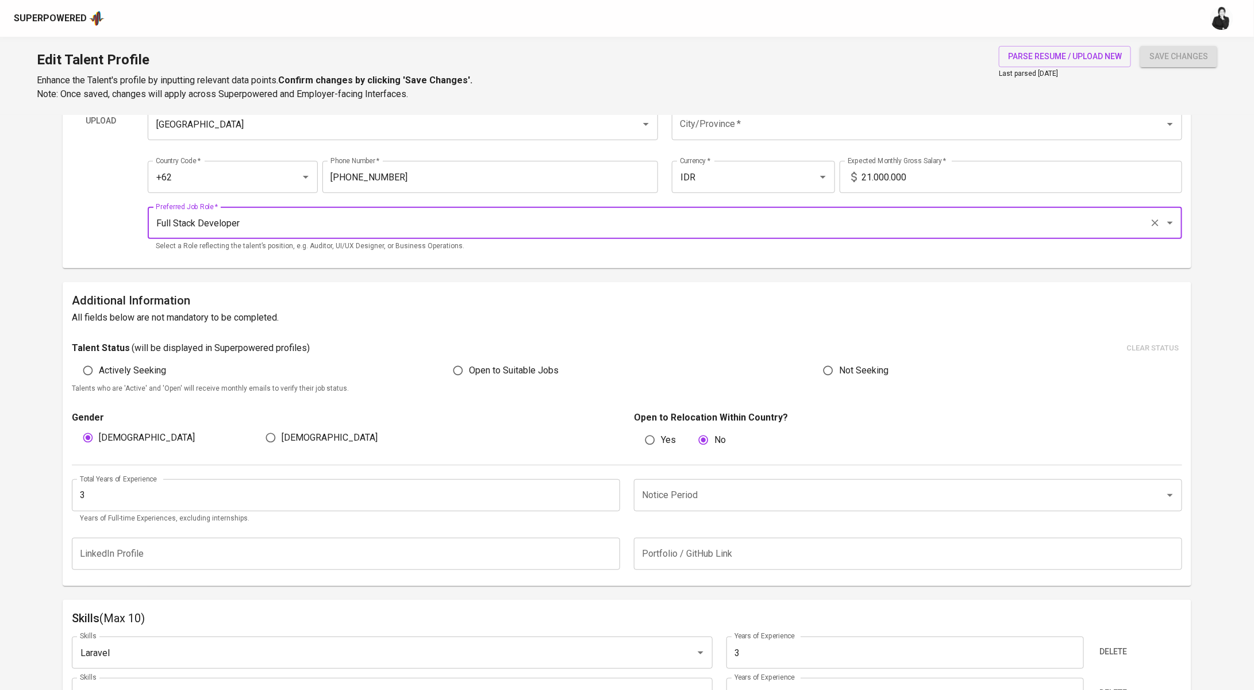
type input "Full Stack Developer"
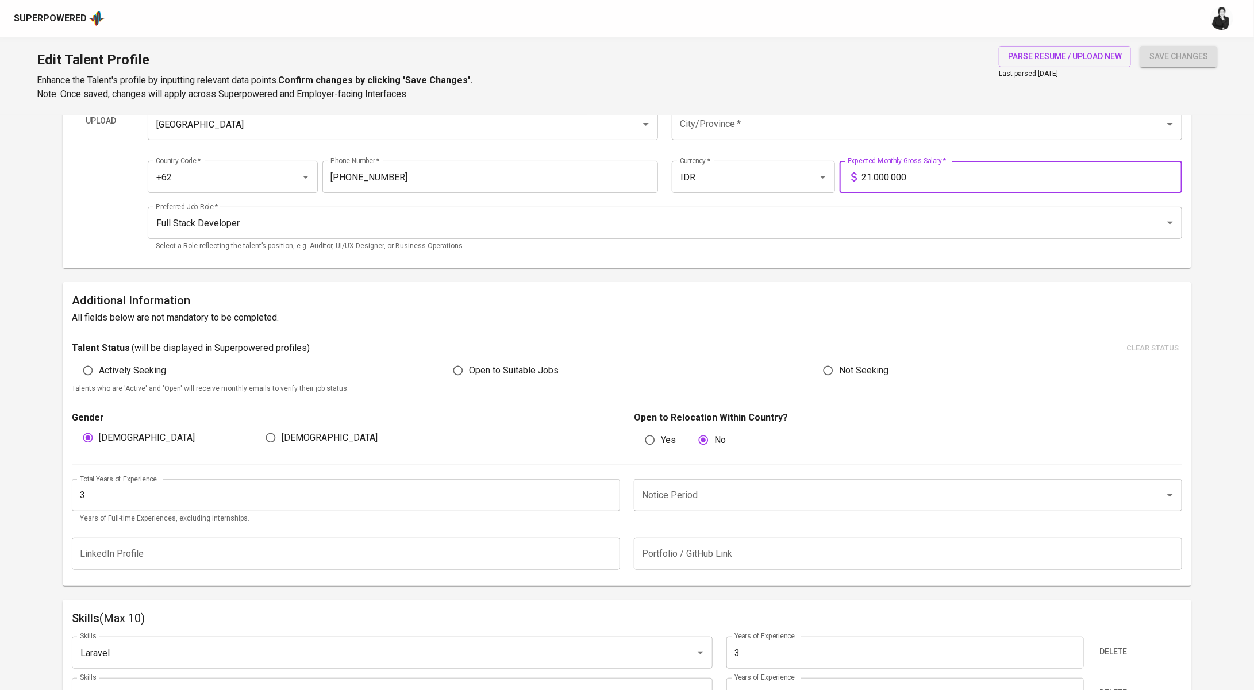
drag, startPoint x: 923, startPoint y: 180, endPoint x: 852, endPoint y: 175, distance: 71.5
click at [852, 175] on div "21.000.000 Expected Monthly Gross Salary *" at bounding box center [1011, 177] width 343 height 32
click at [795, 210] on div "Full Stack Developer Preferred Job Role *" at bounding box center [665, 223] width 1035 height 32
type input "10.000.000"
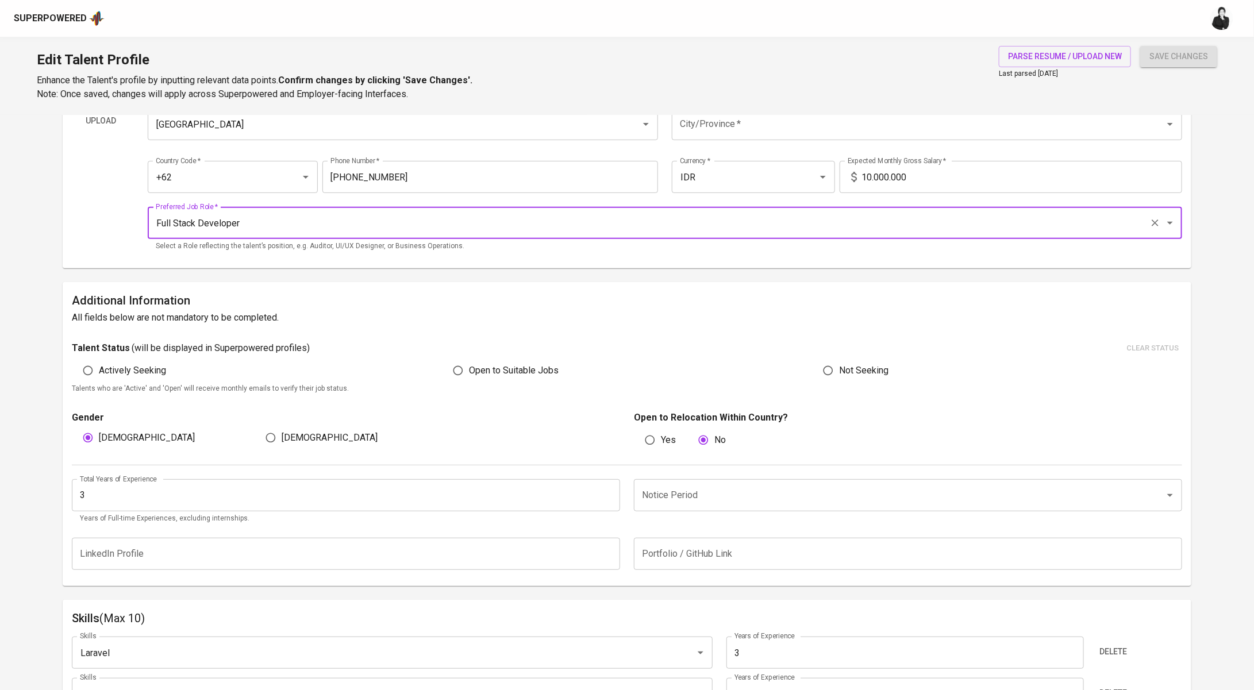
click at [811, 132] on input "City/Province   *" at bounding box center [911, 124] width 468 height 22
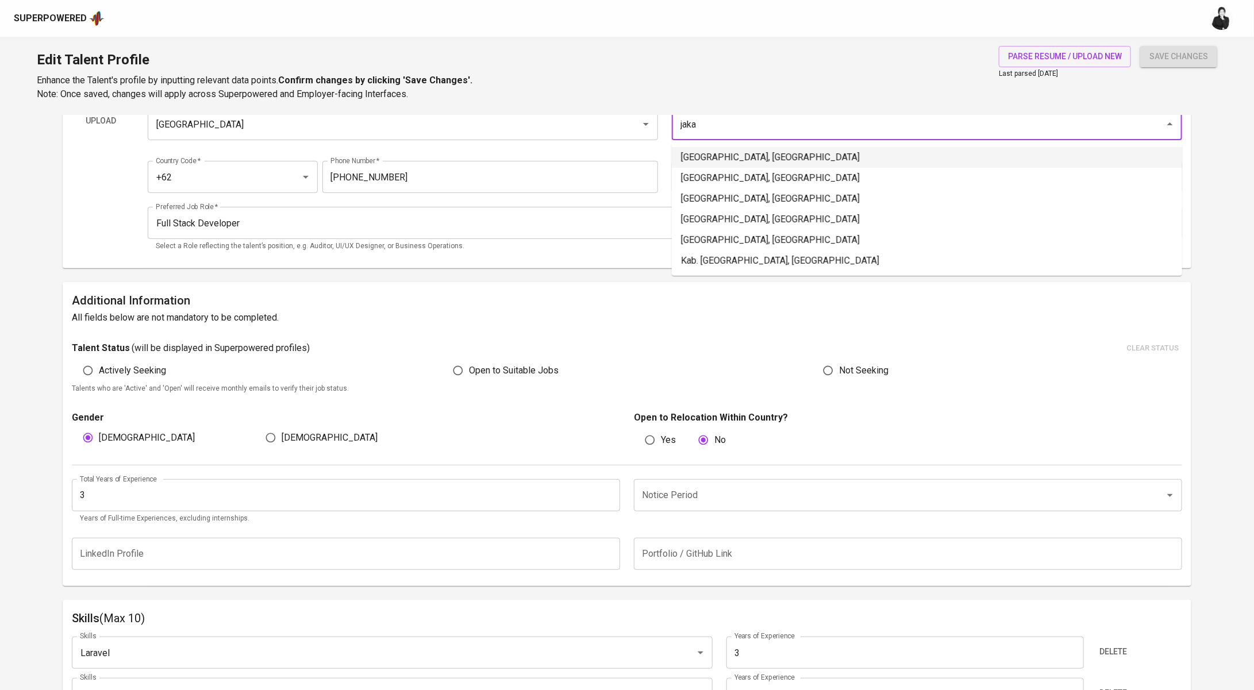
click at [777, 156] on li "Jakarta Selatan, DKI Jakarta" at bounding box center [927, 157] width 511 height 21
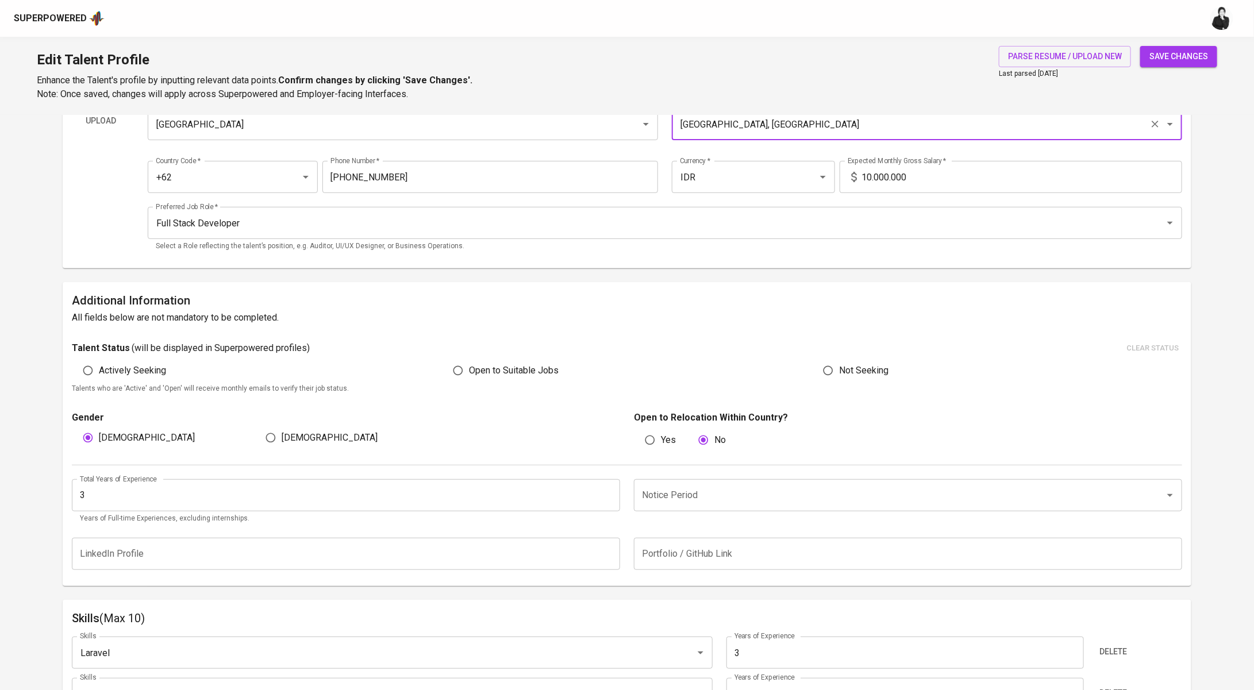
scroll to position [0, 0]
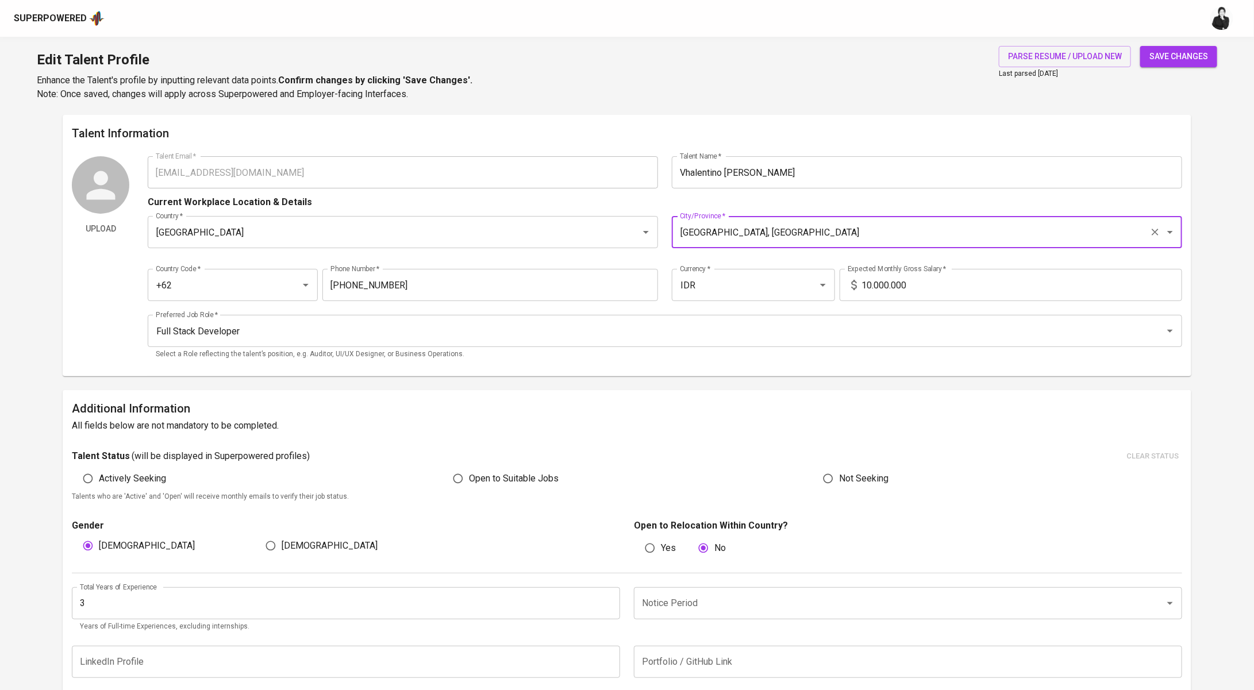
type input "Jakarta Selatan, DKI Jakarta"
click at [1179, 56] on span "save changes" at bounding box center [1179, 56] width 59 height 14
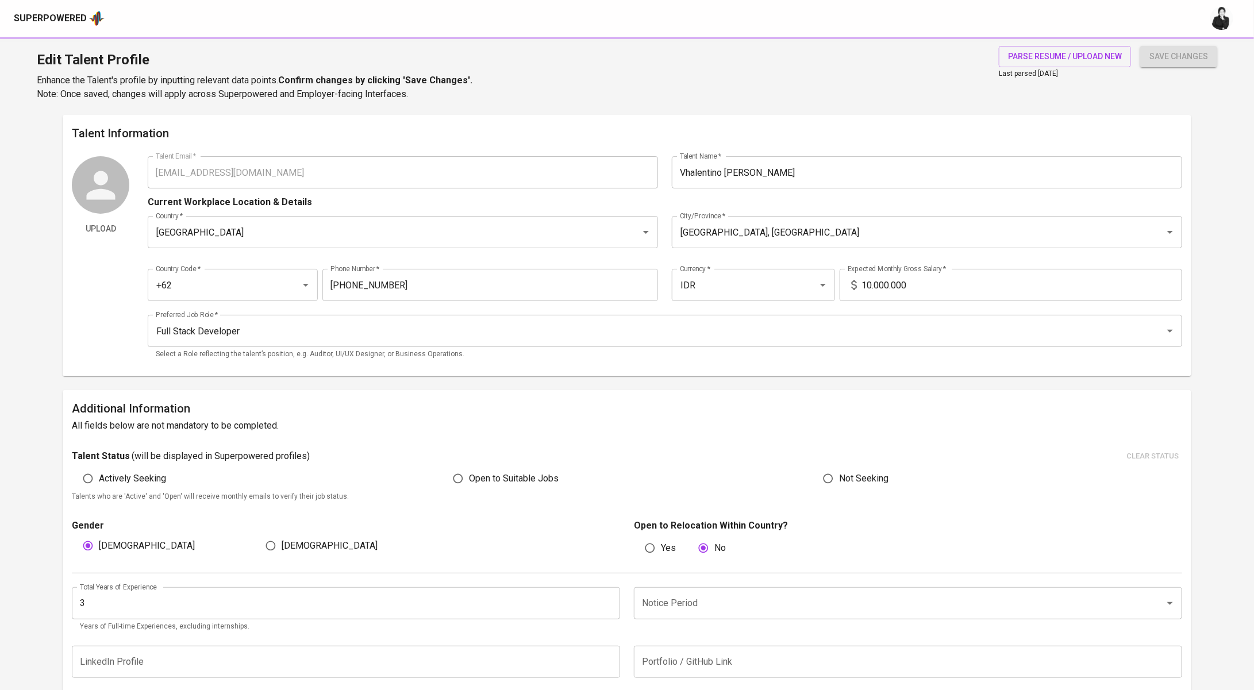
type input "Python"
type input "Java"
type input "Next.js"
type input "Flutter"
type input "React.js"
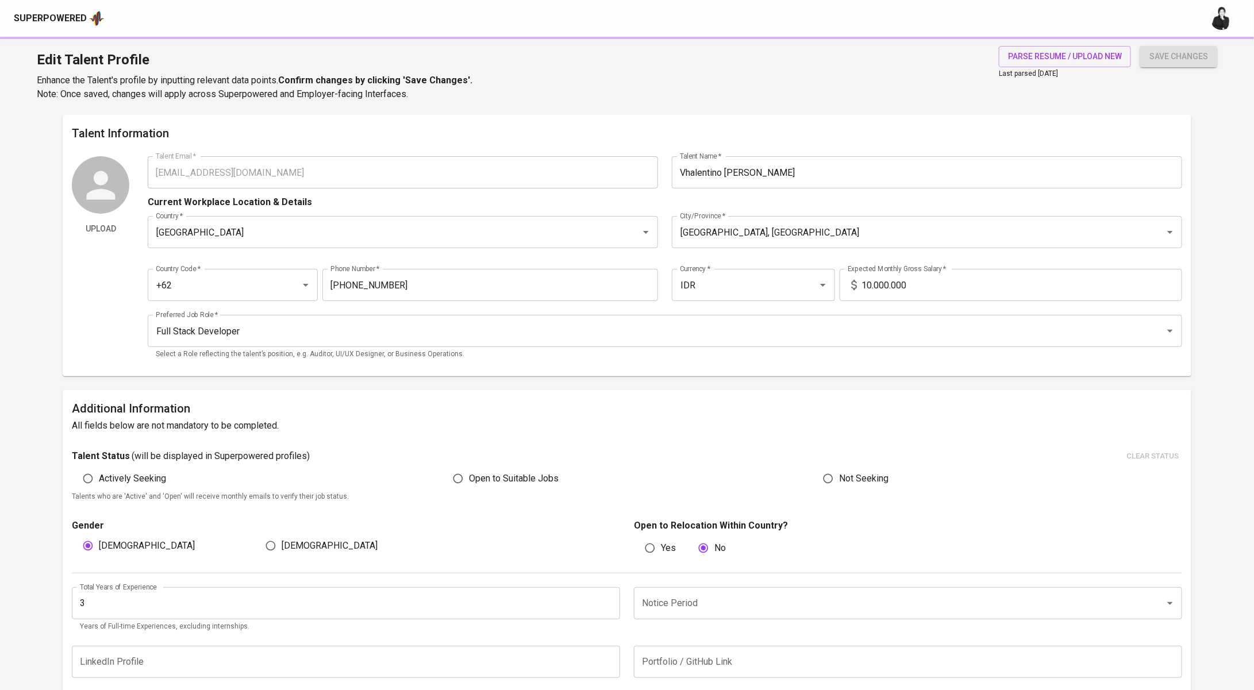
type input "Laravel"
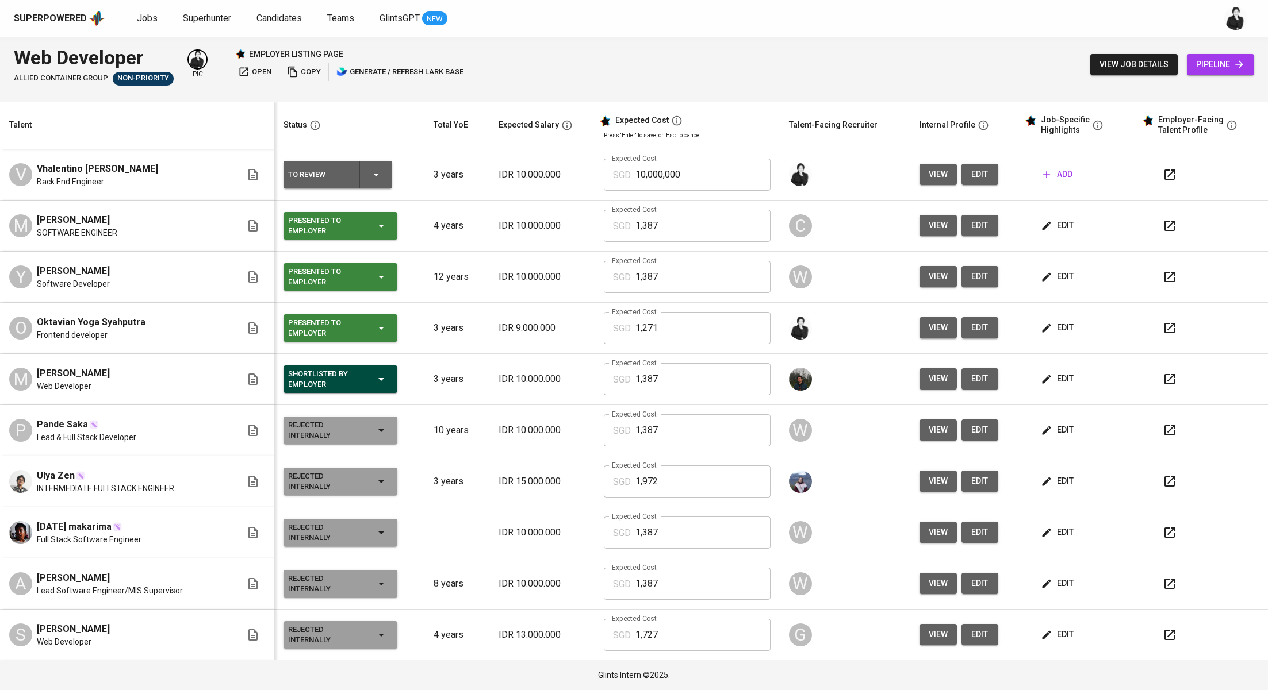
click at [1162, 172] on icon "button" at bounding box center [1169, 175] width 14 height 14
click at [1059, 328] on button "edit" at bounding box center [1058, 327] width 40 height 21
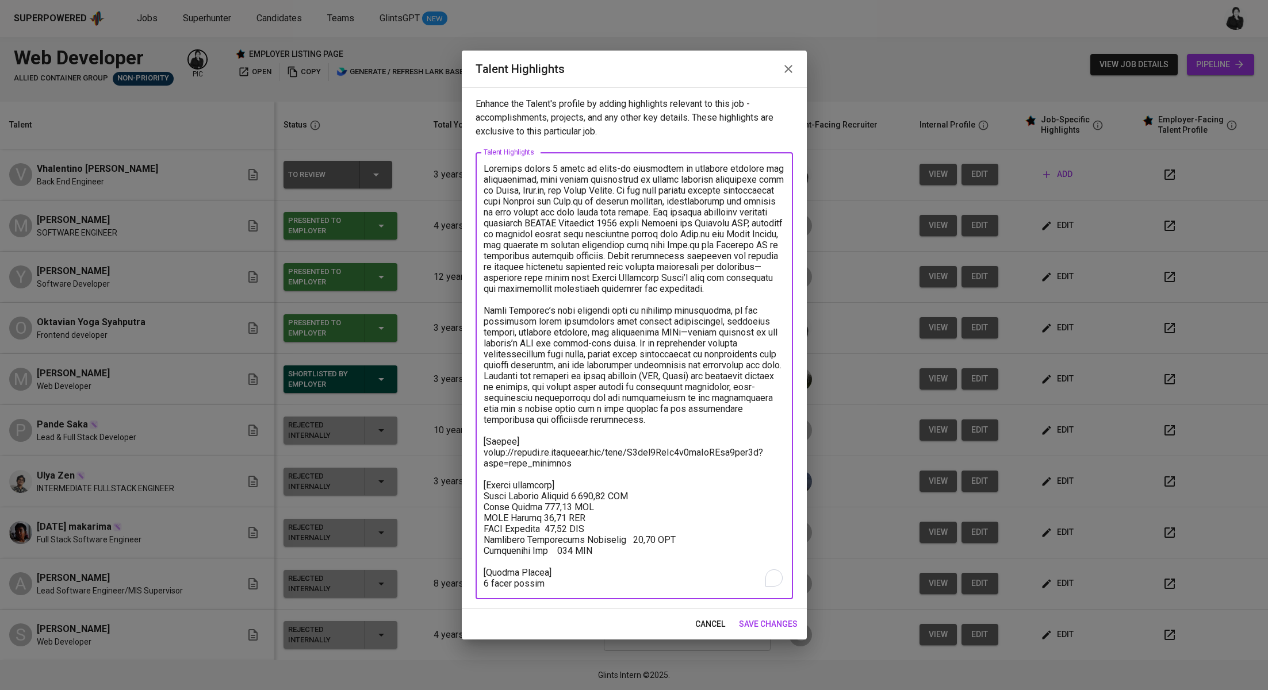
drag, startPoint x: 568, startPoint y: 586, endPoint x: 471, endPoint y: 142, distance: 454.8
click at [471, 142] on div "Enhance the Talent's profile by adding highlights relevant to this job - accomp…" at bounding box center [634, 348] width 345 height 522
click at [785, 74] on icon "button" at bounding box center [788, 69] width 14 height 14
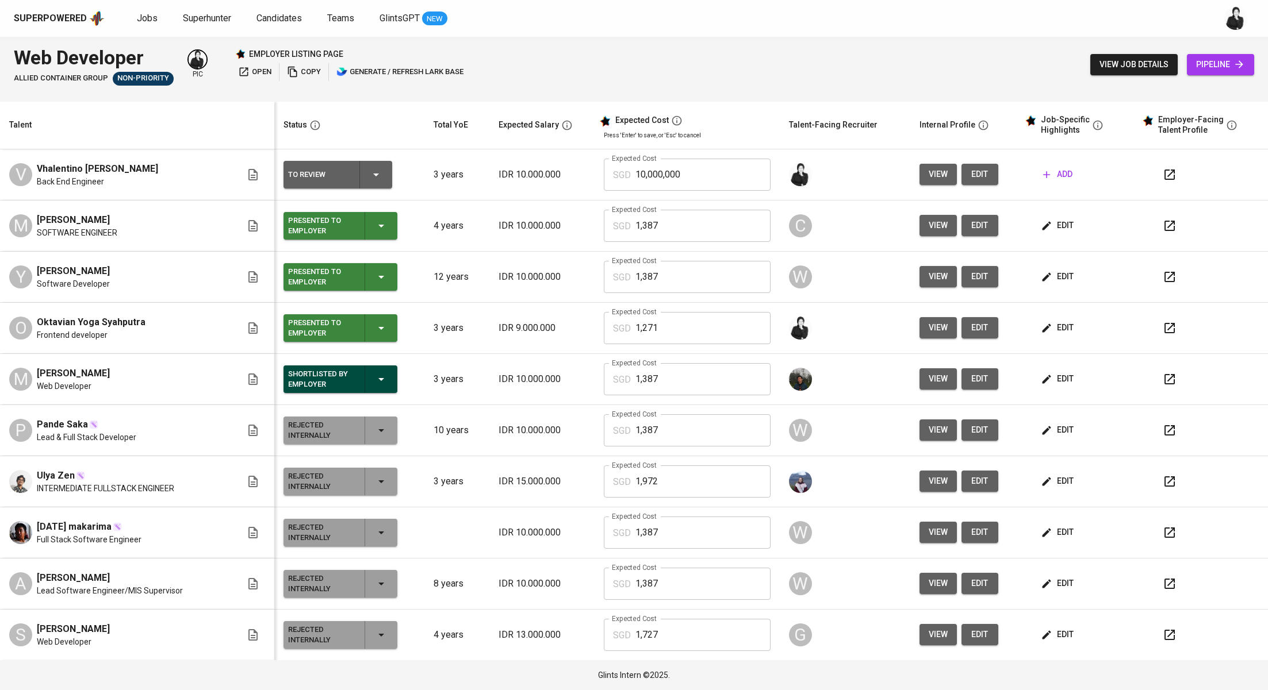
click at [1043, 181] on span "add" at bounding box center [1057, 174] width 29 height 14
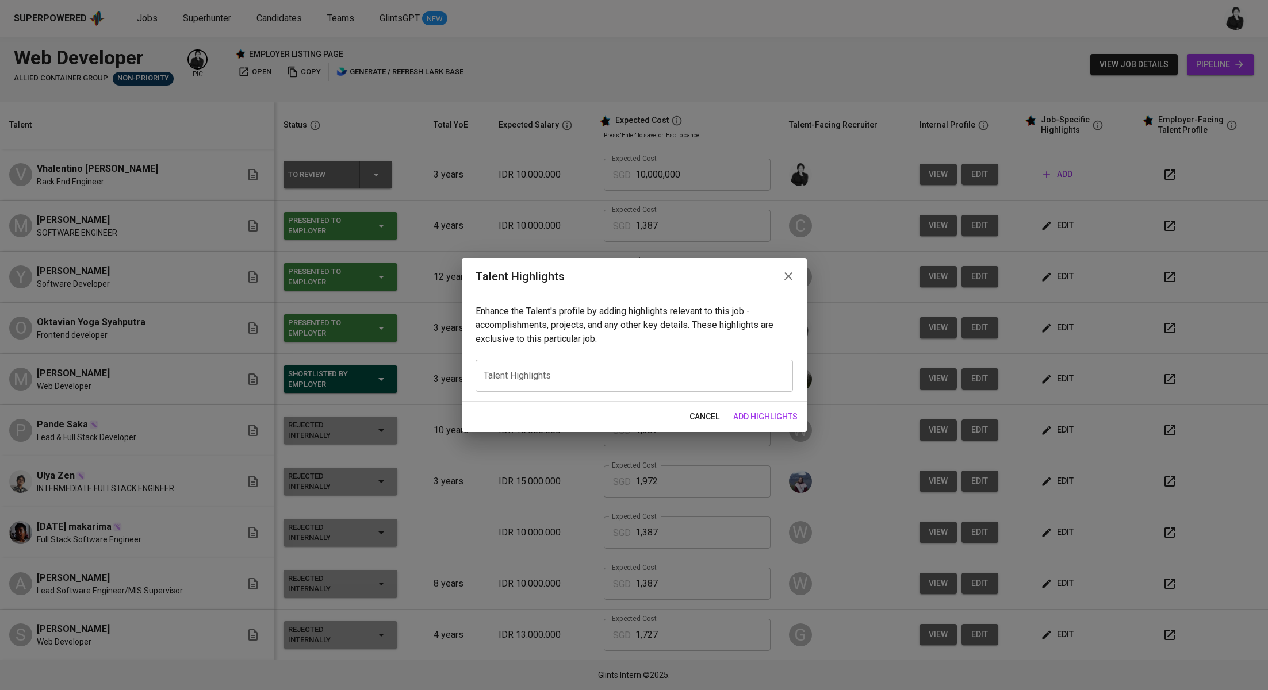
click at [664, 384] on div "x Talent Highlights" at bounding box center [633, 376] width 317 height 32
paste textarea "Loremips dolors 3 ametc ad elits-do eiusmodtem in utlabore etdolore mag aliquae…"
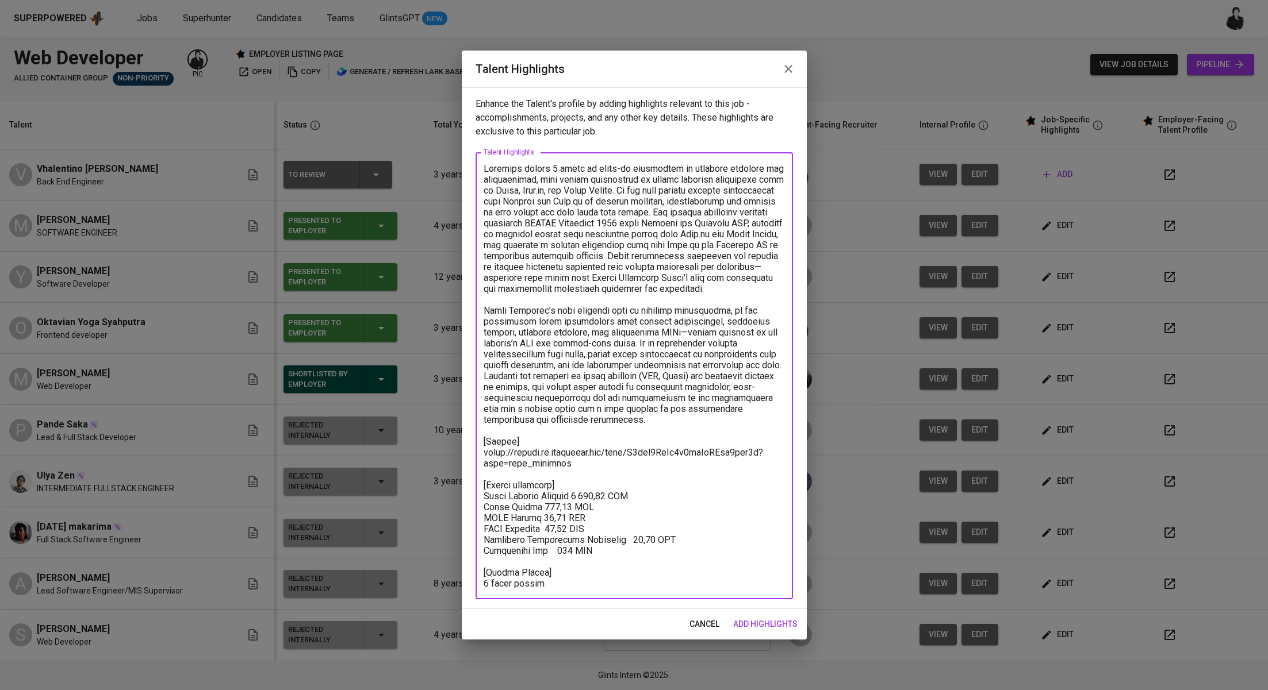
drag, startPoint x: 558, startPoint y: 586, endPoint x: 476, endPoint y: 583, distance: 82.3
click at [476, 583] on div "x Talent Highlights" at bounding box center [633, 375] width 317 height 447
drag, startPoint x: 573, startPoint y: 462, endPoint x: 481, endPoint y: 455, distance: 91.7
click at [481, 455] on div "x Talent Highlights" at bounding box center [633, 375] width 317 height 447
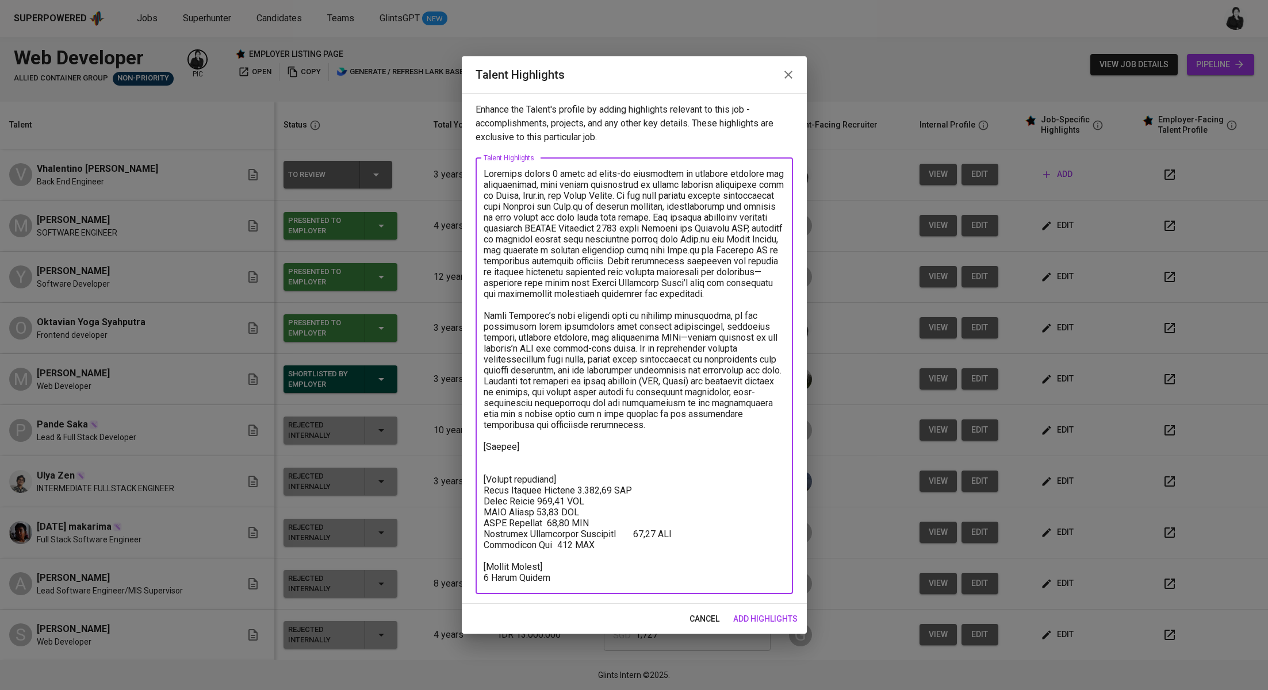
drag, startPoint x: 624, startPoint y: 424, endPoint x: 463, endPoint y: 158, distance: 311.1
click at [463, 158] on div "Enhance the Talent's profile by adding highlights relevant to this job - accomp…" at bounding box center [634, 348] width 345 height 511
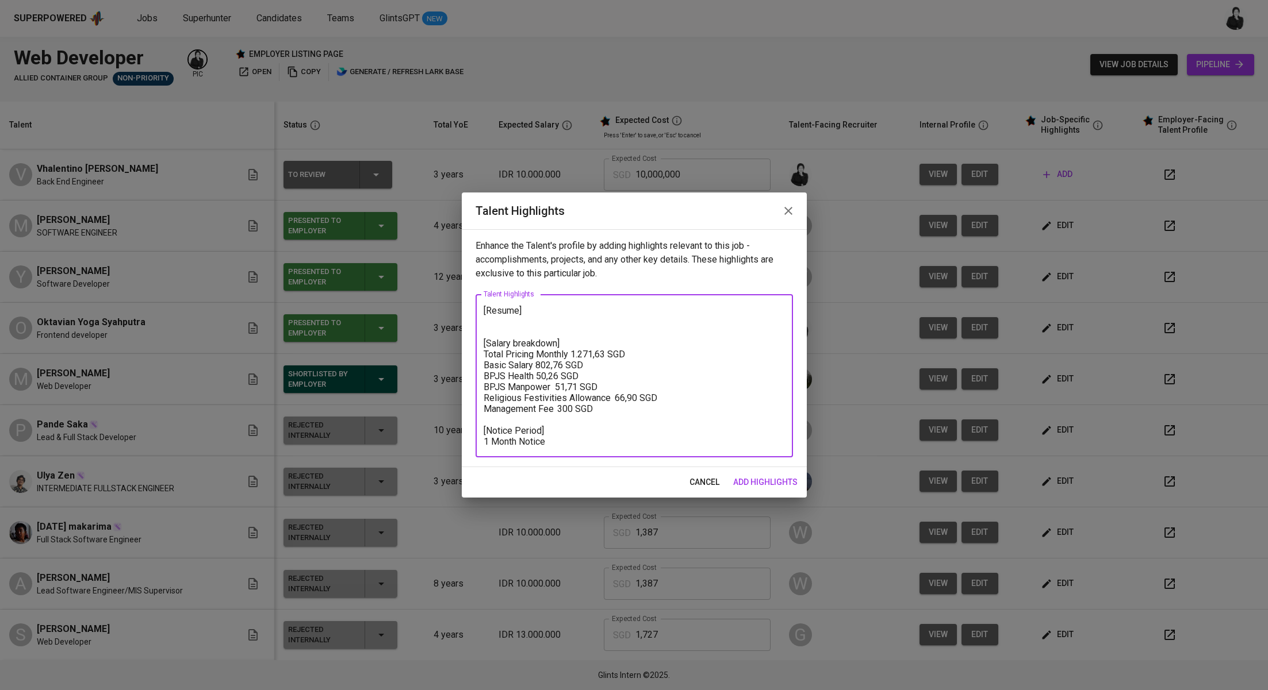
click at [548, 316] on textarea "[Resume] [Salary breakdown] Total Pricing Monthly 1.271,63 SGD Basic Salary 802…" at bounding box center [633, 376] width 301 height 142
paste textarea "[URL][DOMAIN_NAME]"
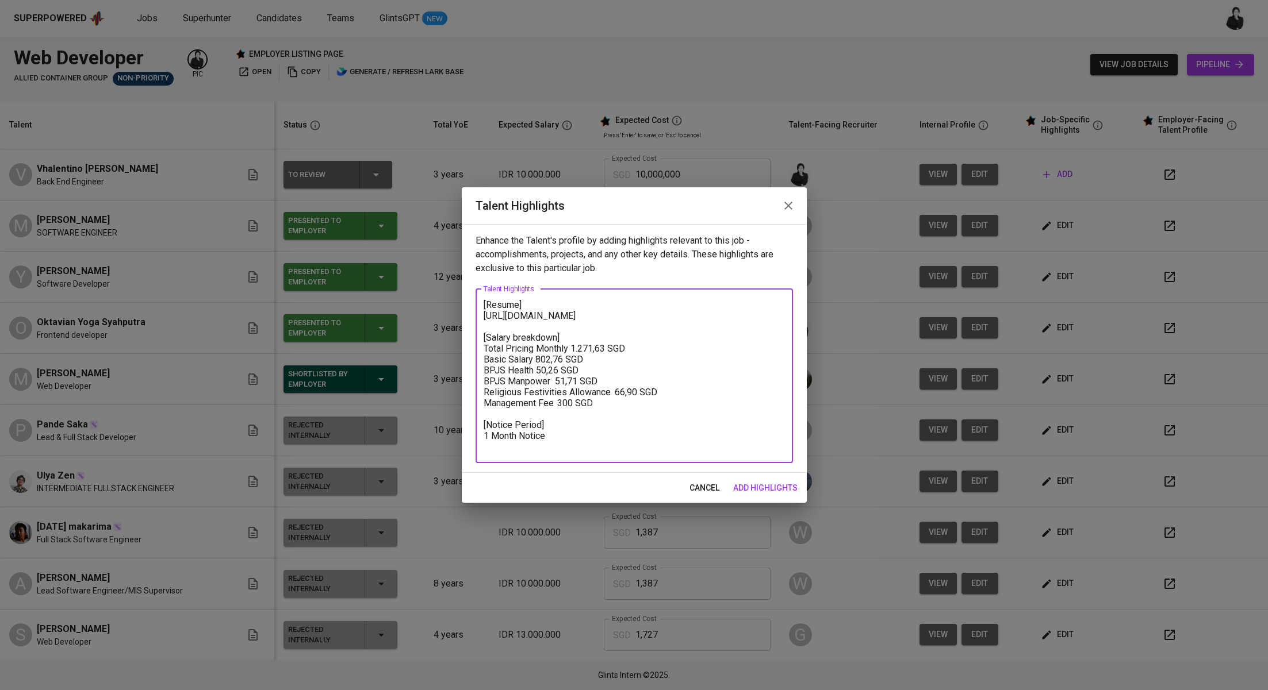
type textarea "[Resume] [URL][DOMAIN_NAME] [Salary breakdown] Total Pricing Monthly 1.271,63 S…"
click at [756, 489] on span "add highlights" at bounding box center [765, 488] width 64 height 14
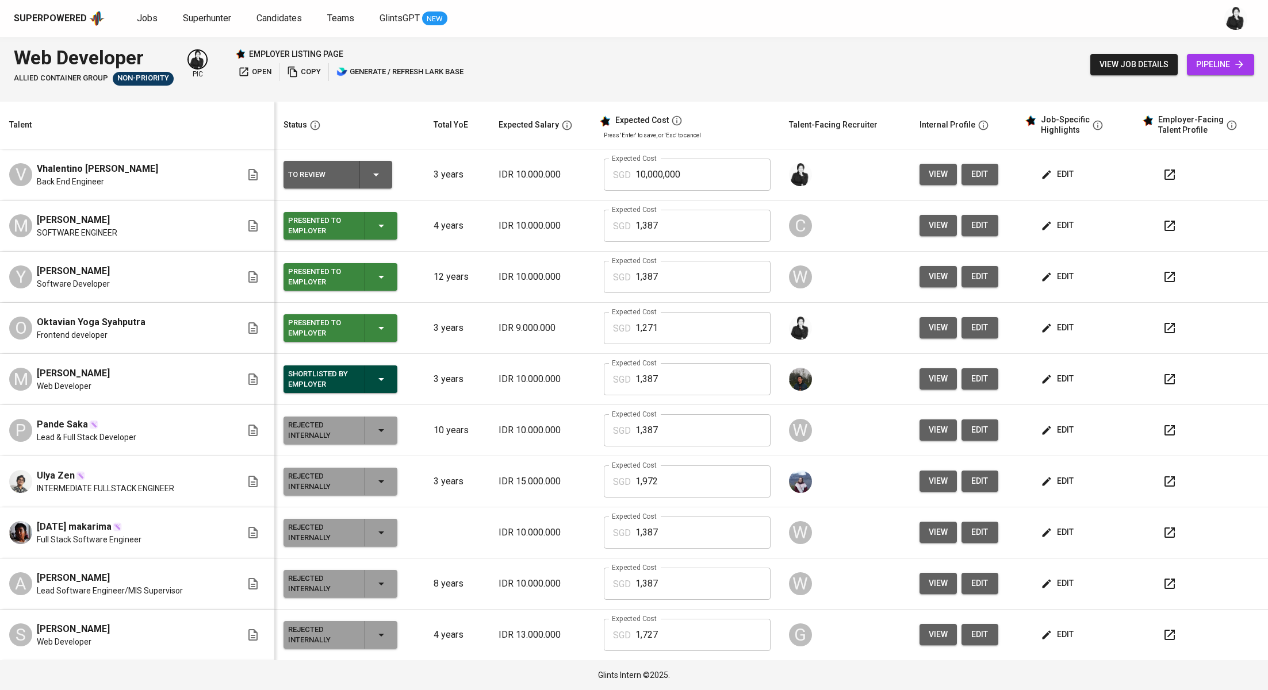
click at [1041, 281] on icon "button" at bounding box center [1046, 276] width 11 height 11
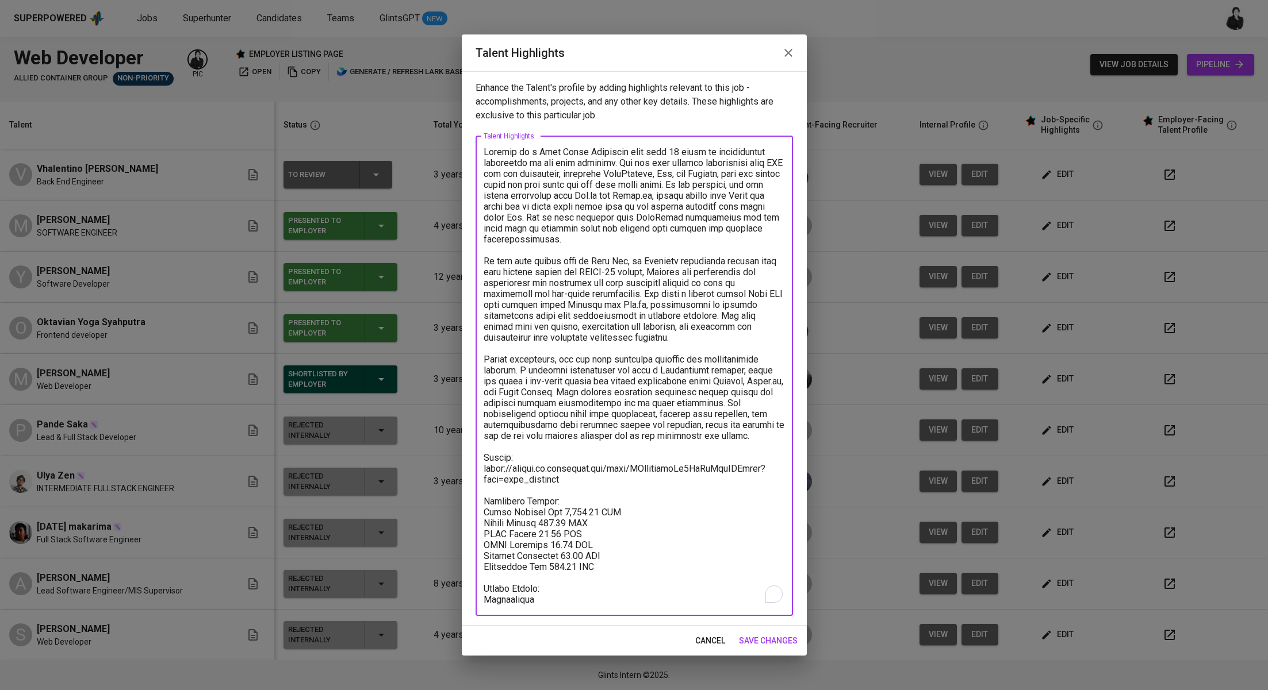
drag, startPoint x: 610, startPoint y: 562, endPoint x: 500, endPoint y: 531, distance: 114.0
click at [500, 531] on textarea "To enrich screen reader interactions, please activate Accessibility in Grammarl…" at bounding box center [633, 376] width 301 height 459
drag, startPoint x: 486, startPoint y: 515, endPoint x: 612, endPoint y: 554, distance: 131.8
click at [612, 554] on textarea "To enrich screen reader interactions, please activate Accessibility in Grammarl…" at bounding box center [633, 376] width 301 height 459
click at [611, 566] on textarea "To enrich screen reader interactions, please activate Accessibility in Grammarl…" at bounding box center [633, 376] width 301 height 459
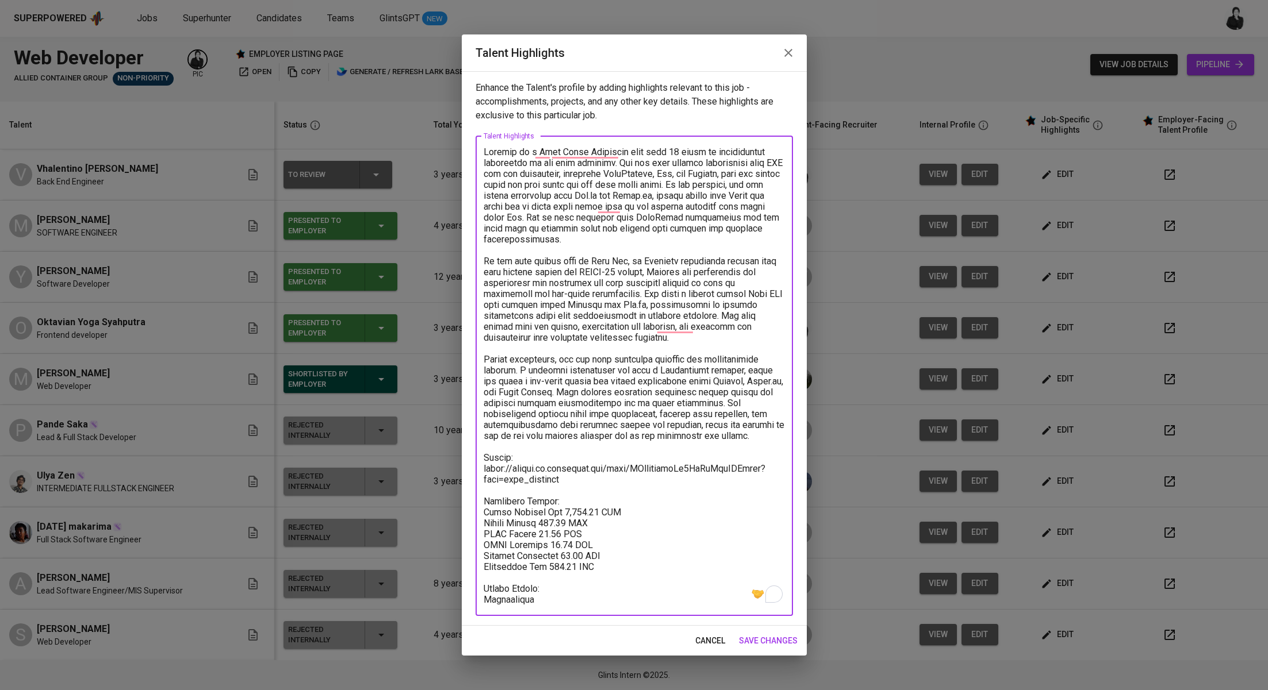
drag, startPoint x: 611, startPoint y: 566, endPoint x: 458, endPoint y: 508, distance: 163.4
click at [458, 508] on div "Talent Highlights Enhance the Talent's profile by adding highlights relevant to…" at bounding box center [634, 345] width 1268 height 690
click at [715, 639] on span "cancel" at bounding box center [710, 641] width 30 height 14
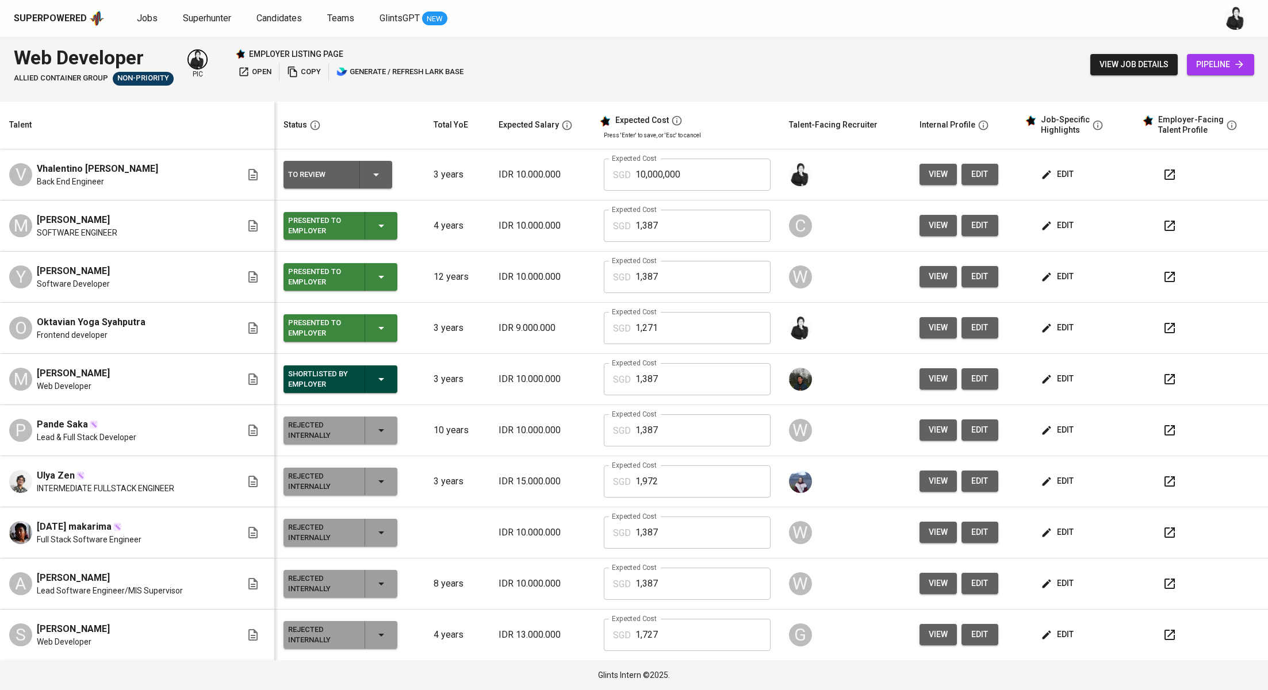
click at [1041, 178] on icon "button" at bounding box center [1046, 174] width 11 height 11
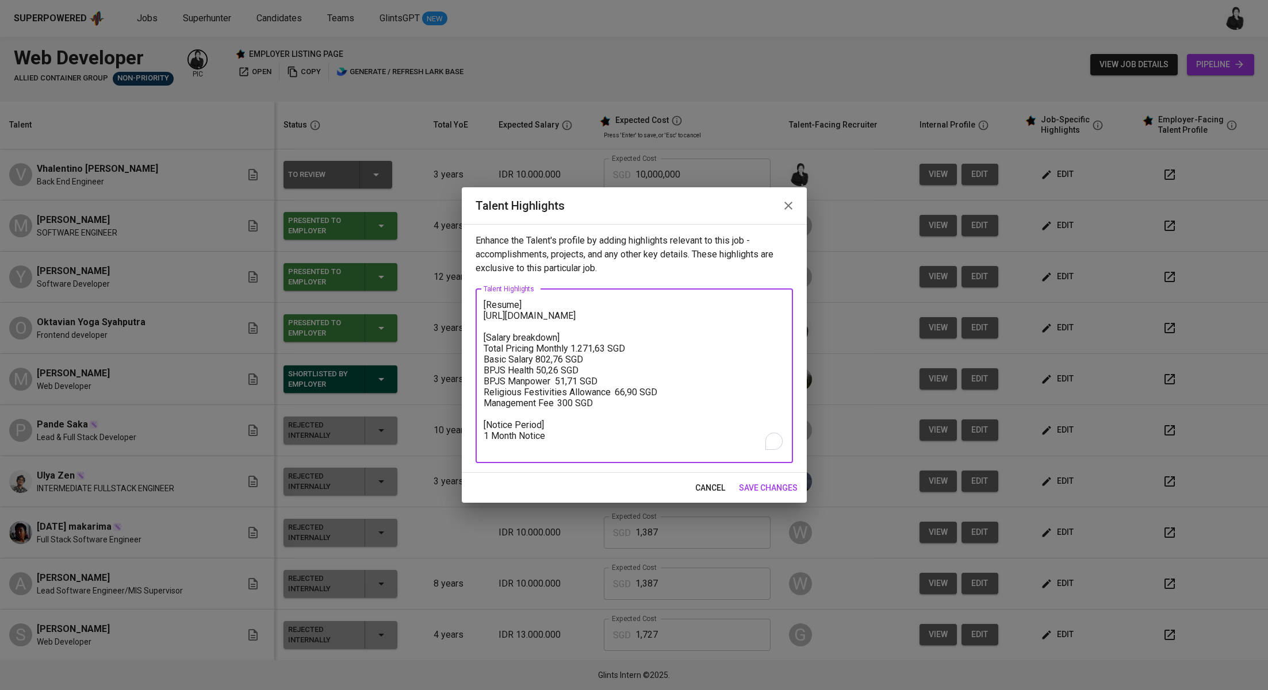
drag, startPoint x: 605, startPoint y: 414, endPoint x: 474, endPoint y: 363, distance: 140.0
click at [474, 363] on div "Enhance the Talent's profile by adding highlights relevant to this job - accomp…" at bounding box center [634, 348] width 345 height 249
paste textarea "Monthly Fee 1,386.99 SGD Talent Salary 904.87 SGD BPJS Health 50.26 SGD BPJS Ma…"
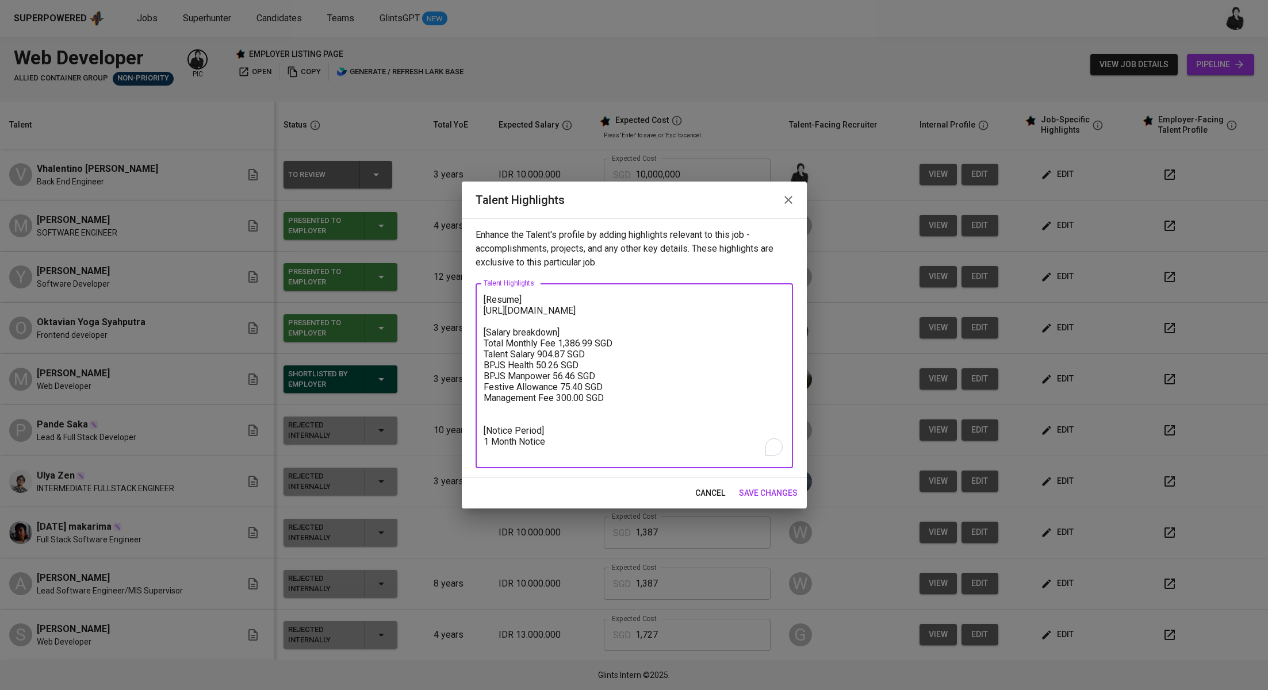
type textarea "[Resume] [URL][DOMAIN_NAME] [Salary breakdown] Total Monthly Fee 1,386.99 SGD T…"
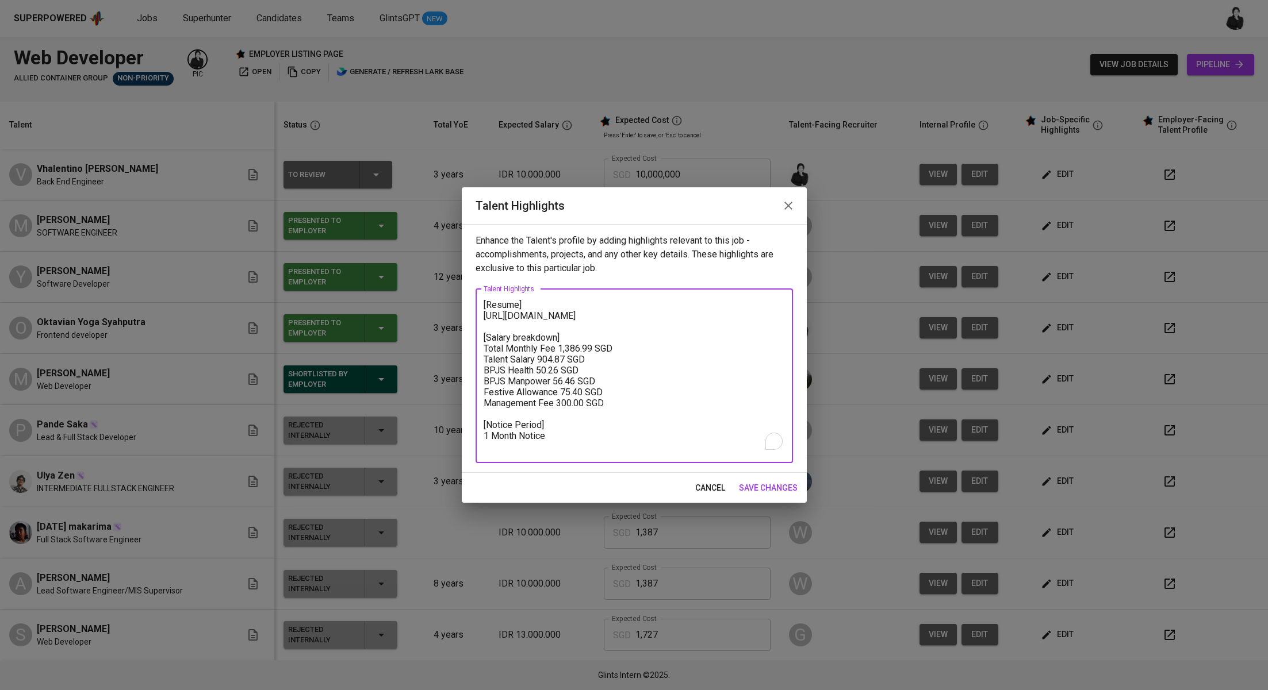
click at [779, 492] on span "save changes" at bounding box center [768, 488] width 59 height 14
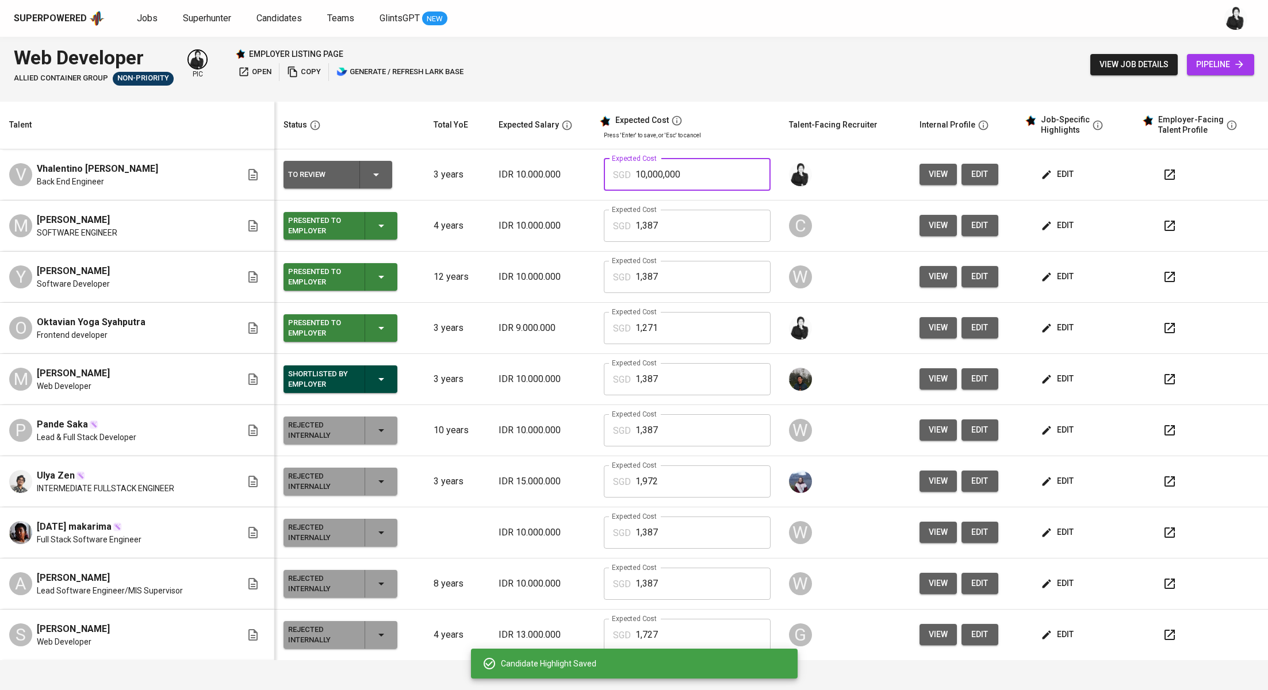
drag, startPoint x: 681, startPoint y: 178, endPoint x: 606, endPoint y: 174, distance: 74.8
click at [606, 174] on div "SGD 10,000,000 Expected Cost" at bounding box center [687, 175] width 167 height 32
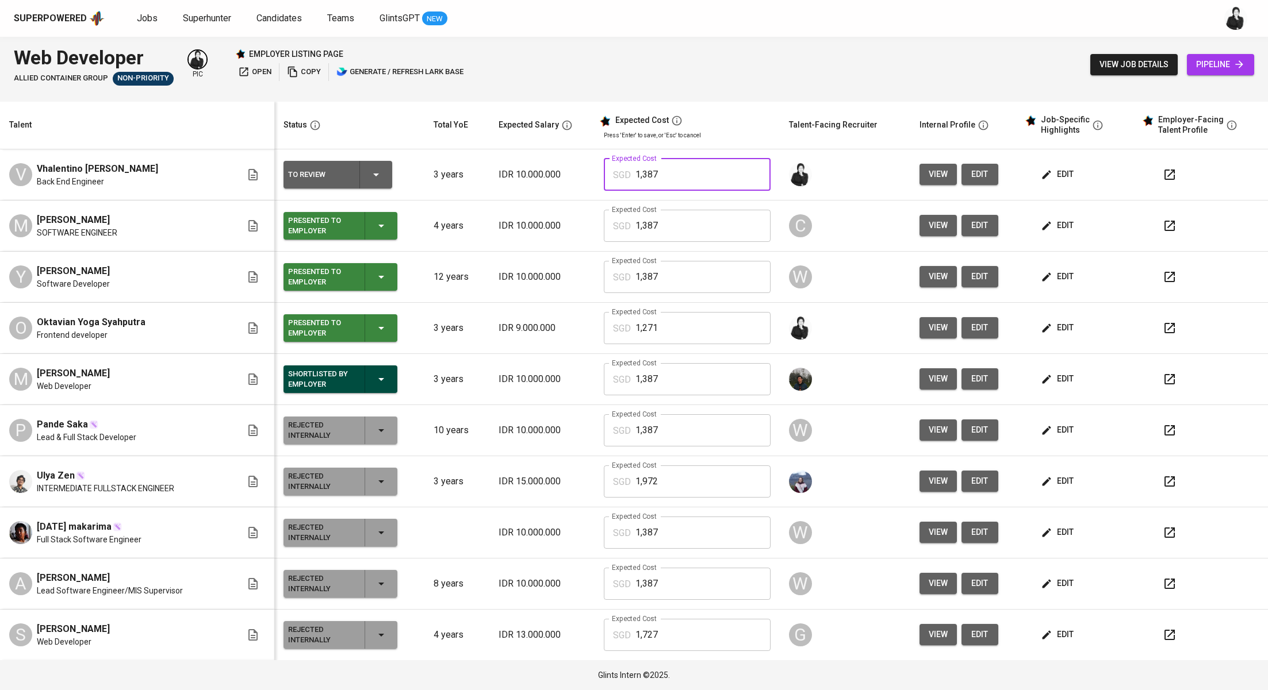
type input "1,387"
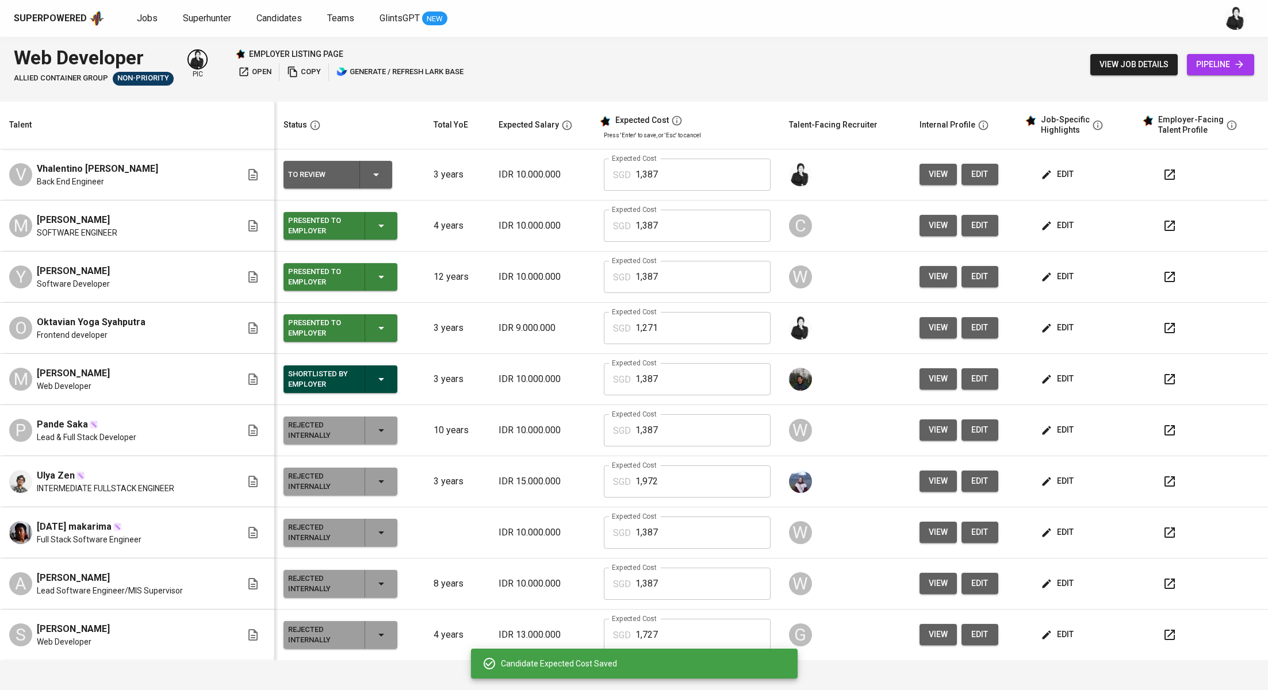
click at [1058, 176] on button "edit" at bounding box center [1058, 174] width 40 height 21
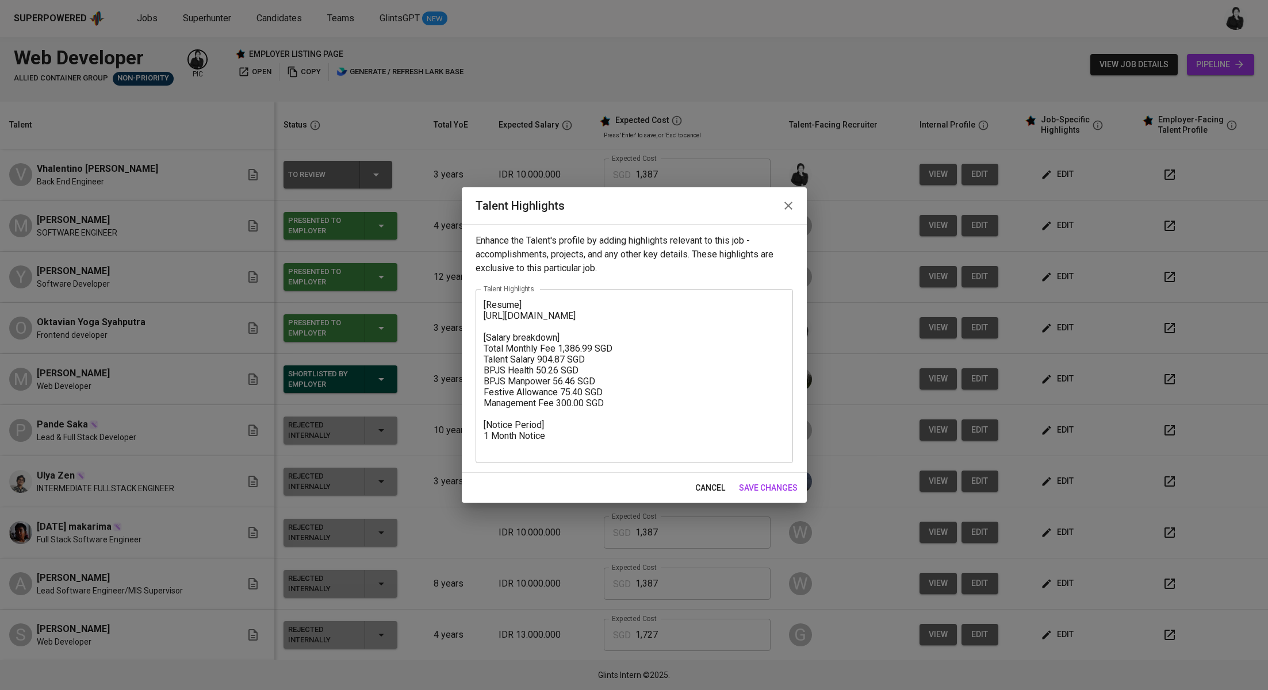
click at [713, 489] on span "cancel" at bounding box center [710, 488] width 30 height 14
